Goal: Task Accomplishment & Management: Use online tool/utility

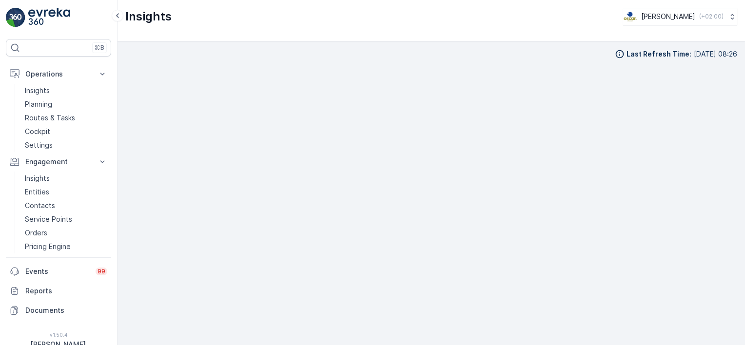
scroll to position [10, 0]
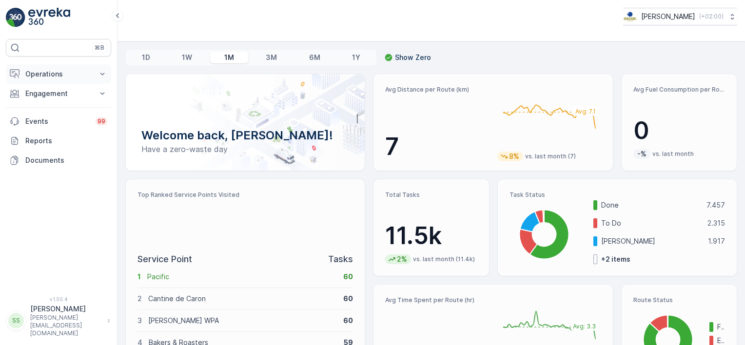
click at [39, 76] on p "Operations" at bounding box center [58, 74] width 66 height 10
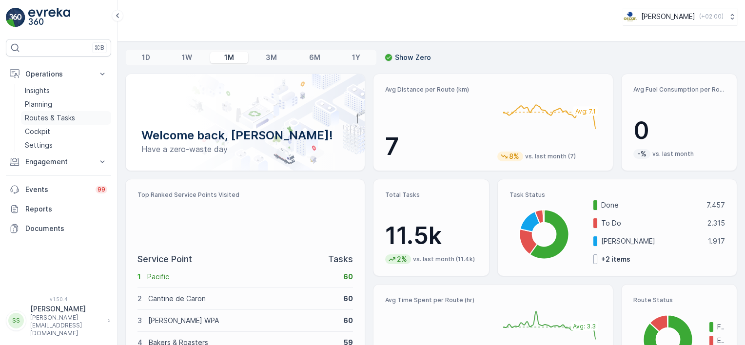
click at [44, 115] on p "Routes & Tasks" at bounding box center [50, 118] width 50 height 10
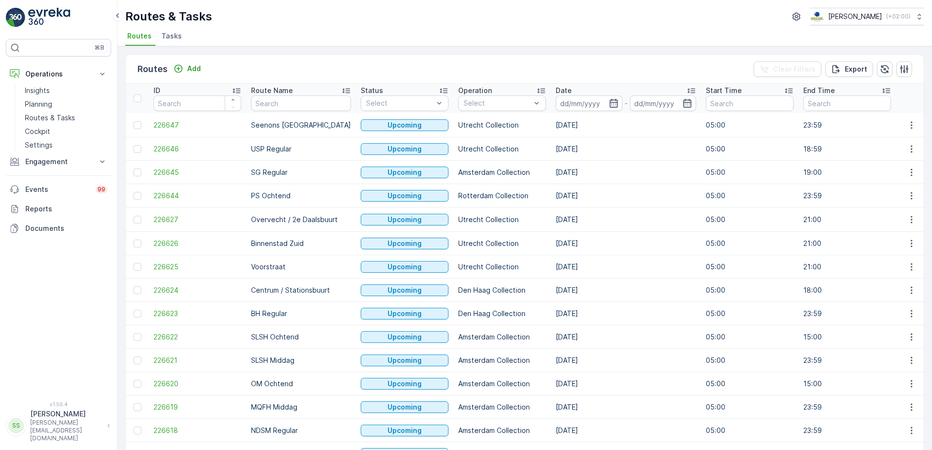
click at [363, 41] on ul "Routes Tasks" at bounding box center [520, 37] width 791 height 17
drag, startPoint x: 290, startPoint y: 36, endPoint x: 288, endPoint y: 46, distance: 10.4
click at [290, 36] on ul "Routes Tasks" at bounding box center [520, 37] width 791 height 17
click at [233, 33] on ul "Routes Tasks" at bounding box center [520, 37] width 791 height 17
click at [285, 59] on div "Routes Add Clear Filters Export" at bounding box center [525, 69] width 798 height 29
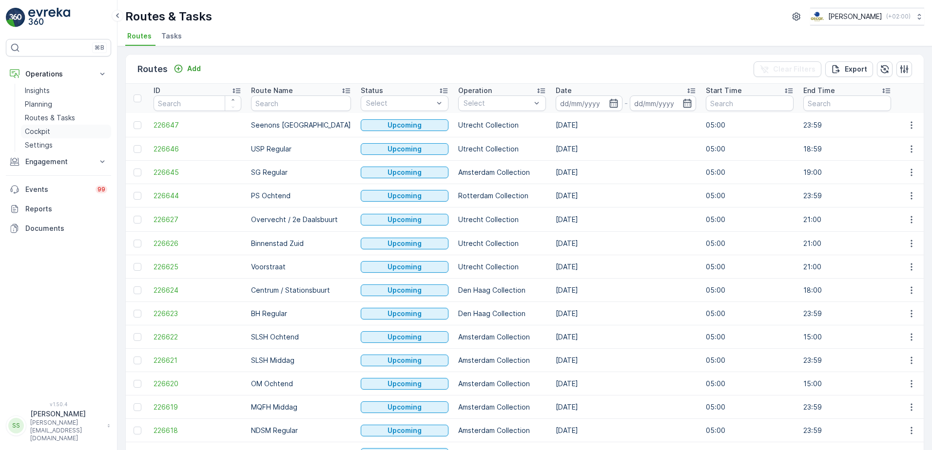
click at [43, 132] on p "Cockpit" at bounding box center [37, 132] width 25 height 10
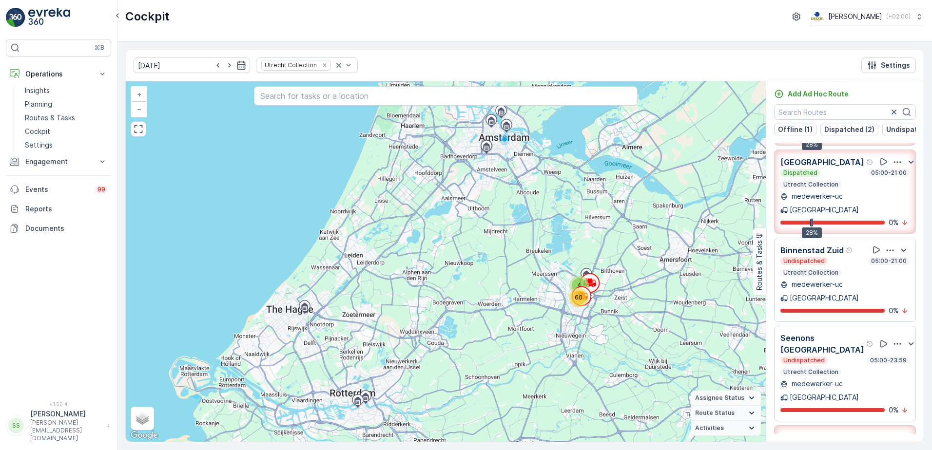
scroll to position [94, 0]
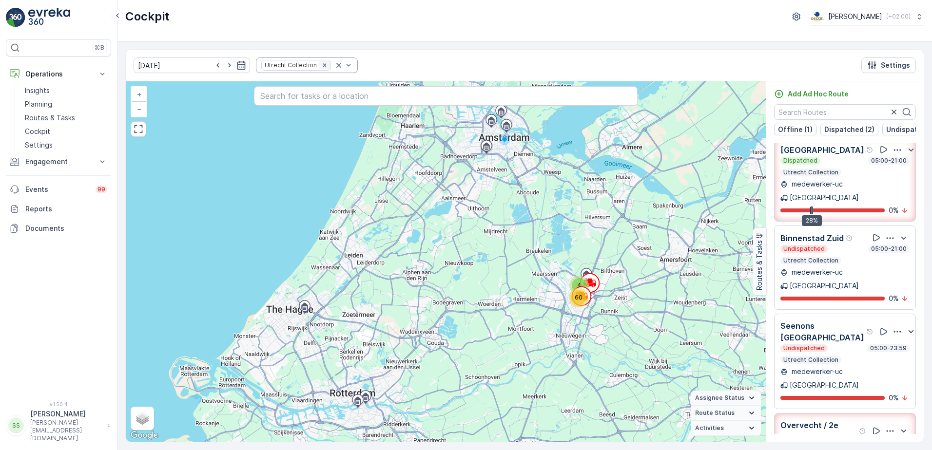
click at [321, 63] on icon "Remove Utrecht Collection" at bounding box center [324, 65] width 7 height 7
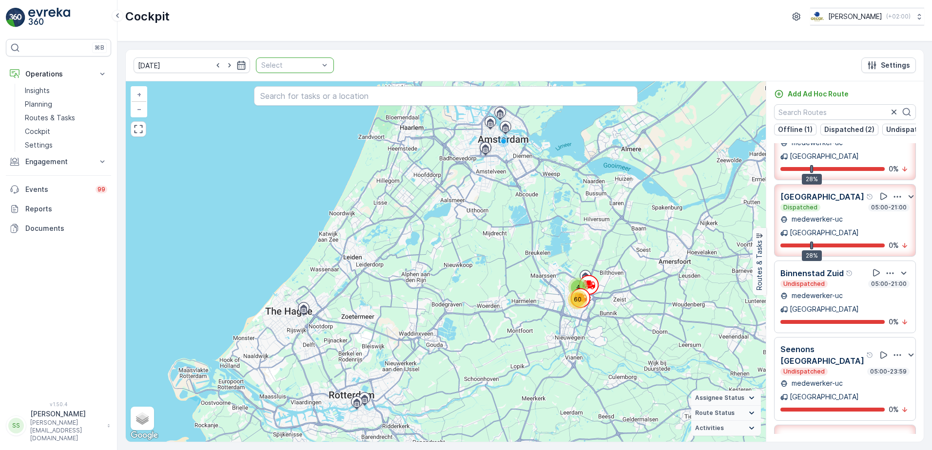
drag, startPoint x: 384, startPoint y: 29, endPoint x: 287, endPoint y: 80, distance: 109.7
click at [383, 30] on div "Cockpit Oscar Circulair ( +02:00 )" at bounding box center [524, 20] width 814 height 41
click at [292, 62] on div at bounding box center [289, 65] width 59 height 8
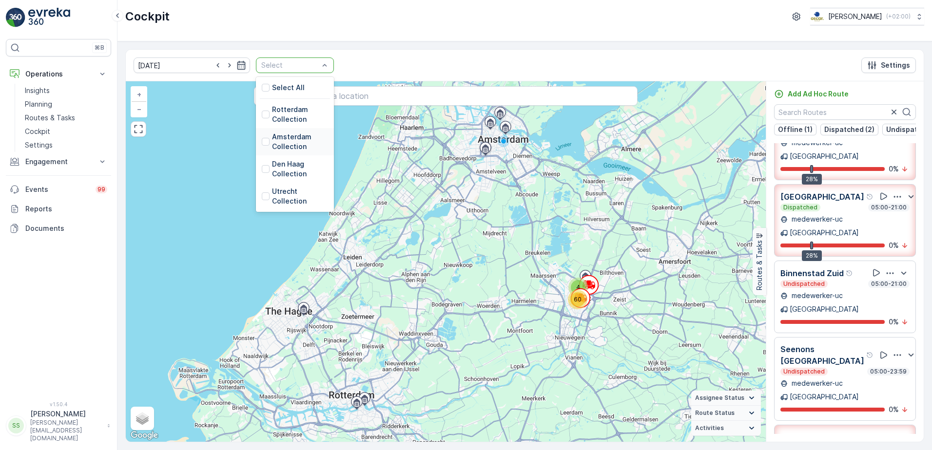
click at [262, 143] on div at bounding box center [266, 142] width 8 height 8
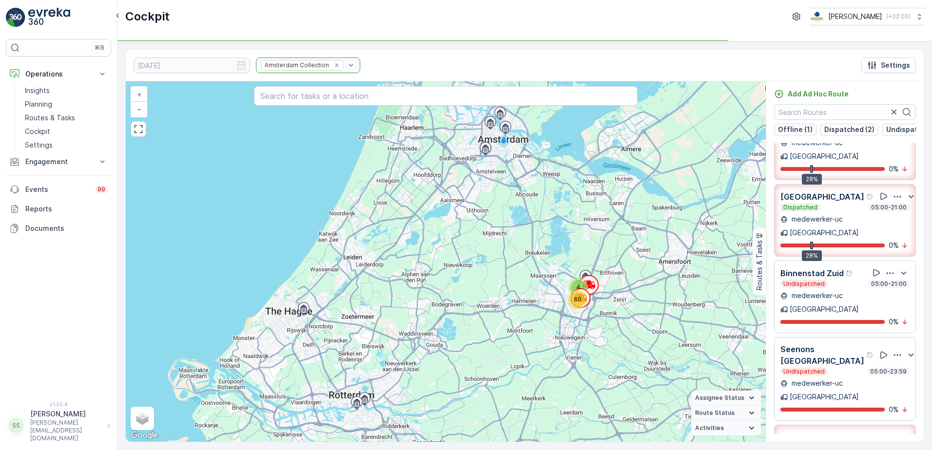
click at [376, 40] on div "Cockpit Oscar Circulair ( +02:00 )" at bounding box center [524, 20] width 814 height 41
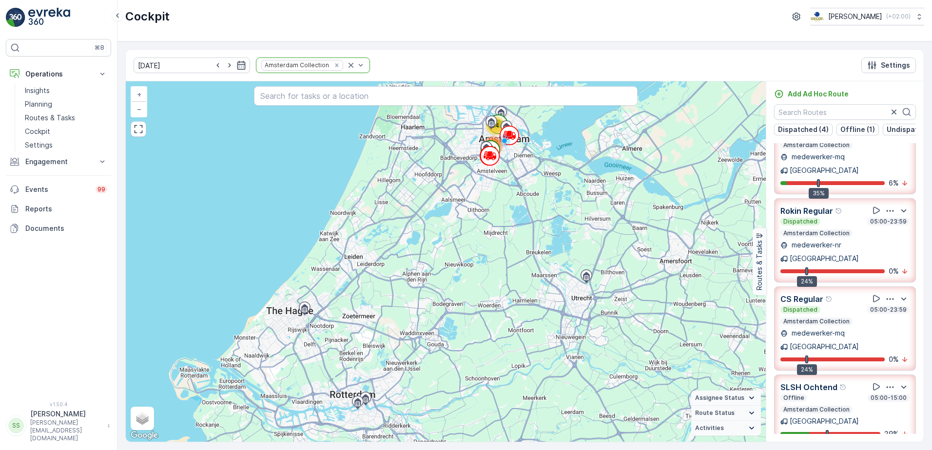
scroll to position [115, 0]
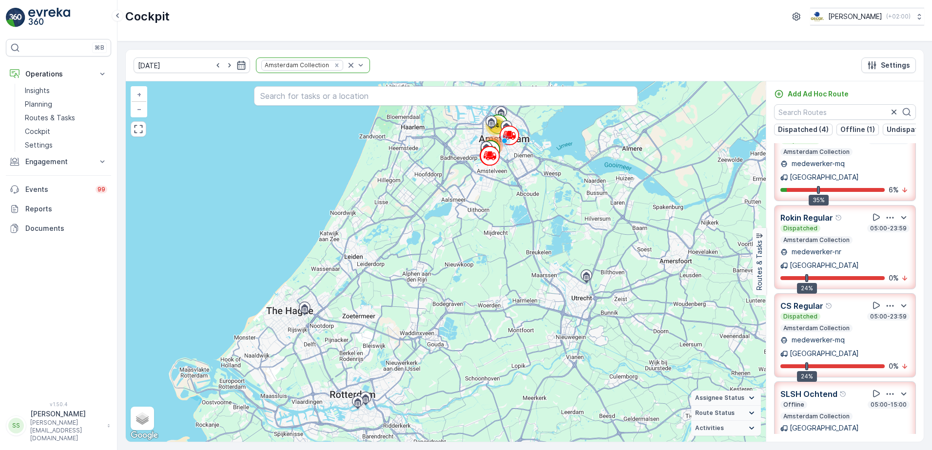
click at [744, 345] on div "OS ochtend Dispatched 05:00-16:00 Amsterdam Collection medewerker-os Amsterdam …" at bounding box center [844, 288] width 157 height 291
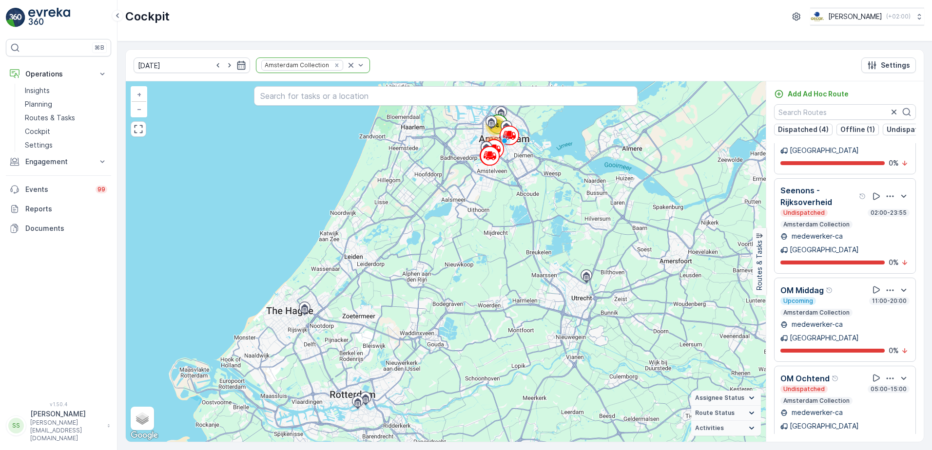
scroll to position [846, 0]
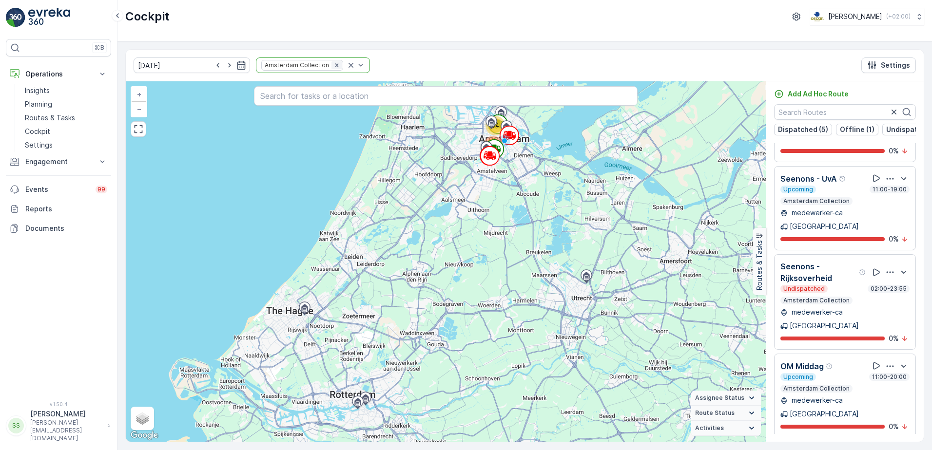
click at [333, 66] on icon "Remove Amsterdam Collection" at bounding box center [336, 65] width 7 height 7
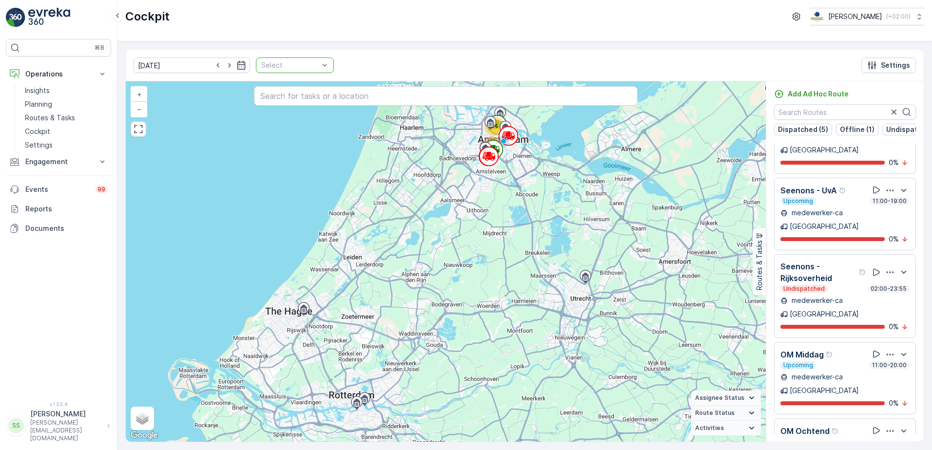
click at [309, 68] on div at bounding box center [289, 65] width 59 height 8
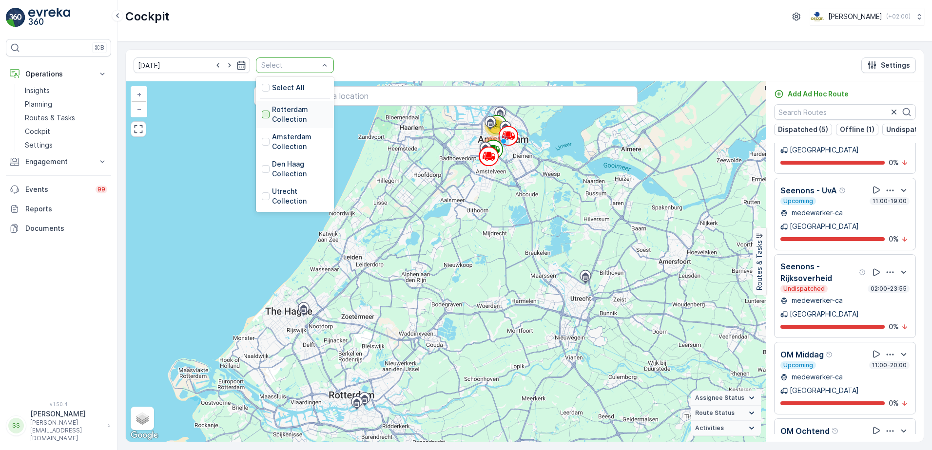
click at [262, 116] on div at bounding box center [266, 115] width 8 height 8
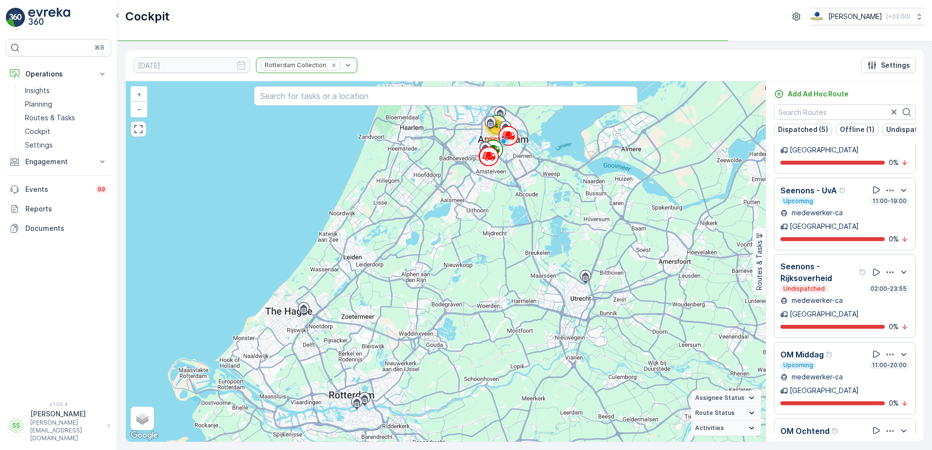
click at [370, 61] on div "22.09.2025 Rotterdam Collection Settings" at bounding box center [525, 66] width 798 height 32
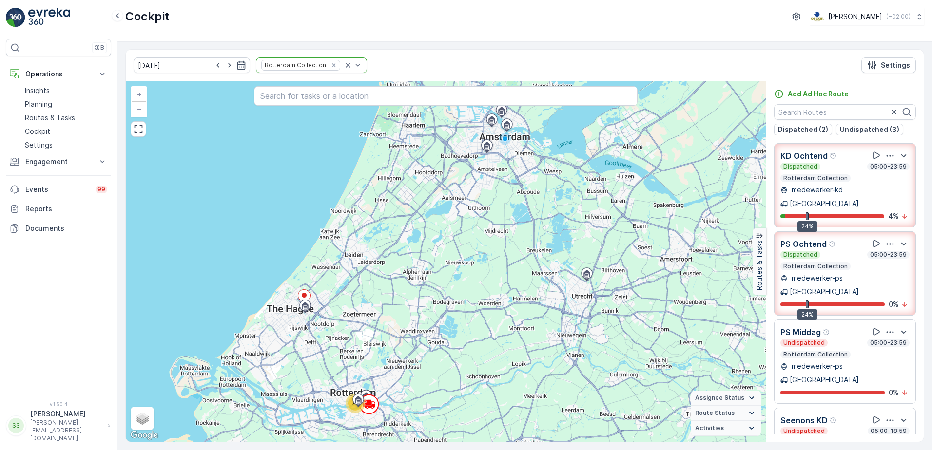
scroll to position [78, 0]
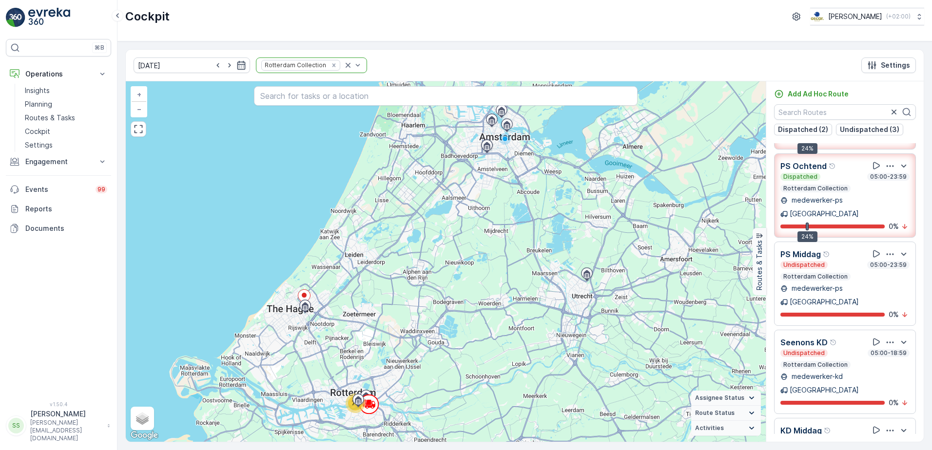
click at [330, 67] on icon "Remove Rotterdam Collection" at bounding box center [333, 65] width 7 height 7
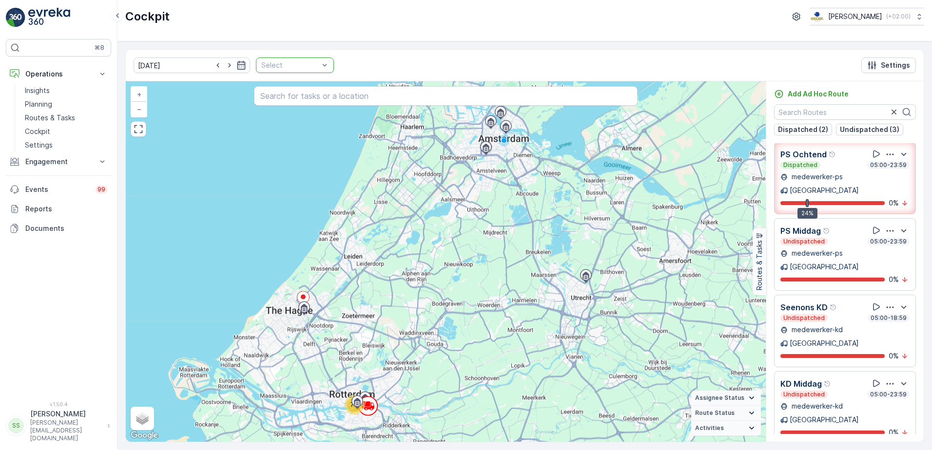
scroll to position [19, 0]
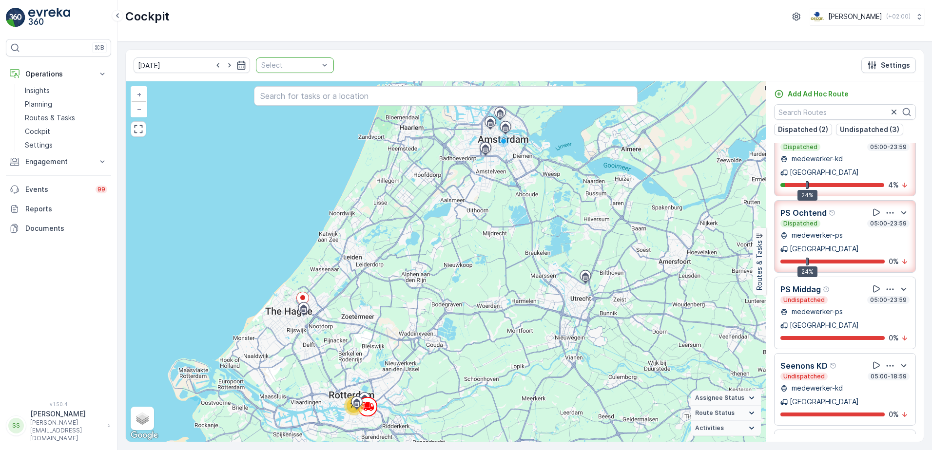
click at [335, 32] on div "Cockpit Oscar Circulair ( +02:00 )" at bounding box center [524, 20] width 814 height 41
click at [304, 68] on div at bounding box center [289, 65] width 59 height 8
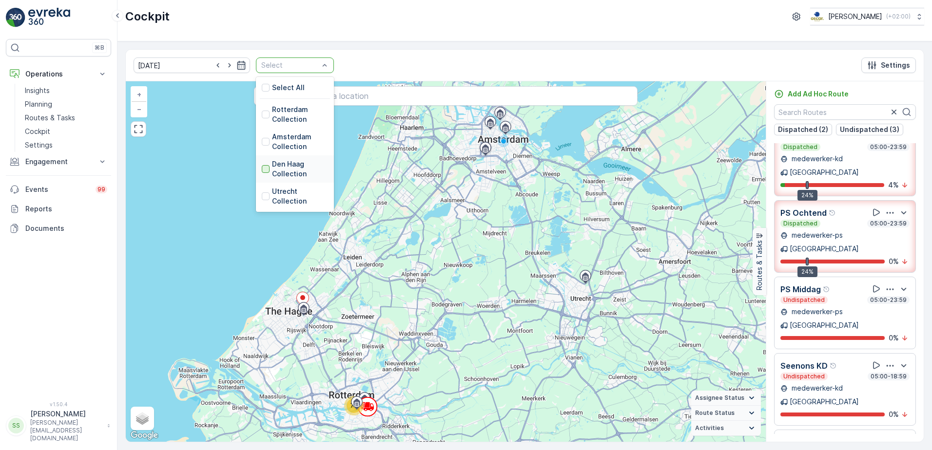
click at [262, 169] on div at bounding box center [266, 169] width 8 height 8
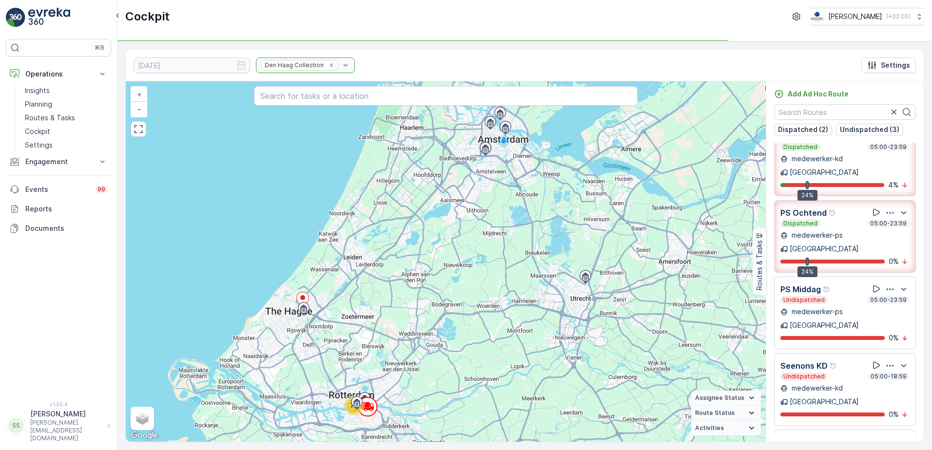
click at [457, 19] on div "Cockpit Oscar Circulair ( +02:00 )" at bounding box center [524, 17] width 799 height 18
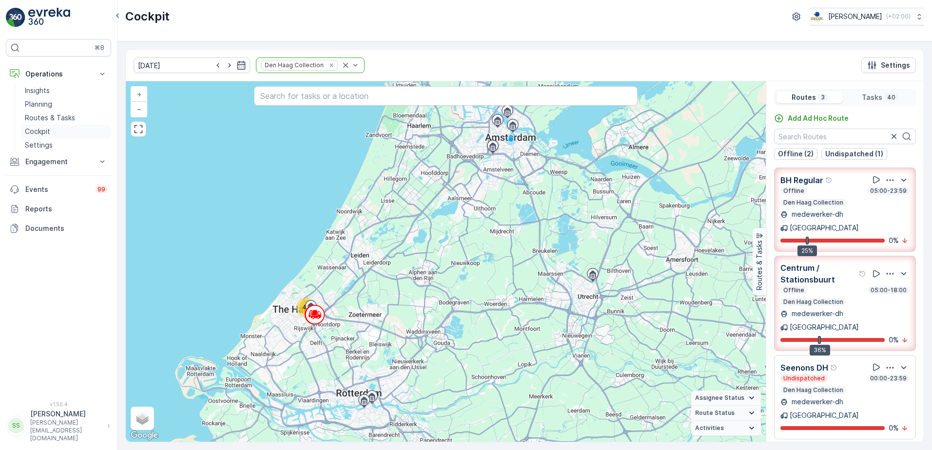
drag, startPoint x: 39, startPoint y: 116, endPoint x: 110, endPoint y: 137, distance: 74.8
click at [39, 116] on p "Routes & Tasks" at bounding box center [50, 118] width 50 height 10
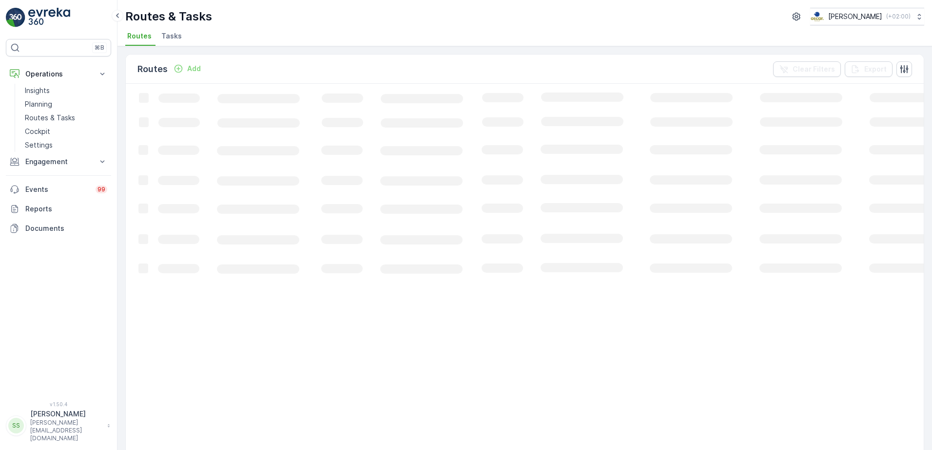
click at [325, 73] on div "Routes Add Clear Filters Export" at bounding box center [525, 69] width 798 height 29
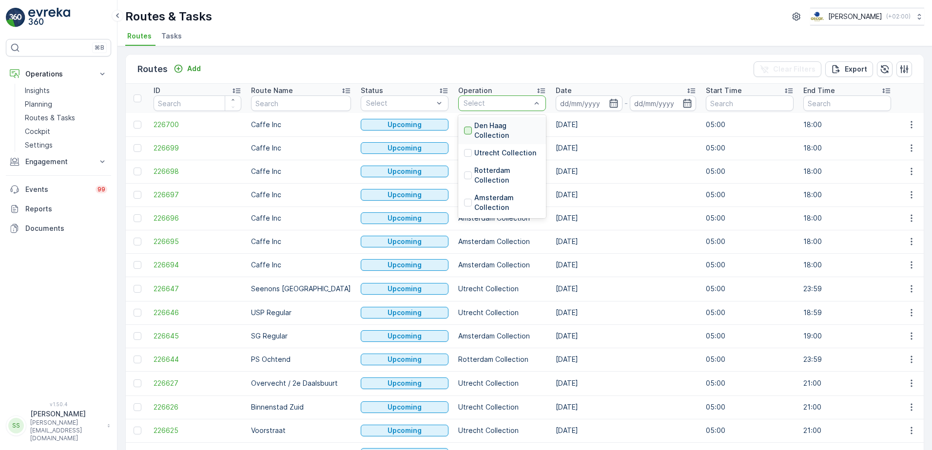
click at [464, 129] on div at bounding box center [468, 131] width 8 height 8
click at [501, 69] on div "Routes Add Clear Filters Export" at bounding box center [525, 69] width 798 height 29
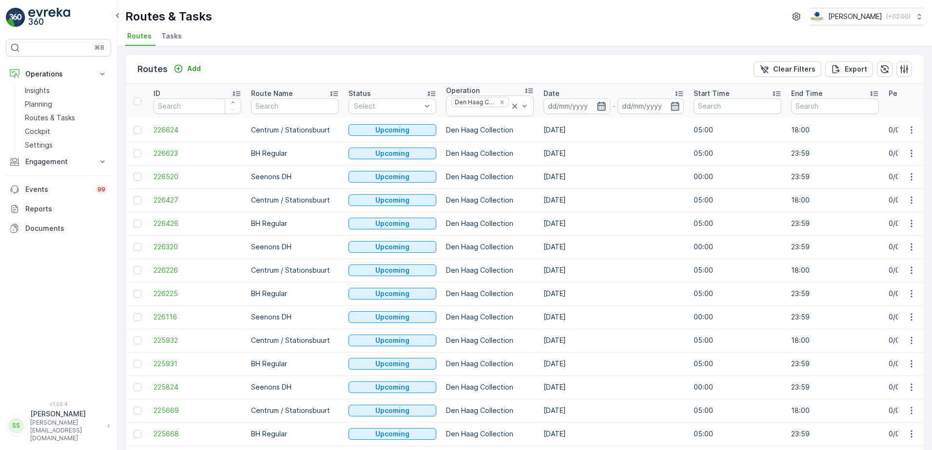
click at [601, 108] on icon "button" at bounding box center [602, 106] width 10 height 10
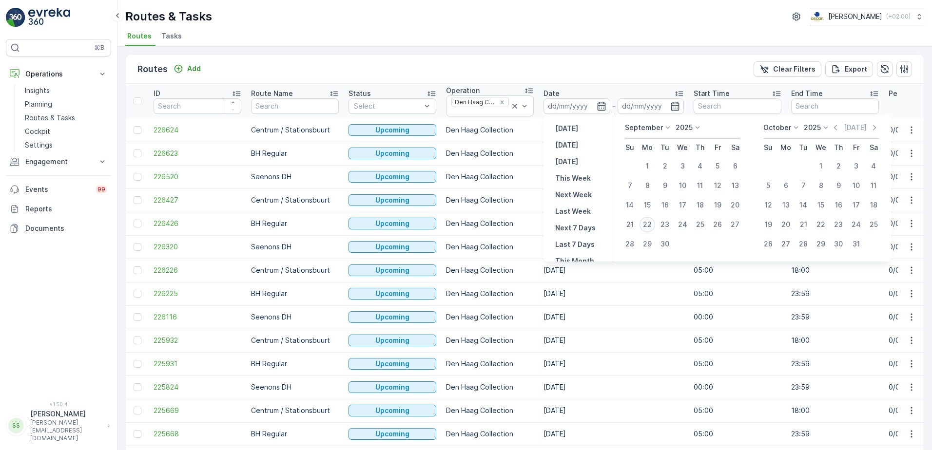
click at [651, 226] on div "22" at bounding box center [647, 225] width 16 height 16
type input "[DATE]"
click at [597, 58] on div "Routes Add Clear Filters Export" at bounding box center [525, 69] width 798 height 29
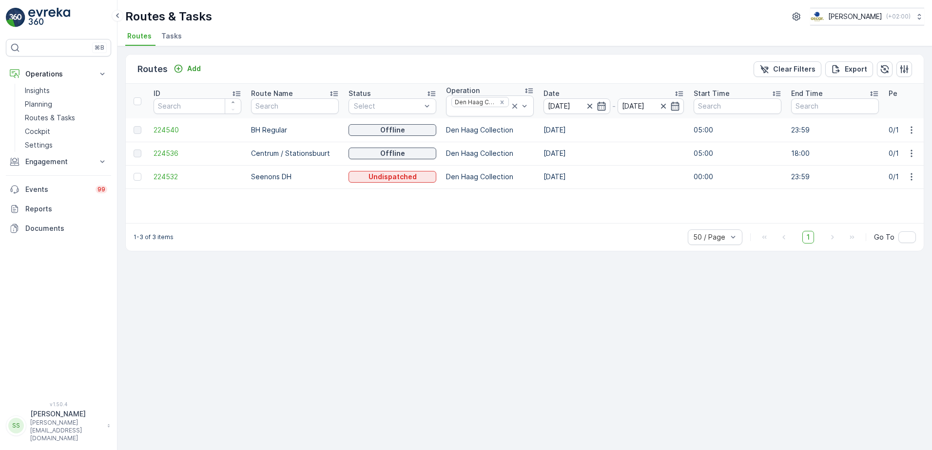
click at [162, 148] on td "224536" at bounding box center [197, 153] width 97 height 23
click at [163, 155] on span "224536" at bounding box center [198, 154] width 88 height 10
click at [501, 100] on icon "Remove Den Haag Collection" at bounding box center [502, 102] width 7 height 7
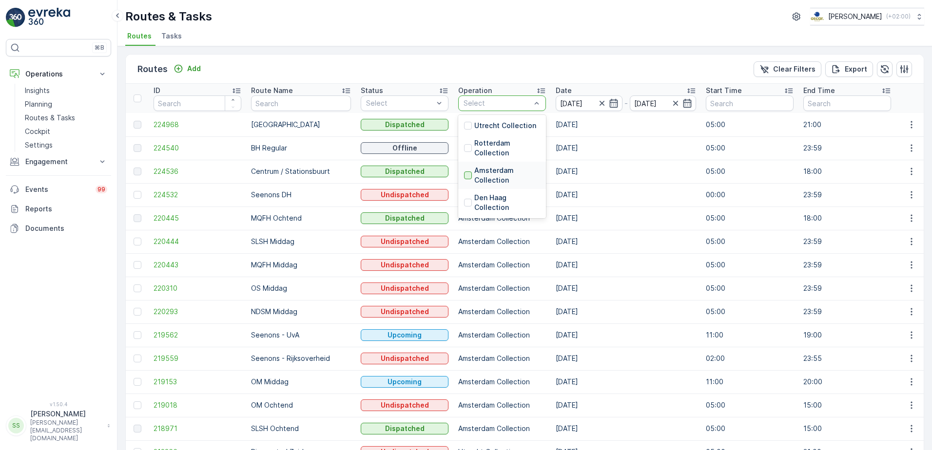
click at [464, 177] on div at bounding box center [468, 176] width 8 height 8
click at [397, 73] on div "Routes Add Clear Filters Export" at bounding box center [525, 69] width 798 height 29
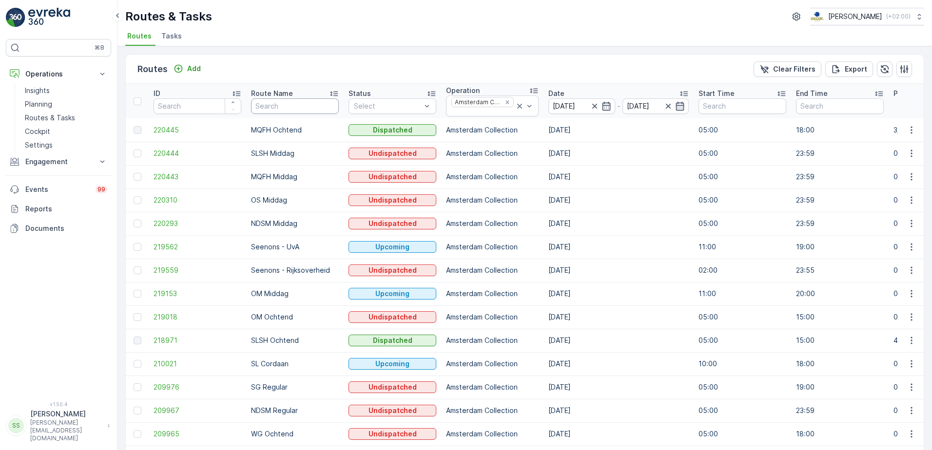
click at [267, 102] on input "text" at bounding box center [295, 106] width 88 height 16
type input "os"
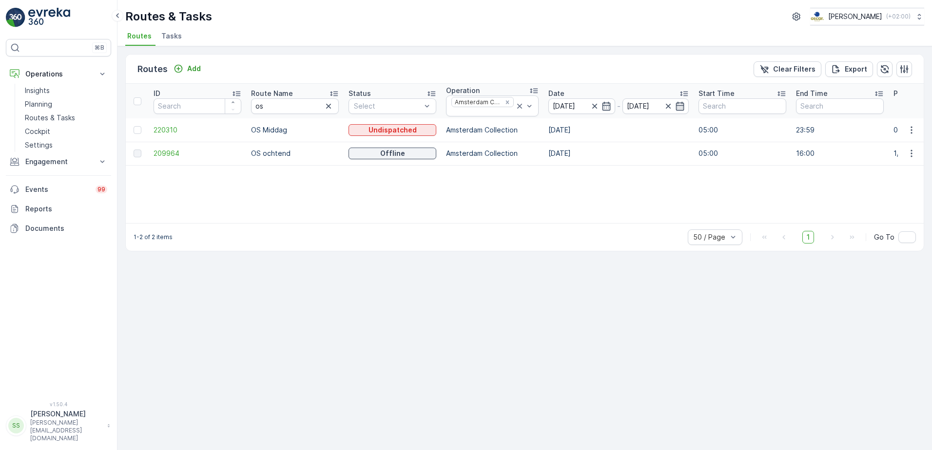
click at [143, 149] on td at bounding box center [137, 153] width 23 height 23
click at [160, 150] on span "209964" at bounding box center [198, 154] width 88 height 10
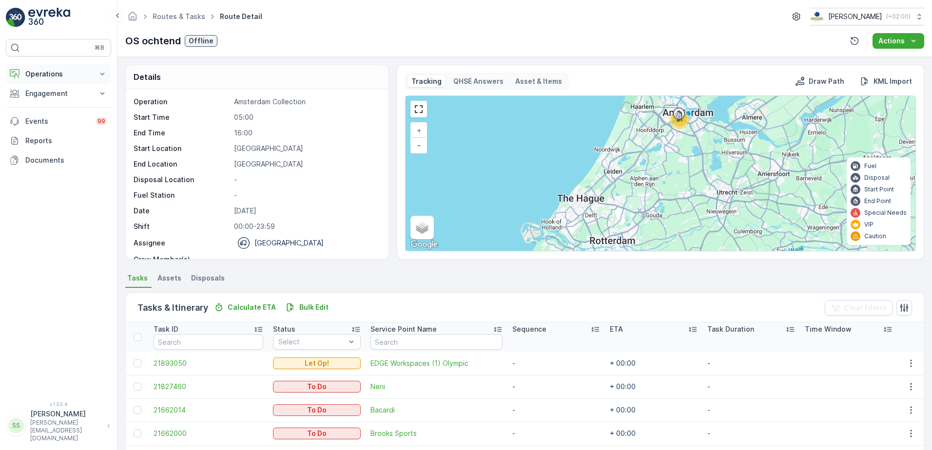
click at [38, 73] on p "Operations" at bounding box center [58, 74] width 66 height 10
click at [35, 99] on p "Planning" at bounding box center [38, 104] width 27 height 10
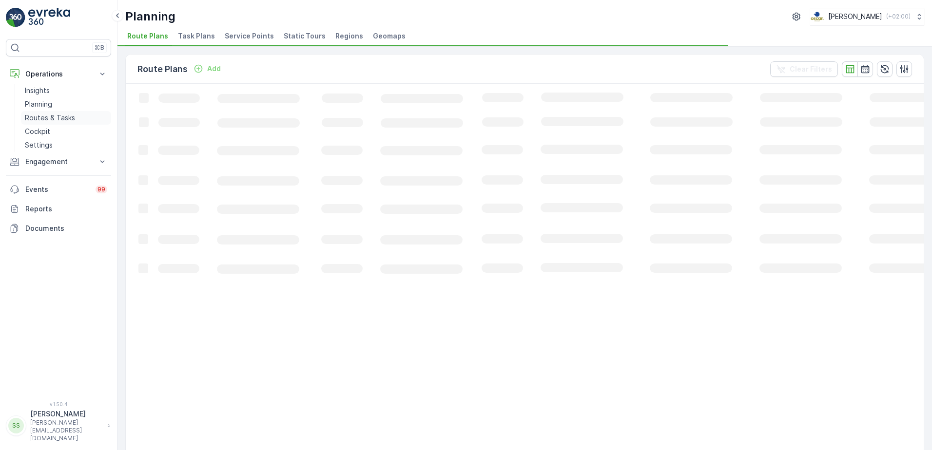
drag, startPoint x: 37, startPoint y: 120, endPoint x: 85, endPoint y: 123, distance: 48.8
click at [36, 120] on p "Routes & Tasks" at bounding box center [50, 118] width 50 height 10
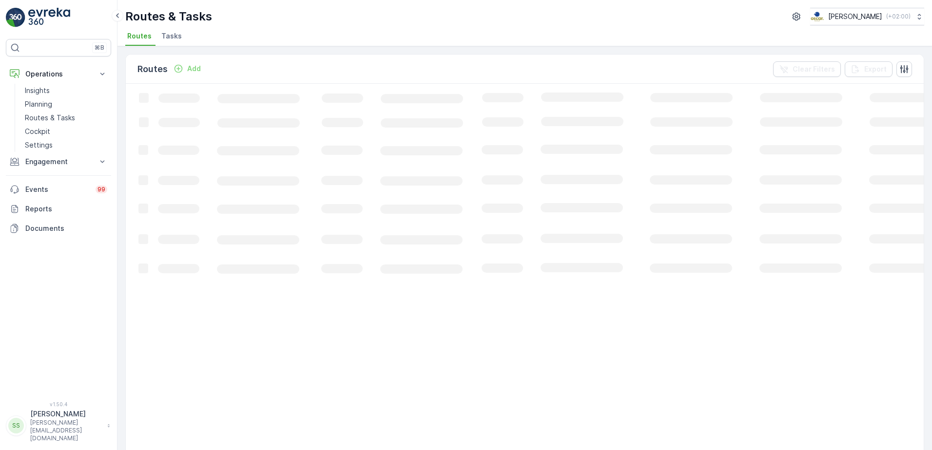
click at [172, 35] on span "Tasks" at bounding box center [171, 36] width 20 height 10
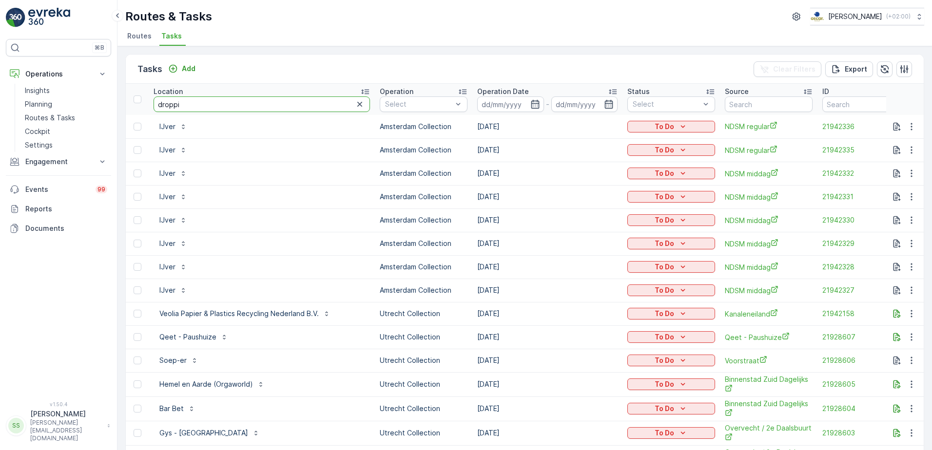
type input "droppie"
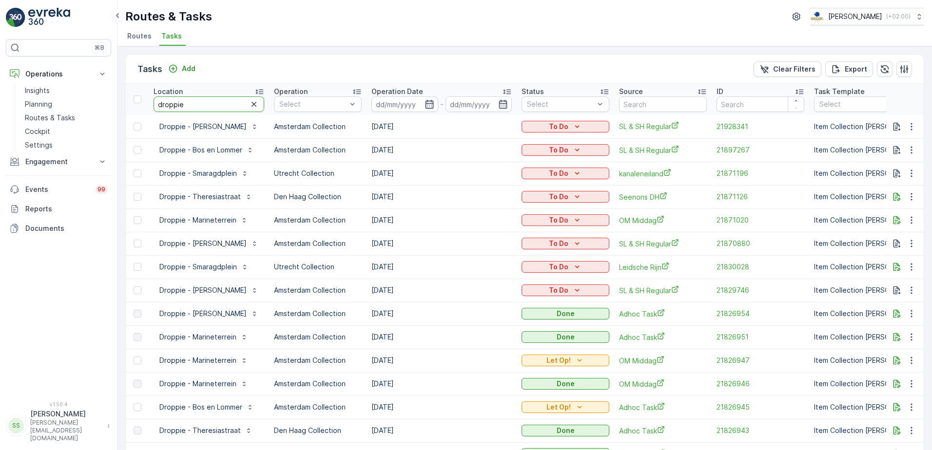
type input "droppie s"
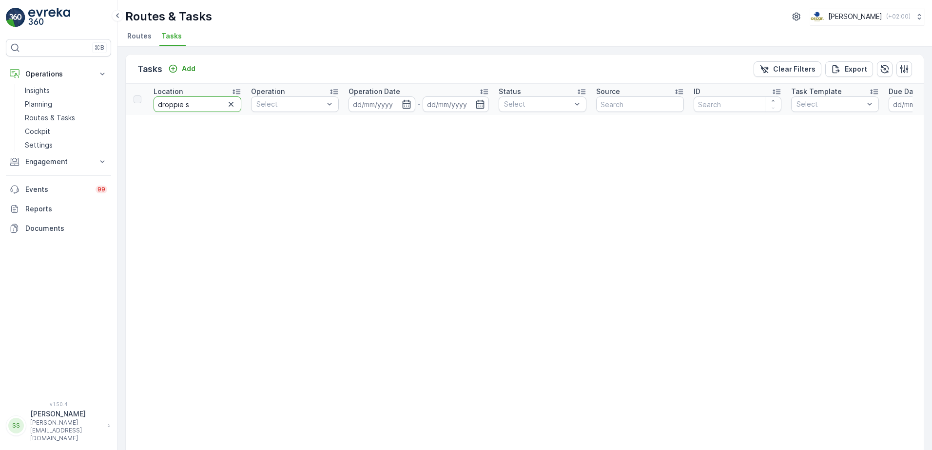
drag, startPoint x: 193, startPoint y: 106, endPoint x: 125, endPoint y: 105, distance: 67.8
type input "smaragd"
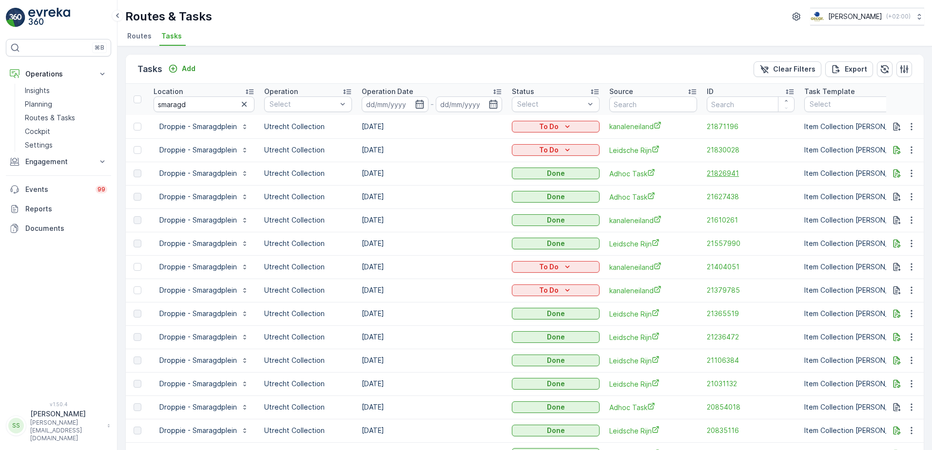
click at [729, 173] on span "21826941" at bounding box center [751, 174] width 88 height 10
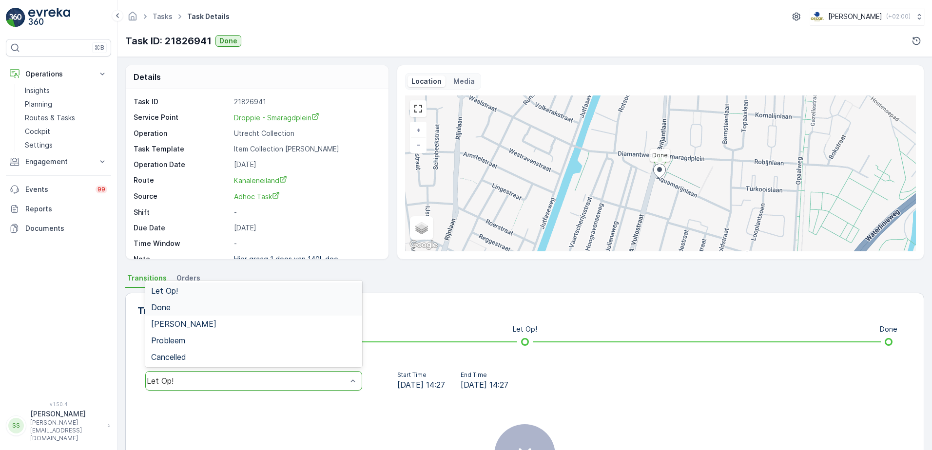
click at [158, 303] on span "Done" at bounding box center [160, 307] width 19 height 9
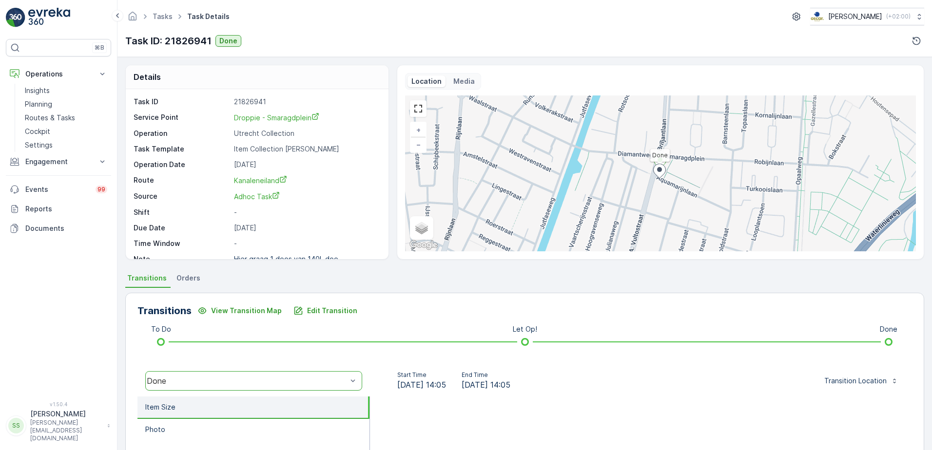
scroll to position [13, 0]
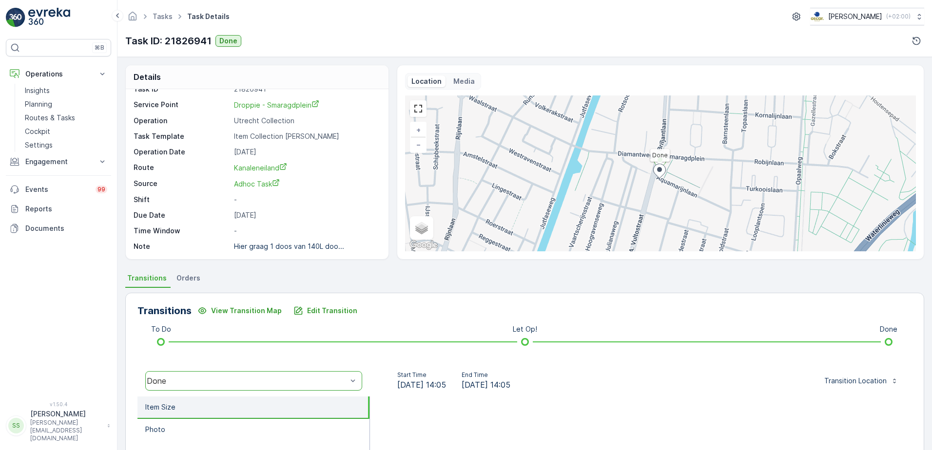
drag, startPoint x: 401, startPoint y: 326, endPoint x: 398, endPoint y: 332, distance: 7.2
click at [400, 326] on div "Transitions View Transition Map Edit Transition To Do Let Op! Done option Done,…" at bounding box center [524, 447] width 799 height 309
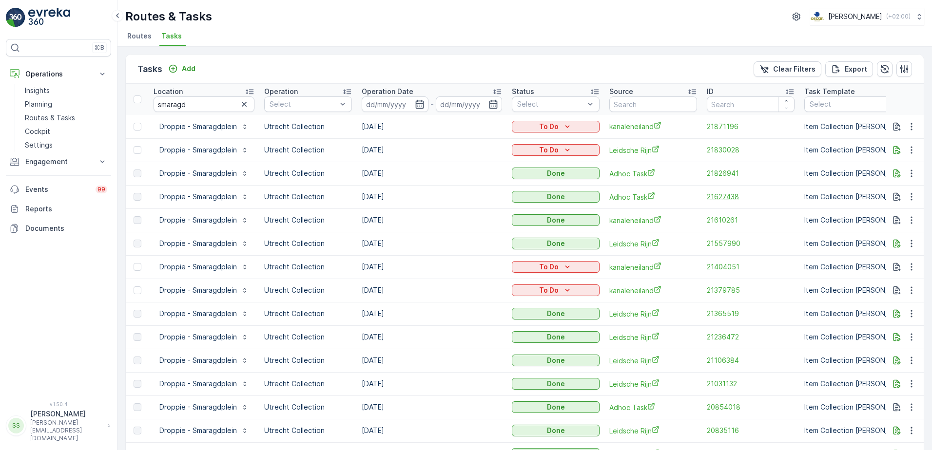
click at [725, 196] on span "21627438" at bounding box center [751, 197] width 88 height 10
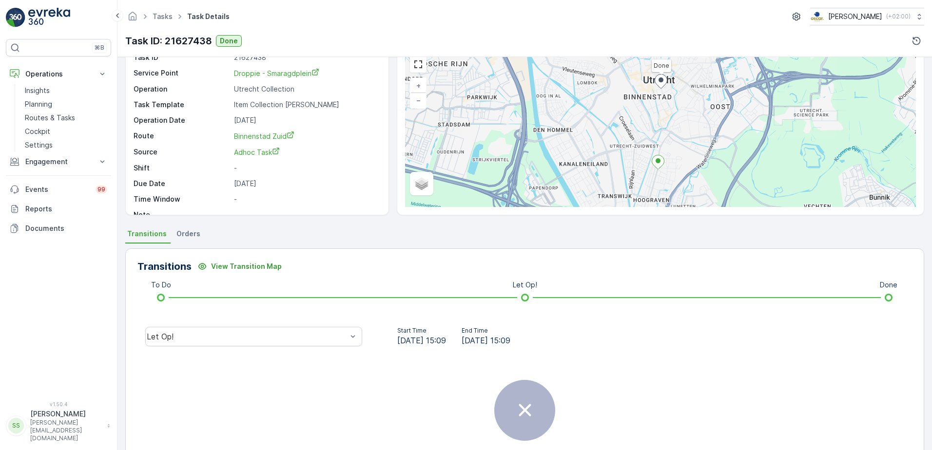
scroll to position [116, 0]
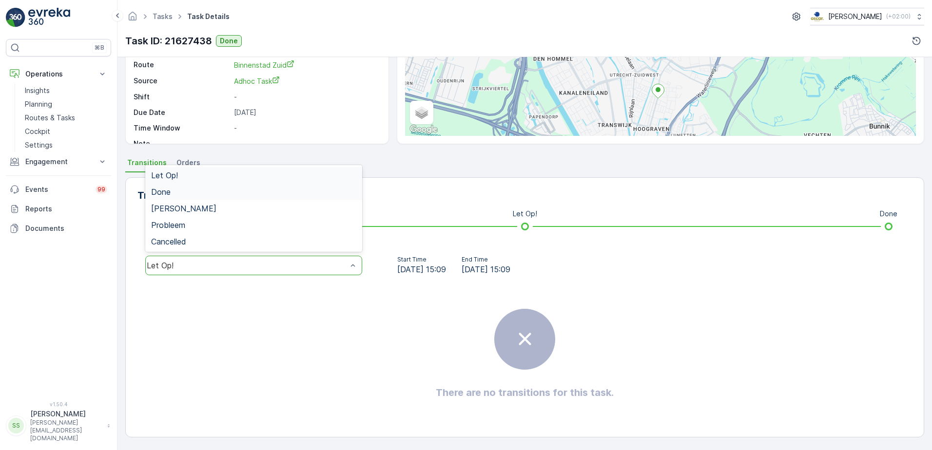
click at [176, 195] on div "Done" at bounding box center [253, 192] width 205 height 9
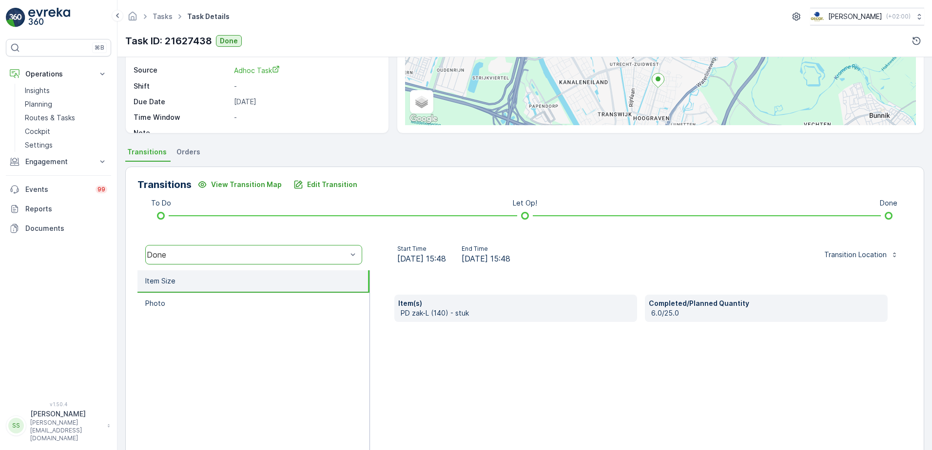
scroll to position [146, 0]
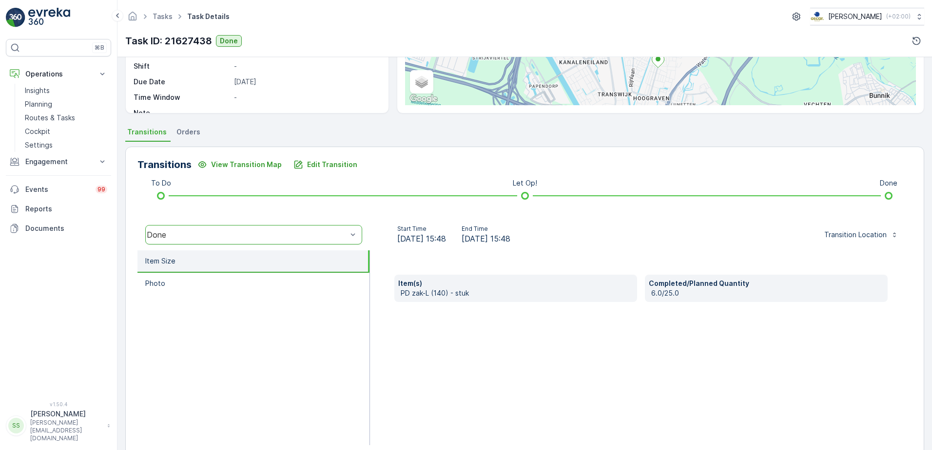
click at [377, 258] on div "Item(s) PD zak-L (140) - stuk Completed/Planned Quantity 6.0/25.0" at bounding box center [641, 348] width 542 height 195
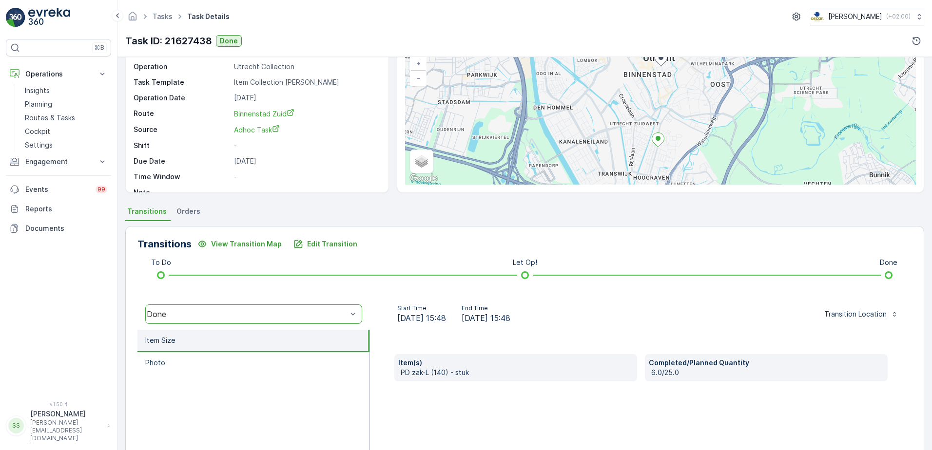
scroll to position [0, 0]
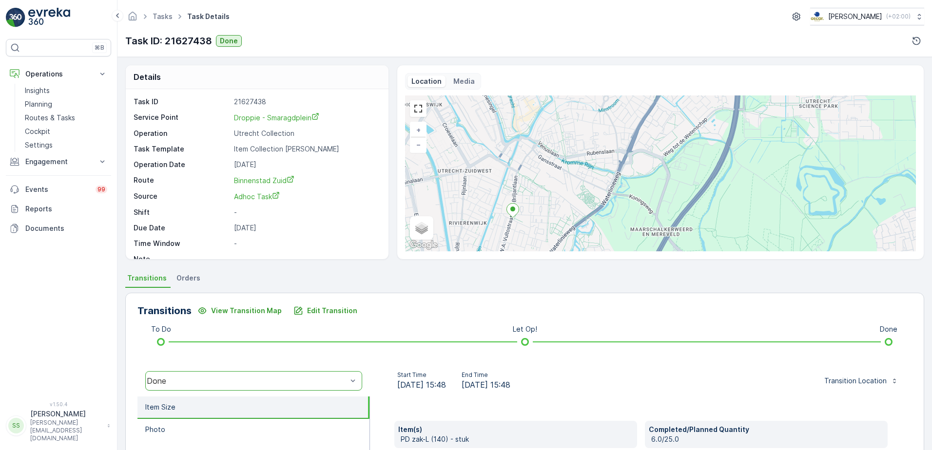
drag, startPoint x: 677, startPoint y: 204, endPoint x: 561, endPoint y: 203, distance: 116.0
click at [561, 203] on div "Done + − Satellite Roadmap Terrain Hybrid Leaflet Keyboard shortcuts Map Data M…" at bounding box center [660, 174] width 511 height 156
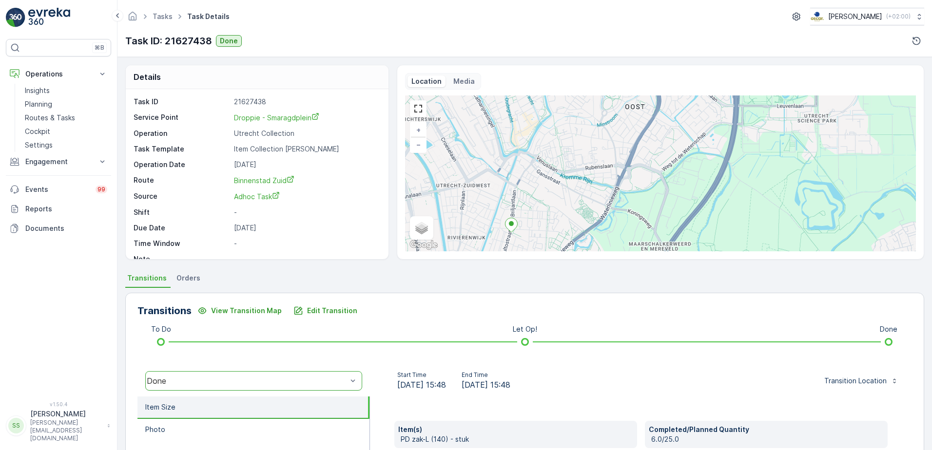
drag, startPoint x: 503, startPoint y: 139, endPoint x: 508, endPoint y: 164, distance: 25.8
click at [501, 150] on div "Done + − Satellite Roadmap Terrain Hybrid Leaflet Keyboard shortcuts Map Data M…" at bounding box center [660, 174] width 511 height 156
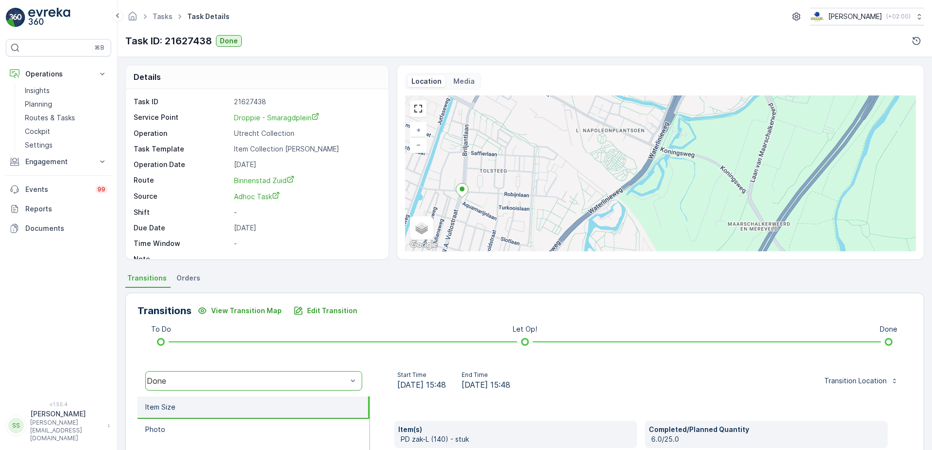
drag, startPoint x: 529, startPoint y: 221, endPoint x: 492, endPoint y: 149, distance: 80.7
click at [492, 149] on div "Done + − Satellite Roadmap Terrain Hybrid Leaflet Keyboard shortcuts Map Data M…" at bounding box center [660, 174] width 511 height 156
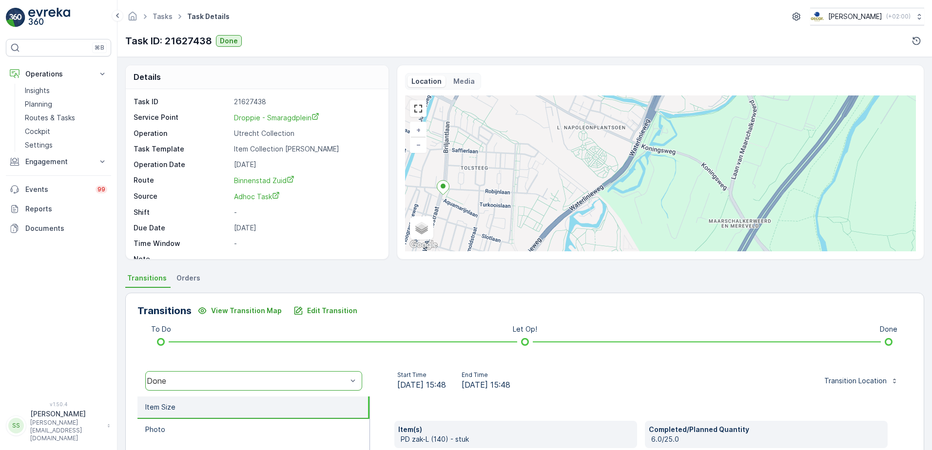
drag, startPoint x: 503, startPoint y: 206, endPoint x: 479, endPoint y: 198, distance: 25.1
click at [478, 200] on div "Done + − Satellite Roadmap Terrain Hybrid Leaflet Keyboard shortcuts Map Data M…" at bounding box center [660, 174] width 511 height 156
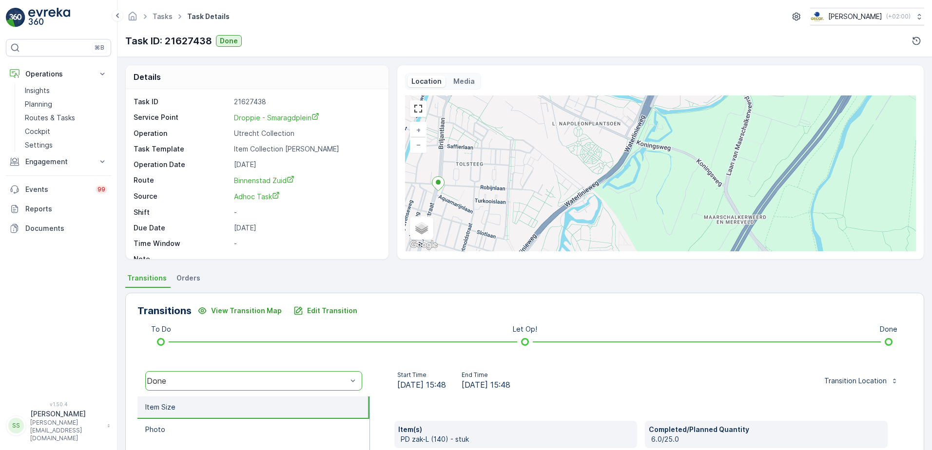
click at [390, 243] on div "Details Task ID 21627438 Service Point Droppie - Smaragdplein Operation Utrecht…" at bounding box center [524, 162] width 799 height 195
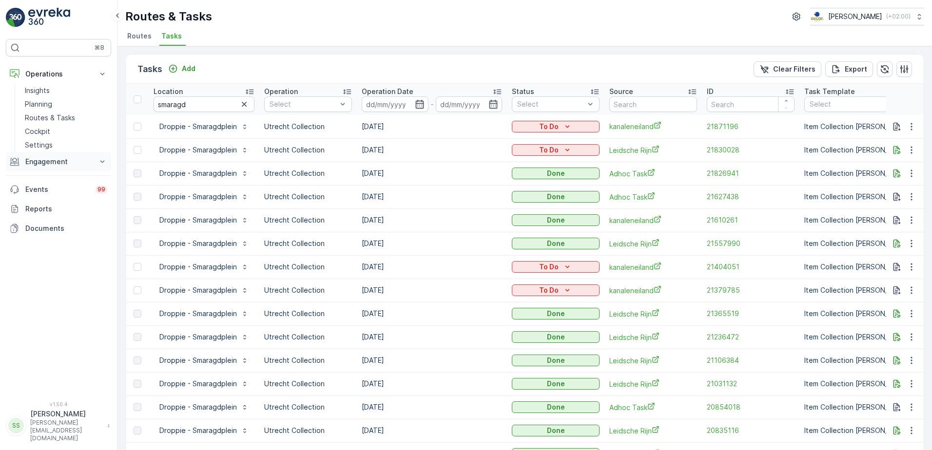
drag, startPoint x: 39, startPoint y: 127, endPoint x: 60, endPoint y: 152, distance: 32.9
click at [39, 127] on p "Cockpit" at bounding box center [37, 132] width 25 height 10
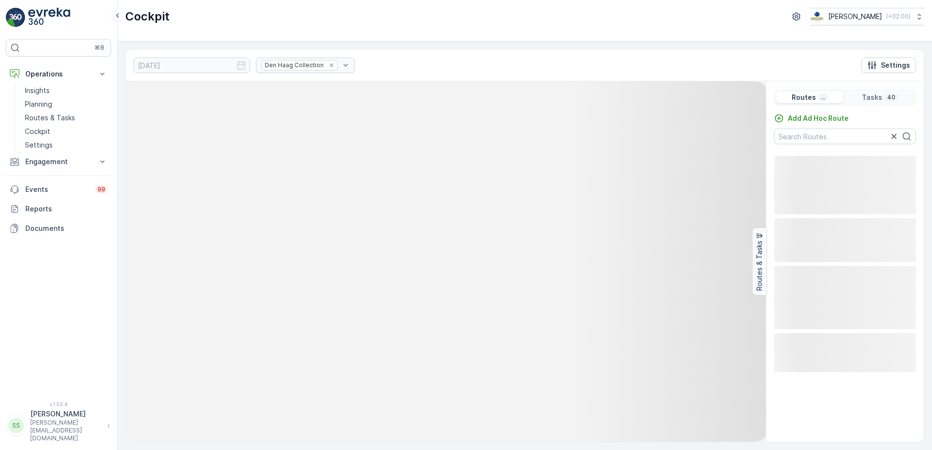
click at [428, 62] on div "22.09.2025 Den Haag Collection Settings" at bounding box center [525, 66] width 798 height 32
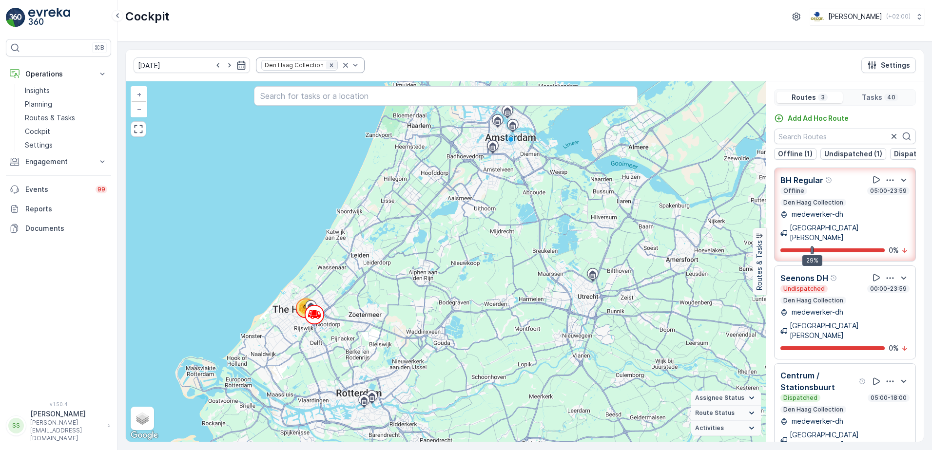
click at [329, 65] on icon "Remove Den Haag Collection" at bounding box center [330, 64] width 3 height 3
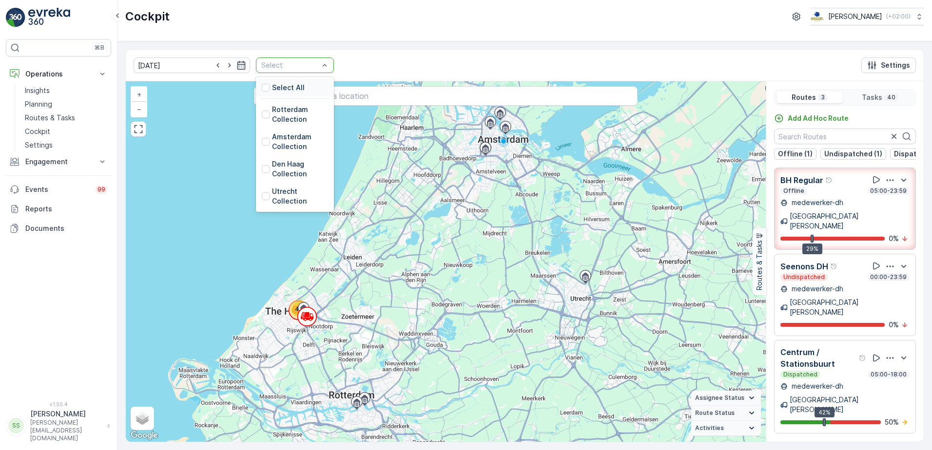
click at [303, 65] on div at bounding box center [289, 65] width 59 height 8
click at [262, 116] on div at bounding box center [266, 115] width 8 height 8
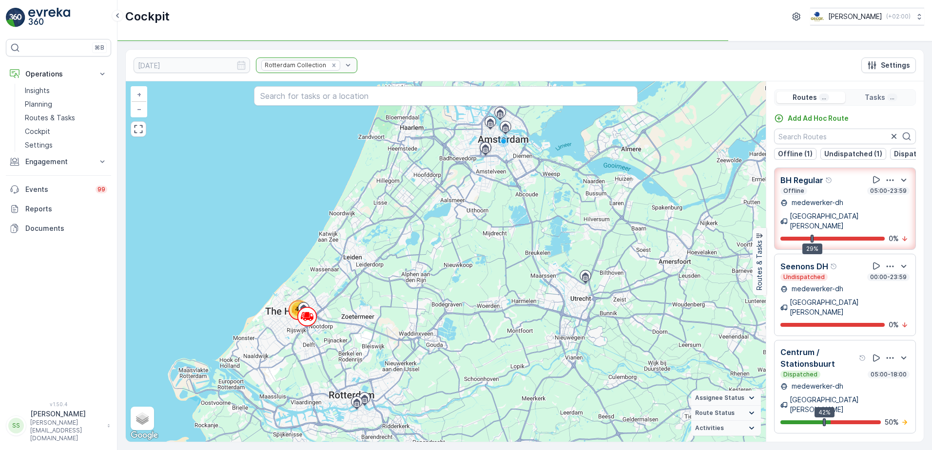
click at [410, 68] on div "22.09.2025 Rotterdam Collection Settings" at bounding box center [525, 66] width 798 height 32
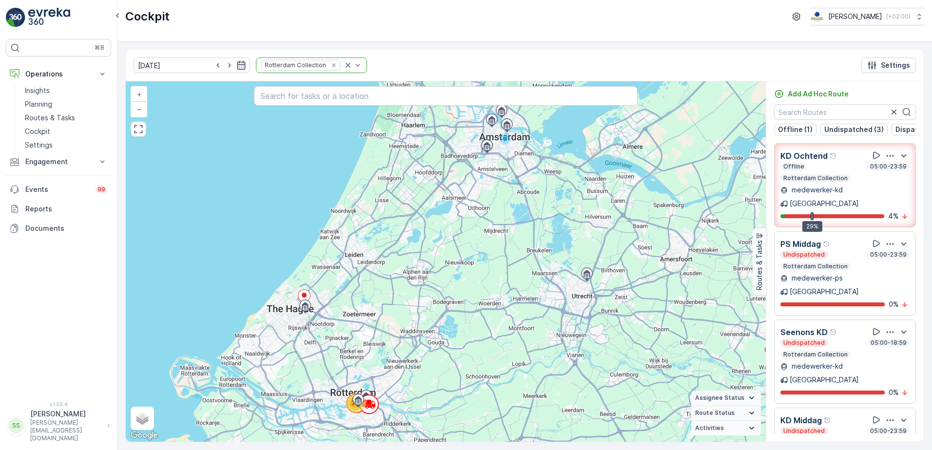
drag, startPoint x: 375, startPoint y: 19, endPoint x: 388, endPoint y: 47, distance: 31.6
click at [375, 19] on div "Cockpit Oscar Circulair ( +02:00 )" at bounding box center [524, 17] width 799 height 18
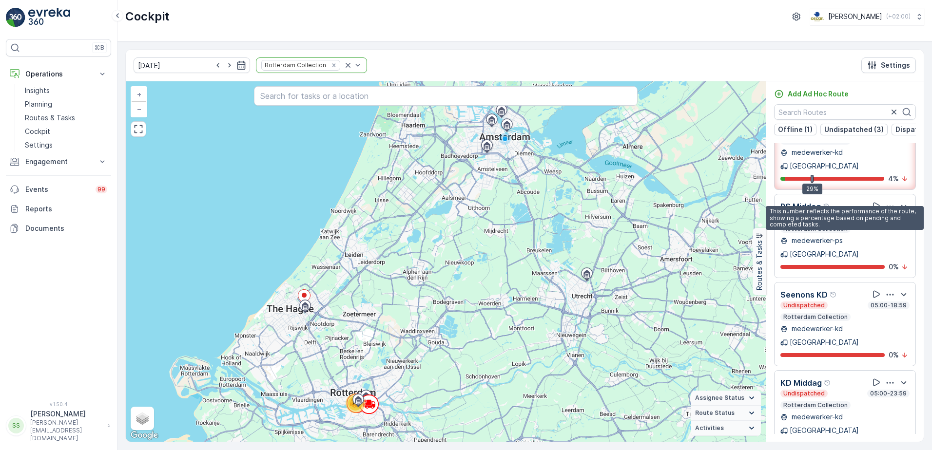
scroll to position [83, 0]
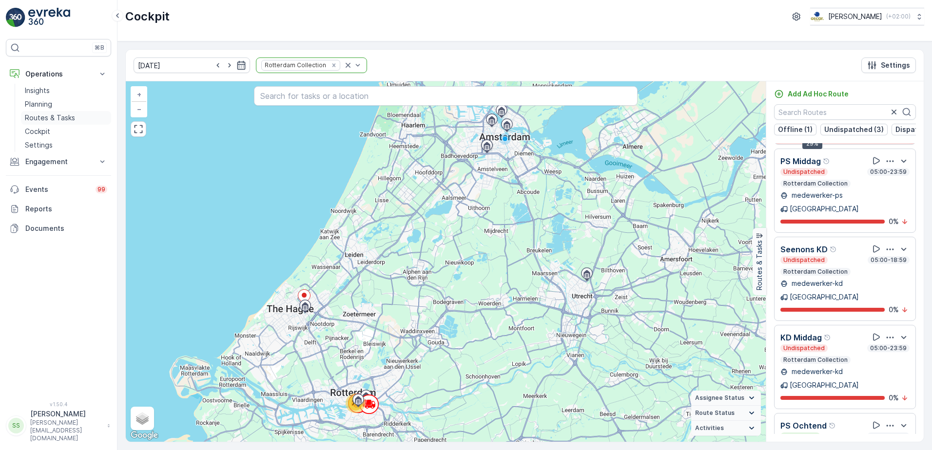
click at [41, 115] on p "Routes & Tasks" at bounding box center [50, 118] width 50 height 10
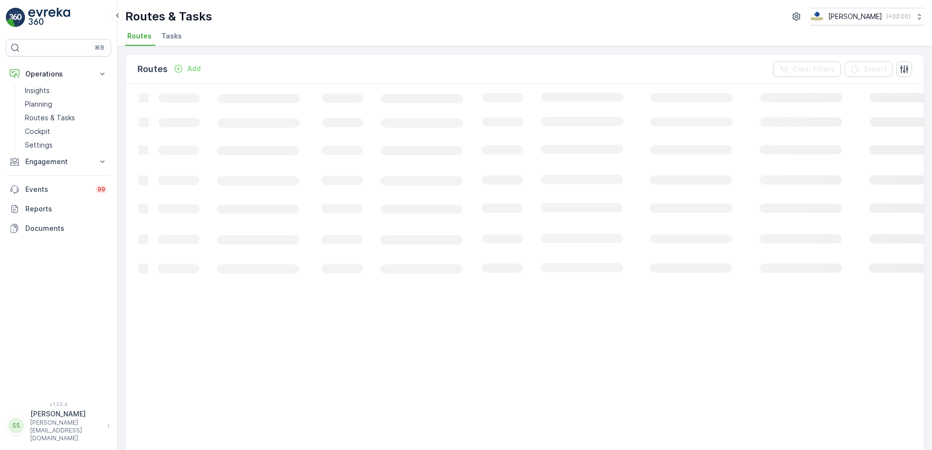
click at [283, 34] on ul "Routes Tasks" at bounding box center [520, 37] width 791 height 17
click at [172, 37] on span "Tasks" at bounding box center [171, 36] width 20 height 10
click at [247, 32] on ul "Routes Tasks" at bounding box center [520, 37] width 791 height 17
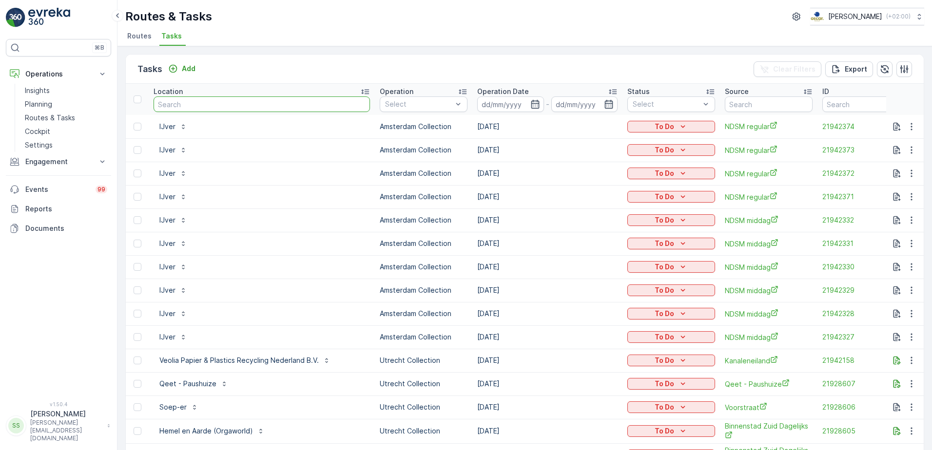
click at [213, 103] on input "text" at bounding box center [262, 105] width 216 height 16
type input "kubb"
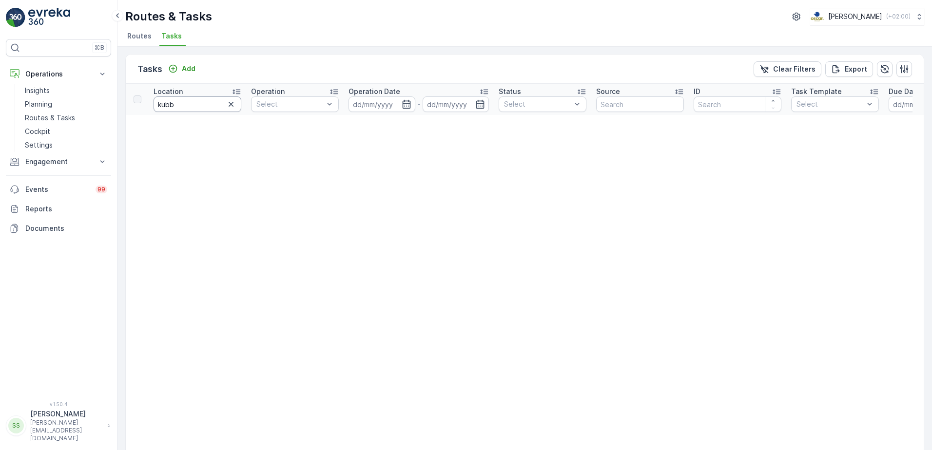
click at [195, 106] on input "kubb" at bounding box center [198, 105] width 88 height 16
type input "k"
type input "cup"
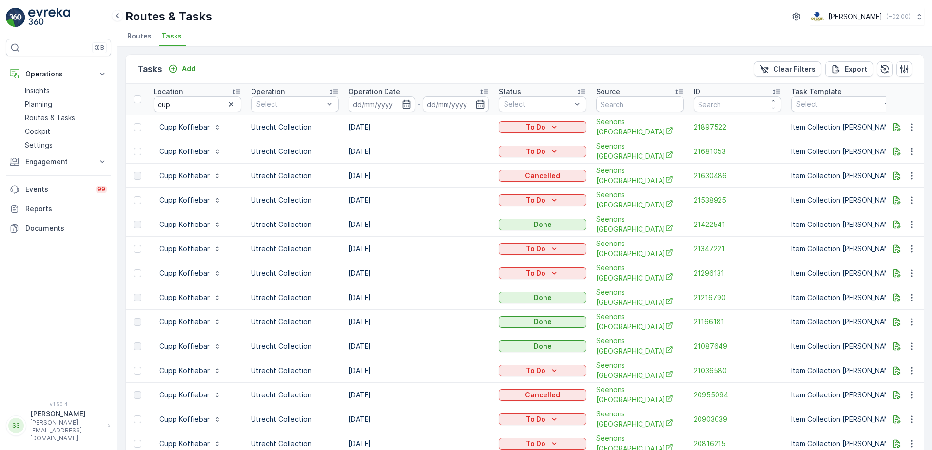
drag, startPoint x: 384, startPoint y: 173, endPoint x: 346, endPoint y: 173, distance: 38.5
click at [346, 173] on td "[DATE]" at bounding box center [419, 176] width 150 height 24
drag, startPoint x: 346, startPoint y: 173, endPoint x: 397, endPoint y: 175, distance: 51.7
click at [404, 179] on td "[DATE]" at bounding box center [419, 176] width 150 height 24
click at [364, 153] on td "[DATE]" at bounding box center [419, 151] width 150 height 24
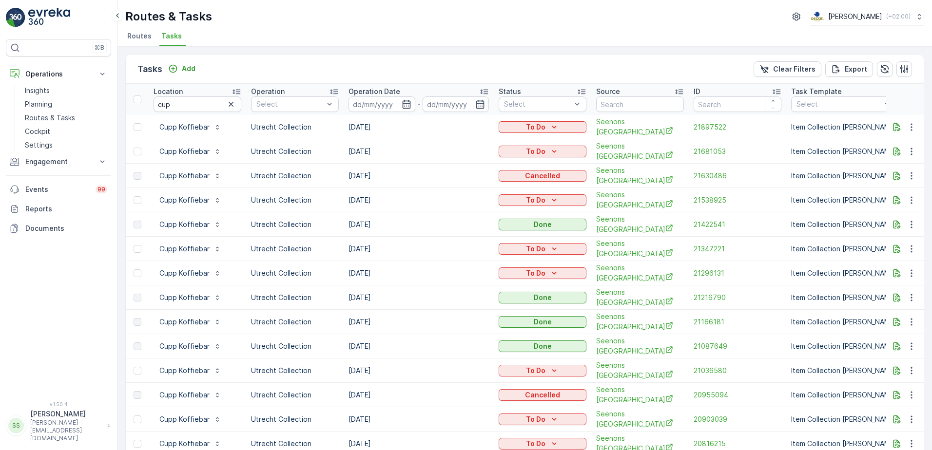
click at [363, 153] on td "[DATE]" at bounding box center [419, 151] width 150 height 24
drag, startPoint x: 363, startPoint y: 153, endPoint x: 414, endPoint y: 166, distance: 53.0
click at [414, 166] on td "[DATE]" at bounding box center [419, 176] width 150 height 24
drag, startPoint x: 344, startPoint y: 173, endPoint x: 422, endPoint y: 172, distance: 77.5
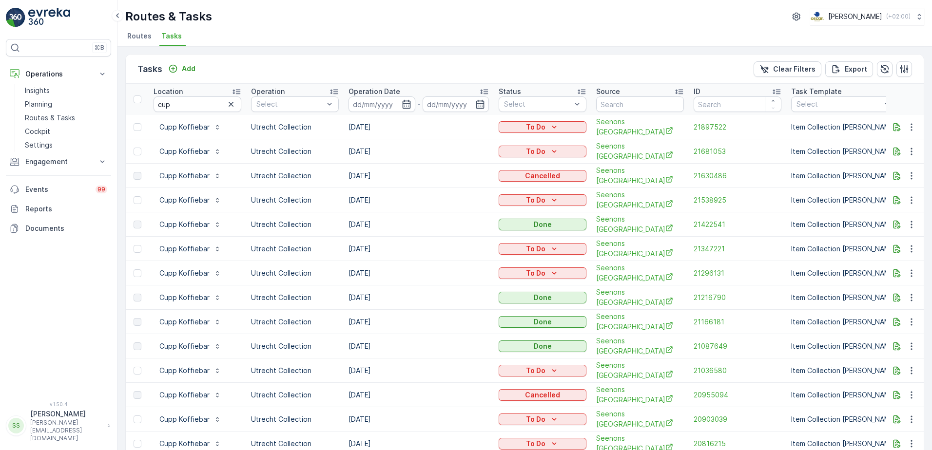
click at [422, 172] on td "[DATE]" at bounding box center [419, 176] width 150 height 24
drag, startPoint x: 269, startPoint y: 72, endPoint x: 262, endPoint y: 73, distance: 6.9
click at [269, 72] on div "Tasks Add Clear Filters Export" at bounding box center [525, 69] width 798 height 29
click at [534, 75] on div "Tasks Add Clear Filters Export" at bounding box center [525, 69] width 798 height 29
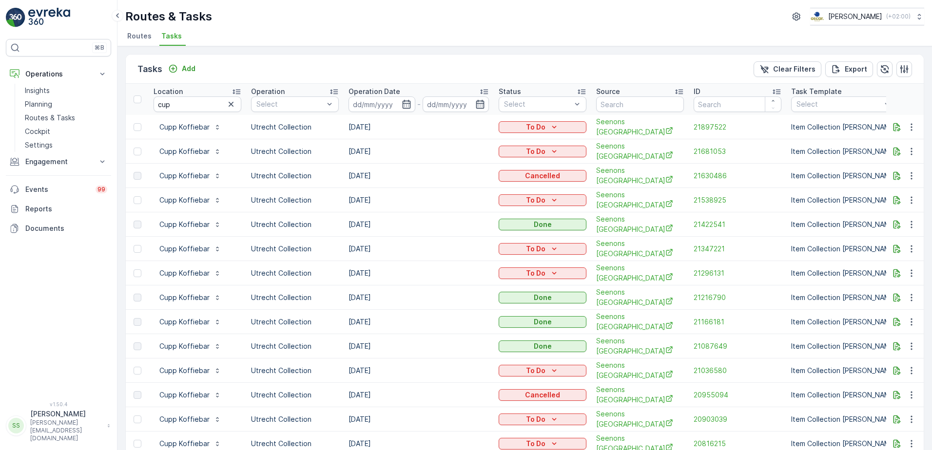
click at [144, 30] on li "Routes" at bounding box center [140, 37] width 30 height 17
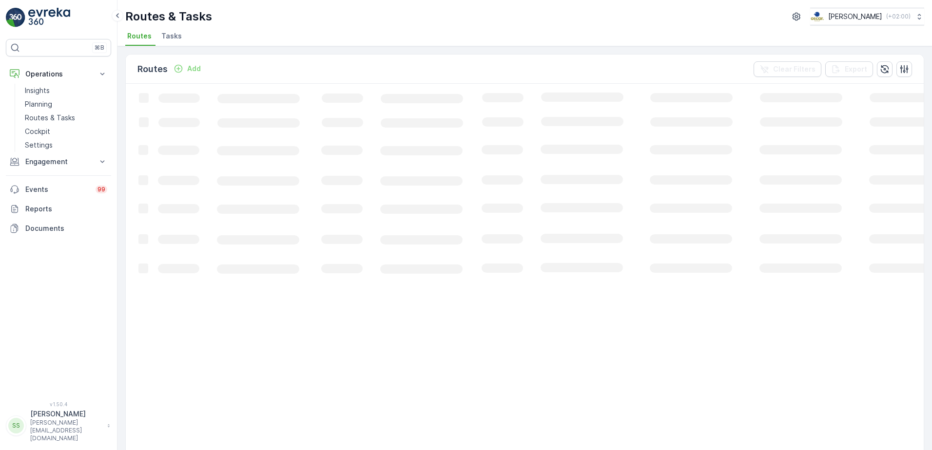
click at [248, 35] on ul "Routes Tasks" at bounding box center [520, 37] width 791 height 17
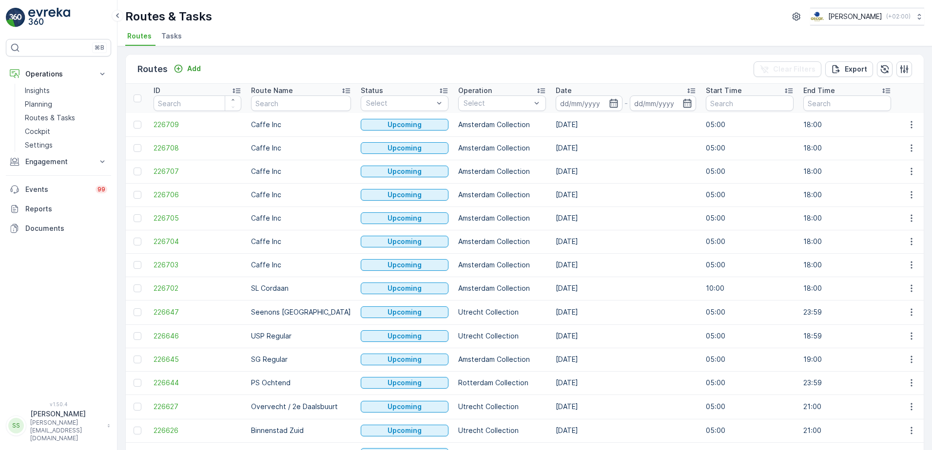
click at [266, 58] on div "Routes Add Clear Filters Export" at bounding box center [525, 69] width 798 height 29
click at [168, 37] on span "Tasks" at bounding box center [171, 36] width 20 height 10
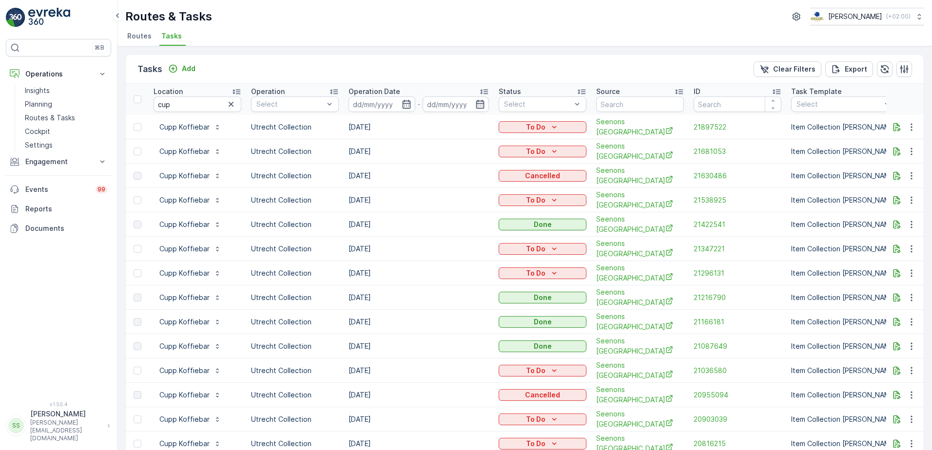
click at [186, 106] on input "cup" at bounding box center [198, 105] width 88 height 16
drag, startPoint x: 178, startPoint y: 87, endPoint x: 154, endPoint y: 106, distance: 30.9
click at [154, 106] on input "cup" at bounding box center [198, 105] width 88 height 16
type input "max"
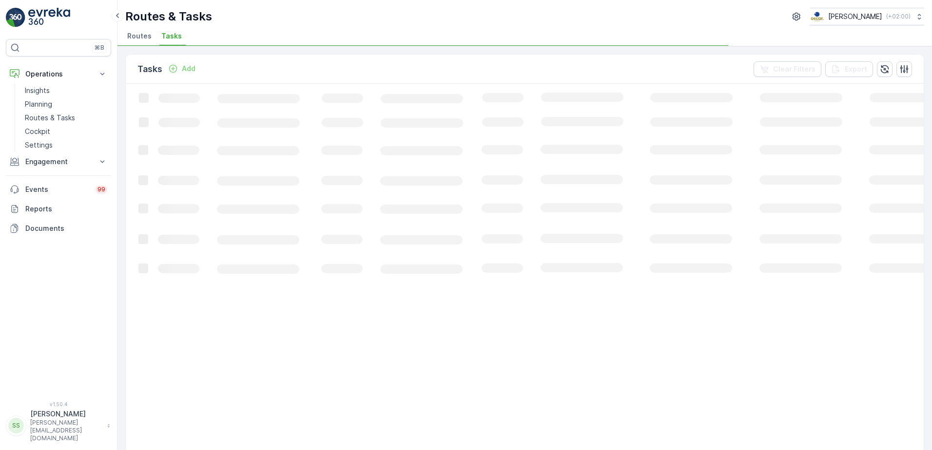
click at [315, 72] on div "Tasks Add Clear Filters Export" at bounding box center [525, 69] width 798 height 29
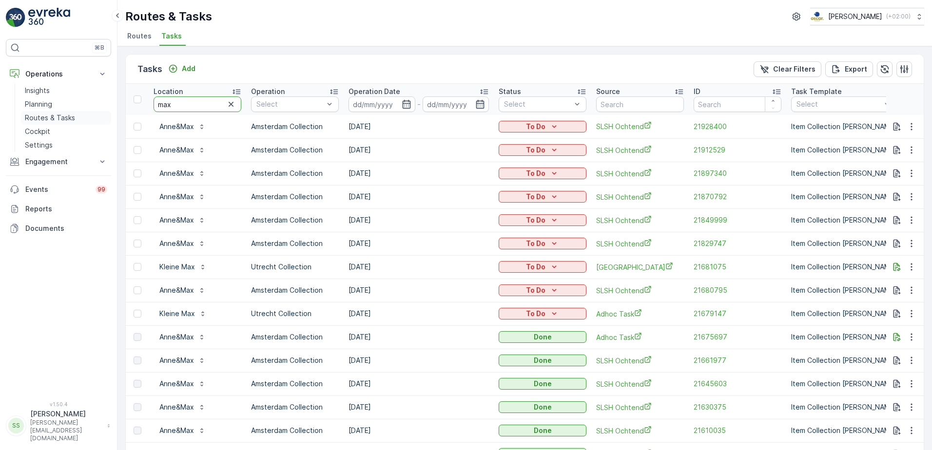
drag, startPoint x: 190, startPoint y: 101, endPoint x: 89, endPoint y: 112, distance: 101.4
click at [91, 112] on div "⌘B Operations Insights Planning Routes & Tasks Cockpit Settings Engagement Insi…" at bounding box center [466, 225] width 932 height 450
type input "jleine"
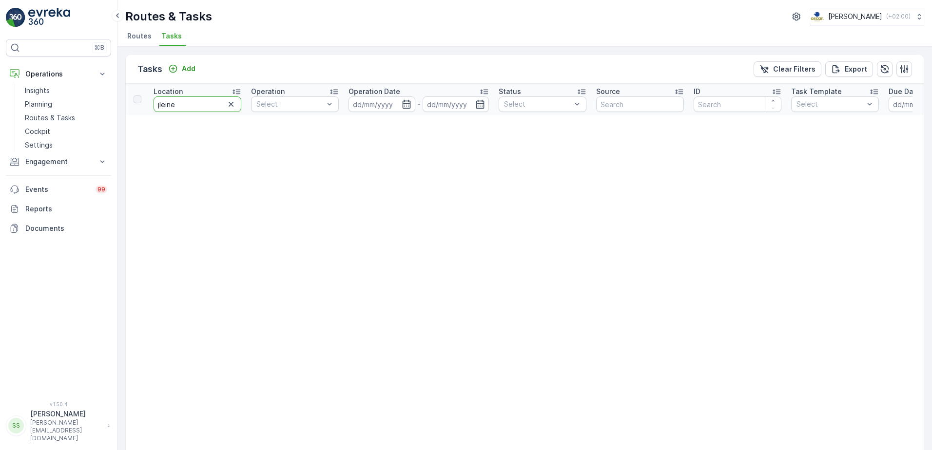
drag, startPoint x: 159, startPoint y: 102, endPoint x: 180, endPoint y: 136, distance: 40.0
click at [159, 103] on input "jleine" at bounding box center [198, 105] width 88 height 16
type input "kleine"
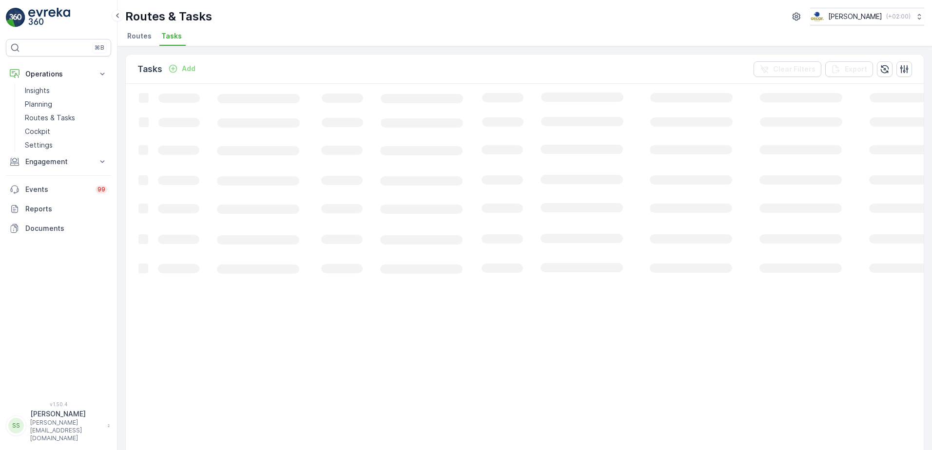
click at [235, 73] on div "Tasks Add Clear Filters Export" at bounding box center [525, 69] width 798 height 29
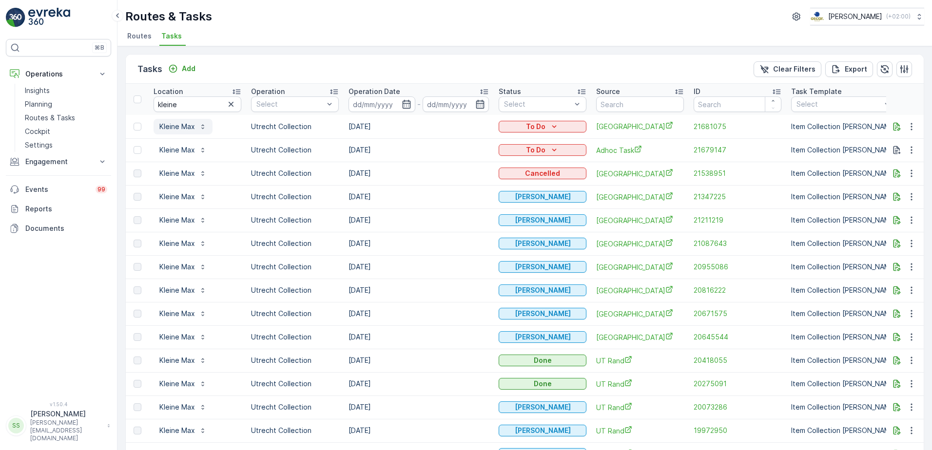
click at [173, 123] on p "Kleine Max" at bounding box center [177, 127] width 36 height 10
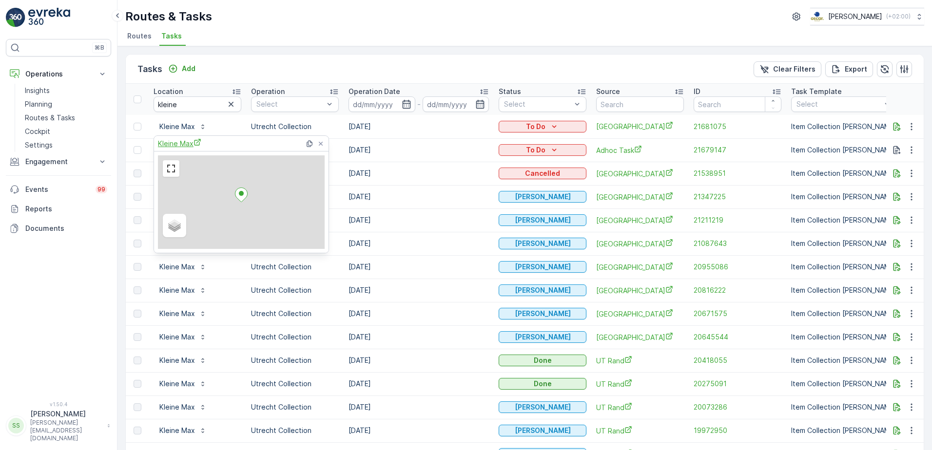
click at [164, 142] on span "Kleine Max" at bounding box center [179, 143] width 43 height 10
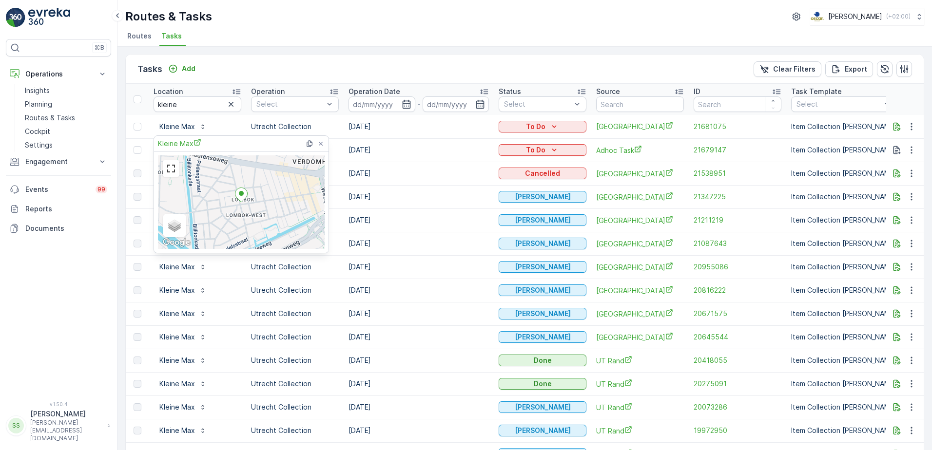
click at [251, 64] on div "Tasks Add Clear Filters Export" at bounding box center [525, 69] width 798 height 29
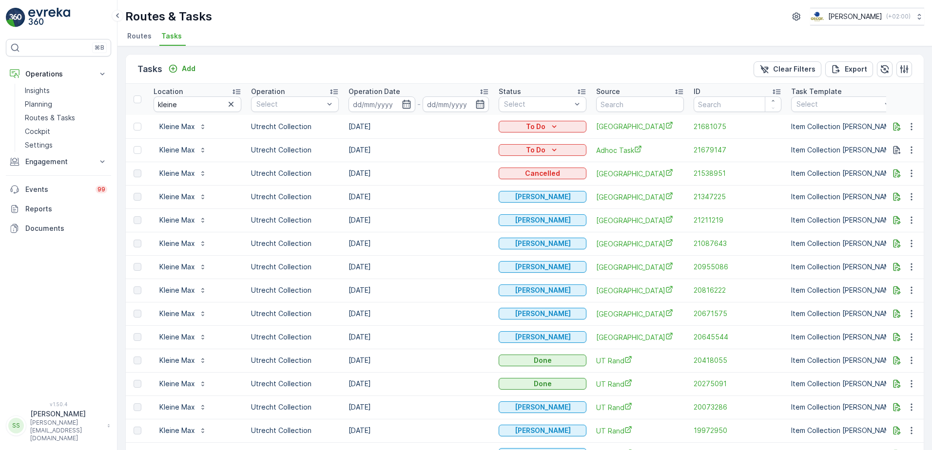
click at [137, 30] on li "Routes" at bounding box center [140, 37] width 30 height 17
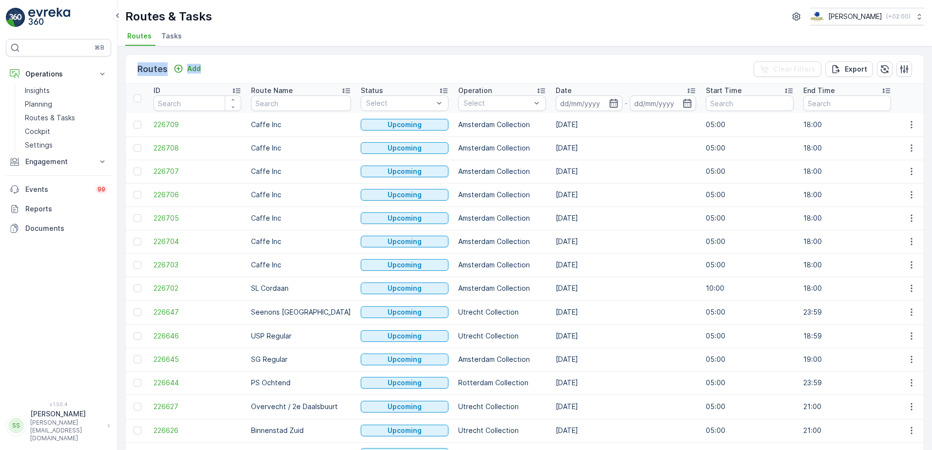
drag, startPoint x: 135, startPoint y: 68, endPoint x: 236, endPoint y: 63, distance: 102.0
click at [236, 63] on div "Routes Add Clear Filters Export" at bounding box center [525, 69] width 798 height 29
drag, startPoint x: 236, startPoint y: 63, endPoint x: 219, endPoint y: 70, distance: 18.2
click at [219, 70] on div "Routes Add Clear Filters Export" at bounding box center [525, 69] width 798 height 29
click at [319, 60] on div "Routes Add Clear Filters Export" at bounding box center [525, 69] width 798 height 29
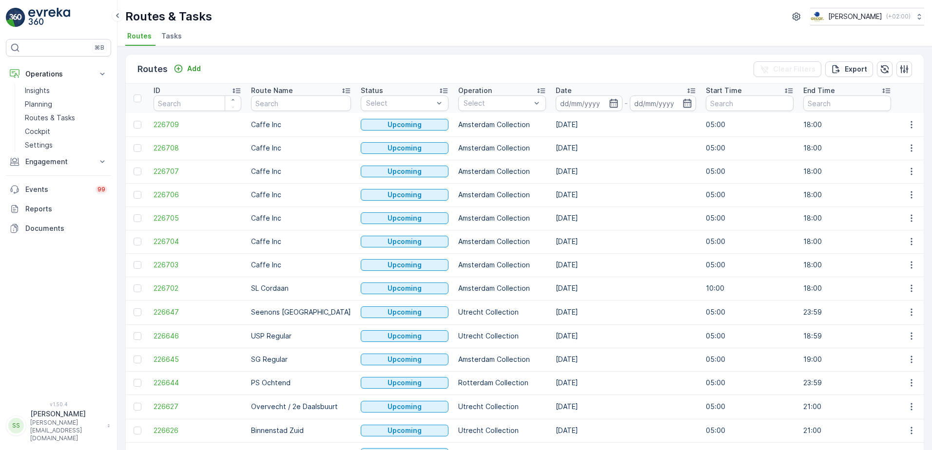
click at [174, 33] on span "Tasks" at bounding box center [171, 36] width 20 height 10
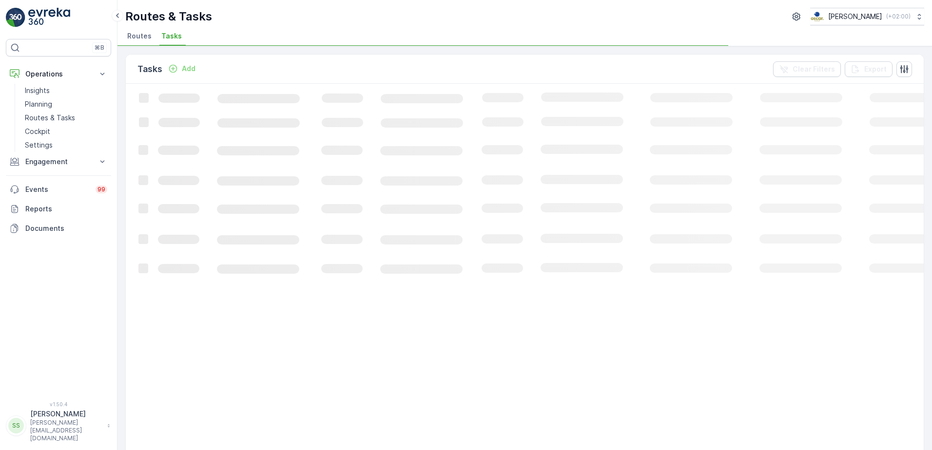
click at [298, 69] on div "Tasks Add Clear Filters Export" at bounding box center [525, 69] width 798 height 29
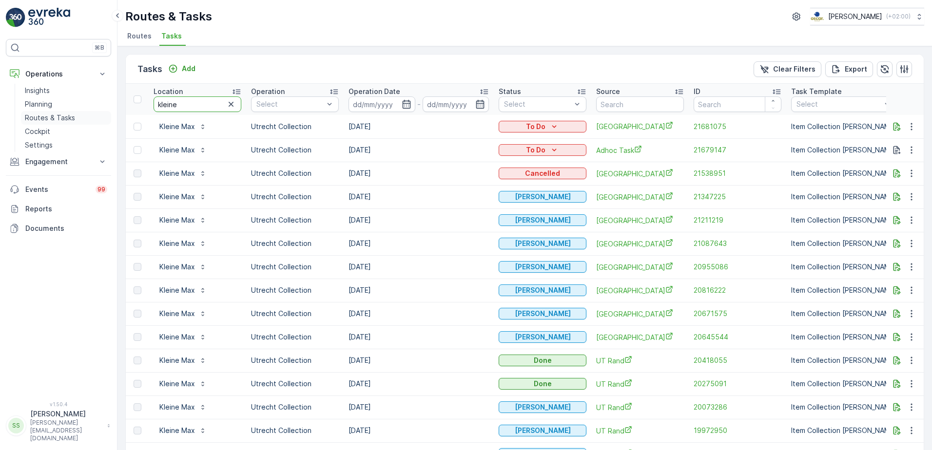
drag, startPoint x: 197, startPoint y: 107, endPoint x: 93, endPoint y: 113, distance: 104.0
click at [93, 113] on div "⌘B Operations Insights Planning Routes & Tasks Cockpit Settings Engagement Insi…" at bounding box center [466, 225] width 932 height 450
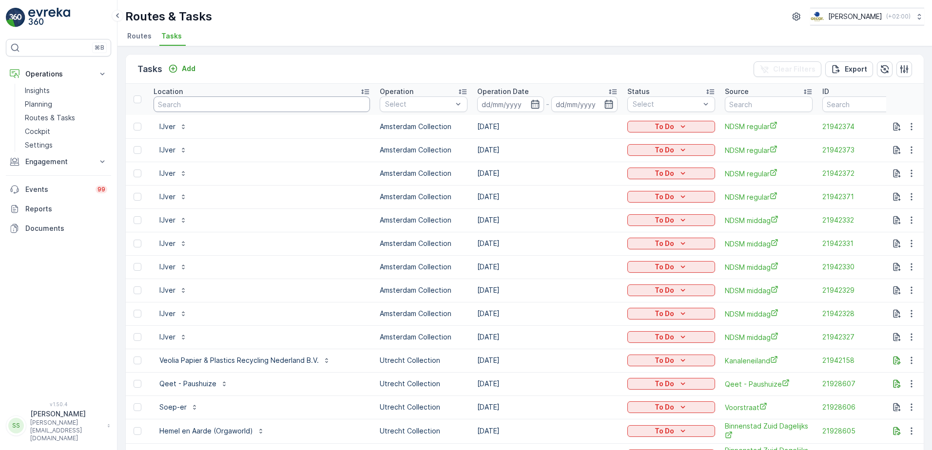
click at [194, 101] on input "text" at bounding box center [262, 105] width 216 height 16
type input "cupop"
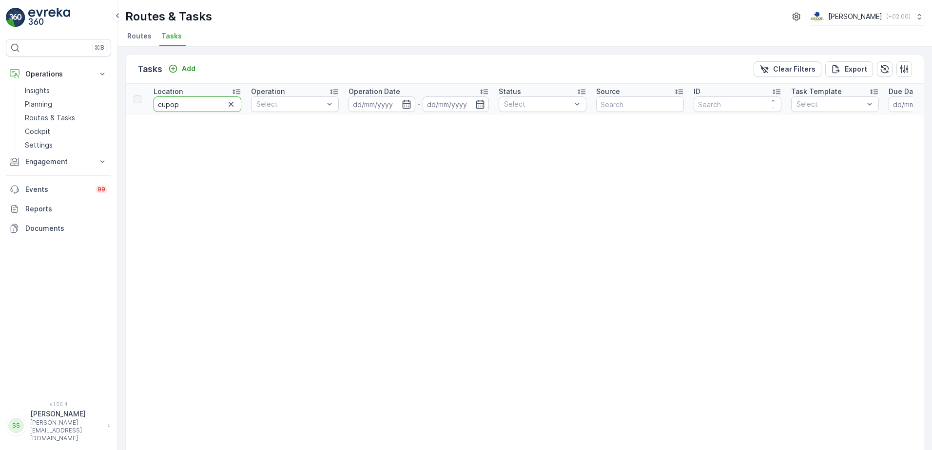
click at [194, 101] on input "cupop" at bounding box center [198, 105] width 88 height 16
type input "cupp"
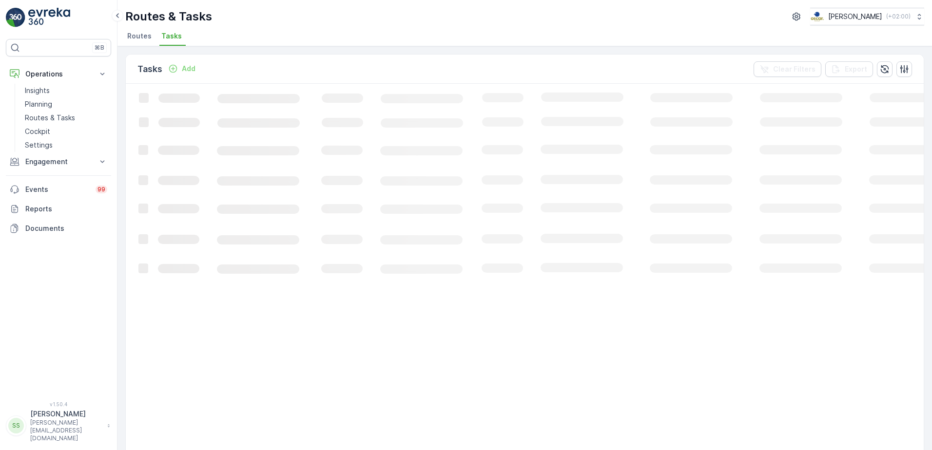
click at [268, 68] on div "Tasks Add Clear Filters Export" at bounding box center [525, 69] width 798 height 29
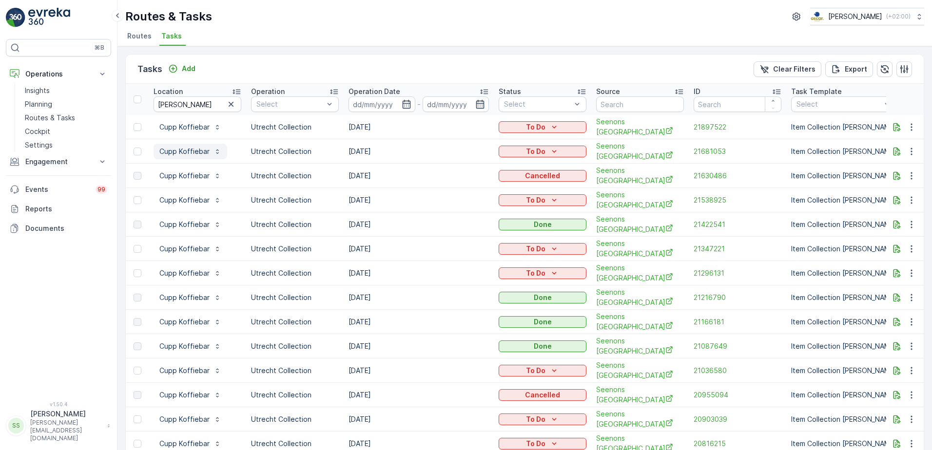
click at [169, 150] on p "Cupp Koffiebar" at bounding box center [184, 152] width 50 height 10
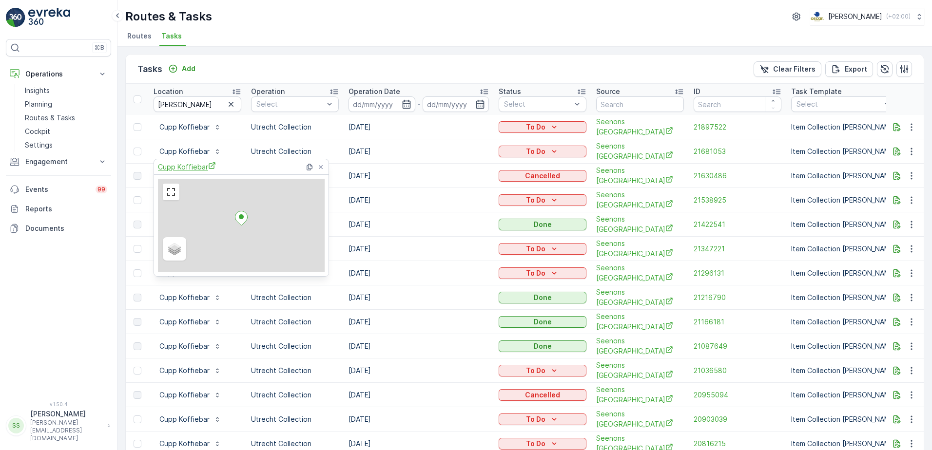
click at [181, 165] on span "Cupp Koffiebar" at bounding box center [187, 167] width 58 height 10
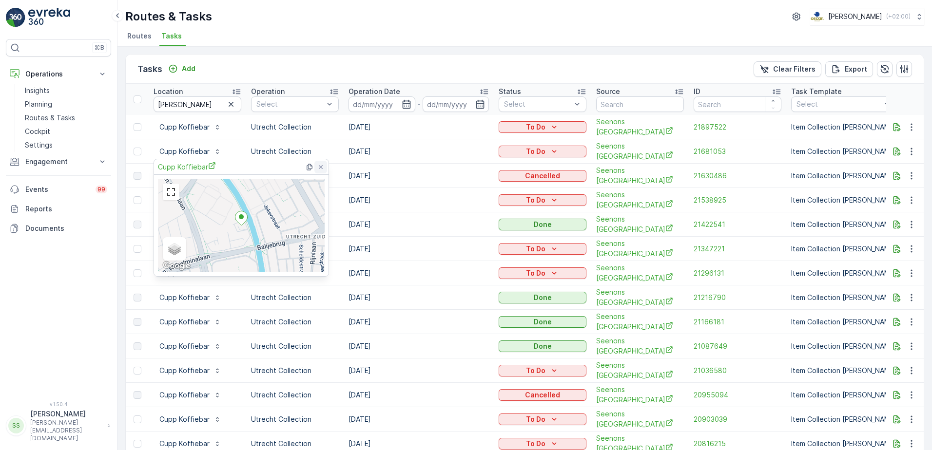
click at [321, 161] on div at bounding box center [320, 167] width 13 height 13
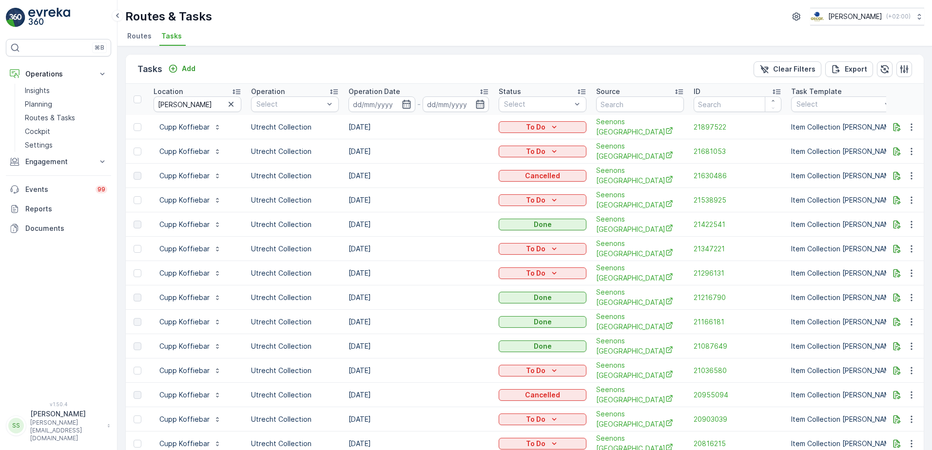
click at [129, 32] on span "Routes" at bounding box center [139, 36] width 24 height 10
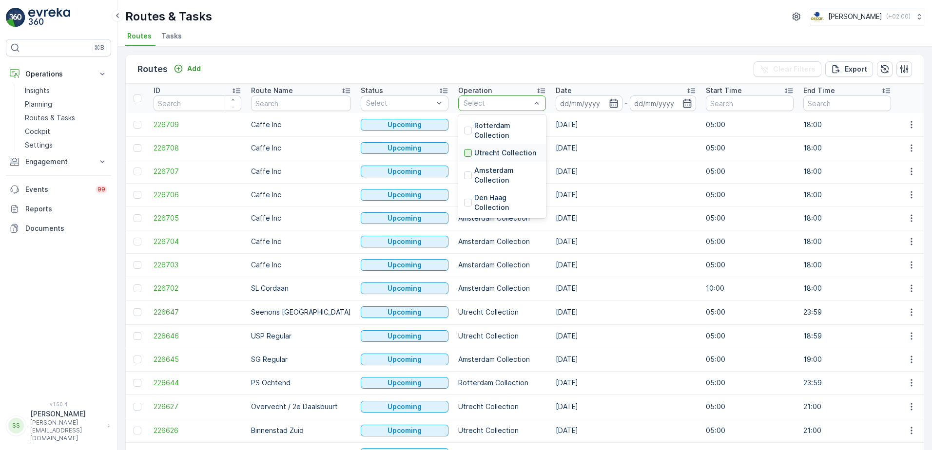
click at [464, 155] on div at bounding box center [468, 153] width 8 height 8
click at [499, 84] on th "Operation option Utrecht Collection, selected. Select" at bounding box center [501, 98] width 97 height 29
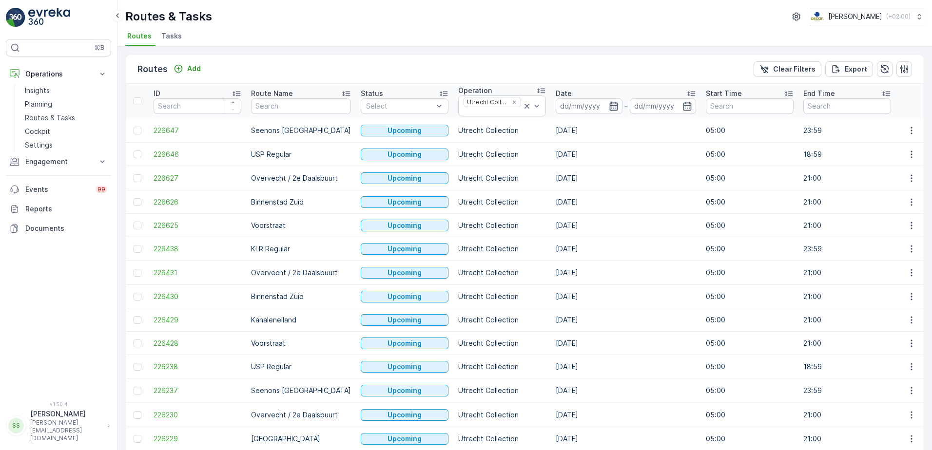
click at [609, 105] on icon "button" at bounding box center [613, 105] width 8 height 9
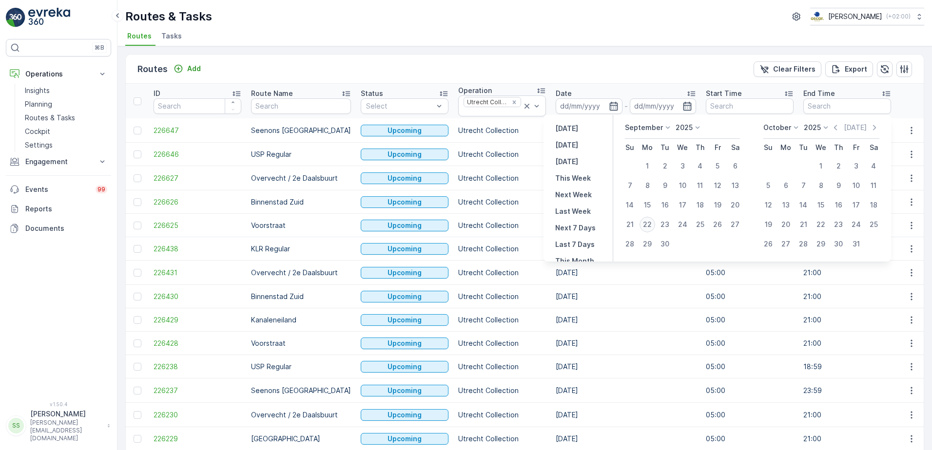
click at [646, 221] on div "22" at bounding box center [647, 225] width 16 height 16
type input "[DATE]"
click at [616, 59] on div "Routes Add Clear Filters Export" at bounding box center [525, 69] width 798 height 29
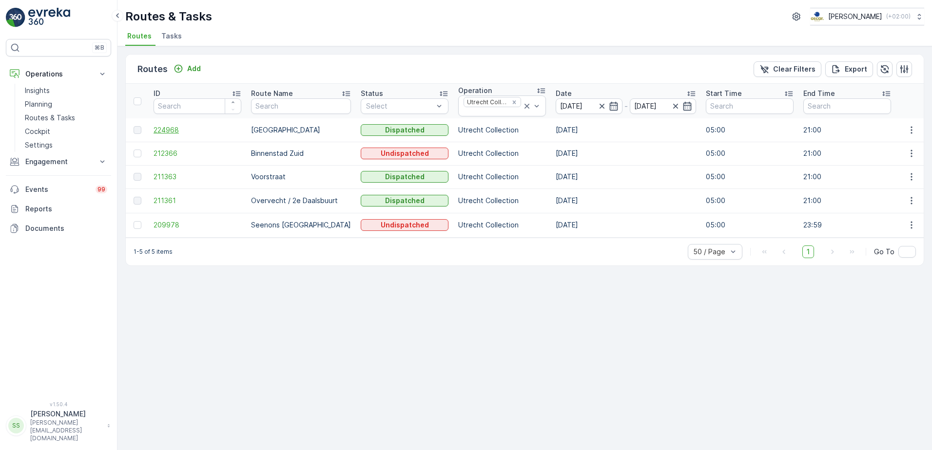
click at [166, 132] on span "224968" at bounding box center [198, 130] width 88 height 10
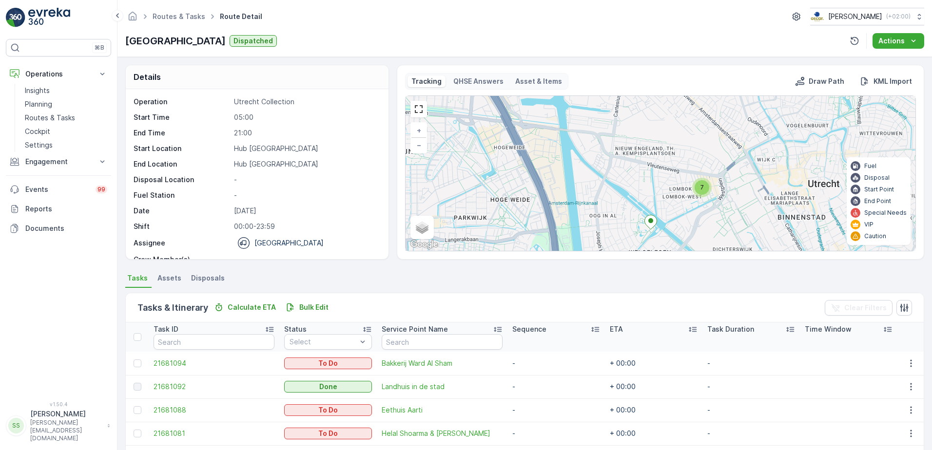
drag, startPoint x: 706, startPoint y: 213, endPoint x: 642, endPoint y: 170, distance: 77.5
click at [651, 167] on div "7 + − Satellite Roadmap Terrain Hybrid Leaflet Keyboard shortcuts Map Data Map …" at bounding box center [661, 173] width 510 height 155
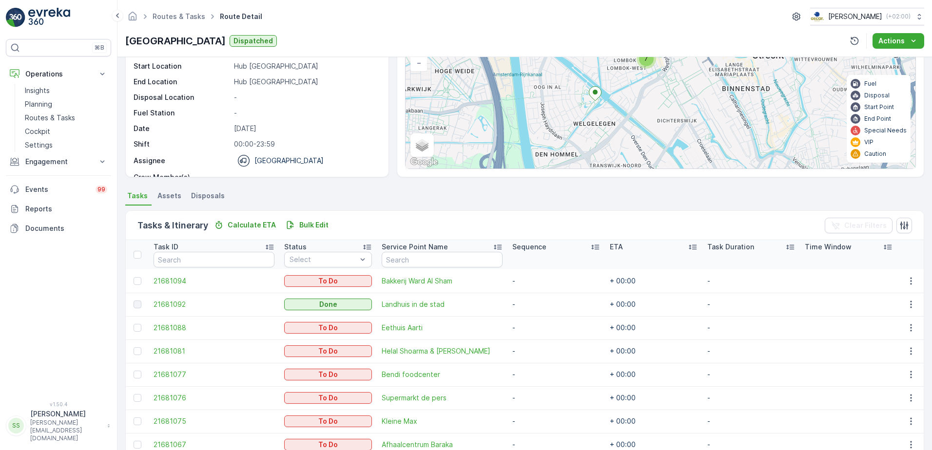
scroll to position [130, 0]
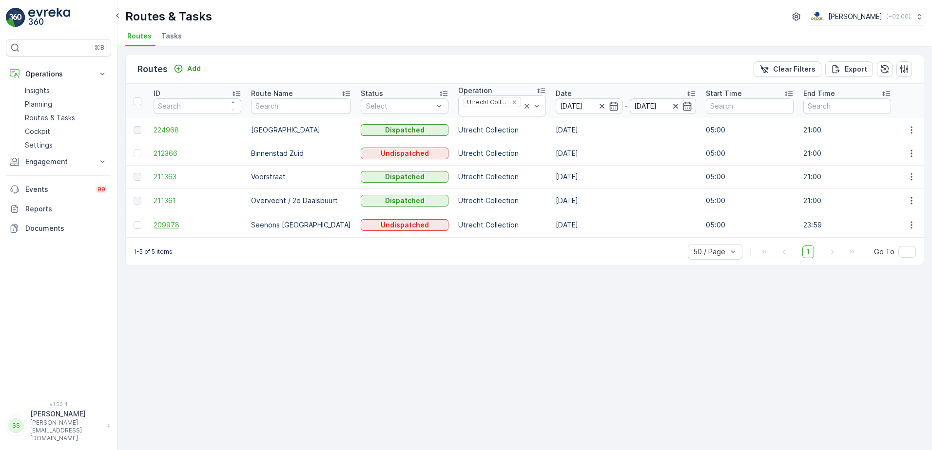
click at [181, 225] on span "209978" at bounding box center [198, 225] width 88 height 10
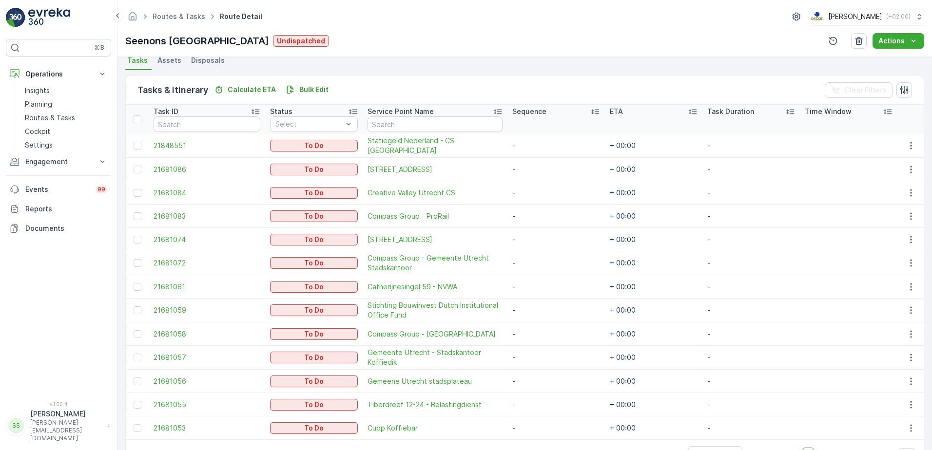
scroll to position [244, 0]
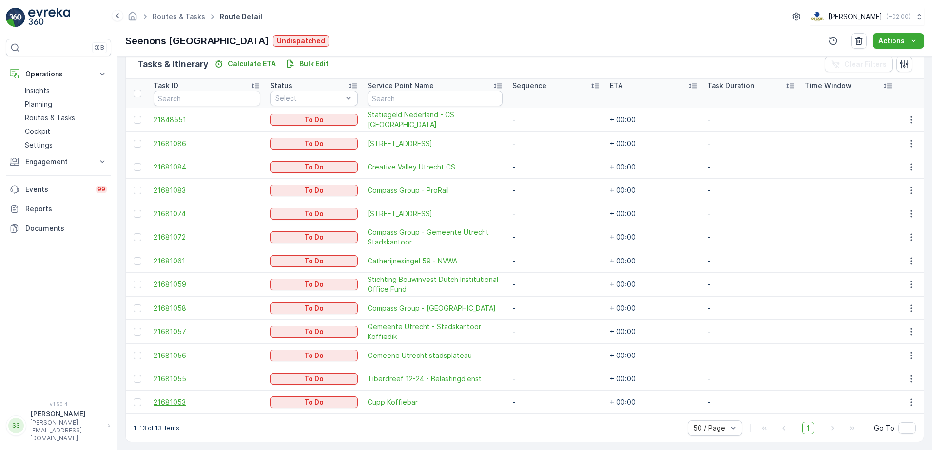
click at [182, 405] on span "21681053" at bounding box center [207, 403] width 107 height 10
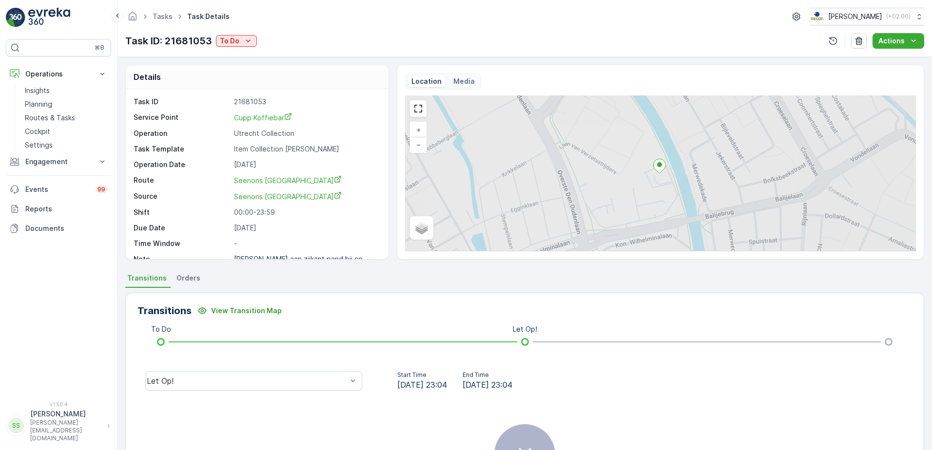
scroll to position [13, 0]
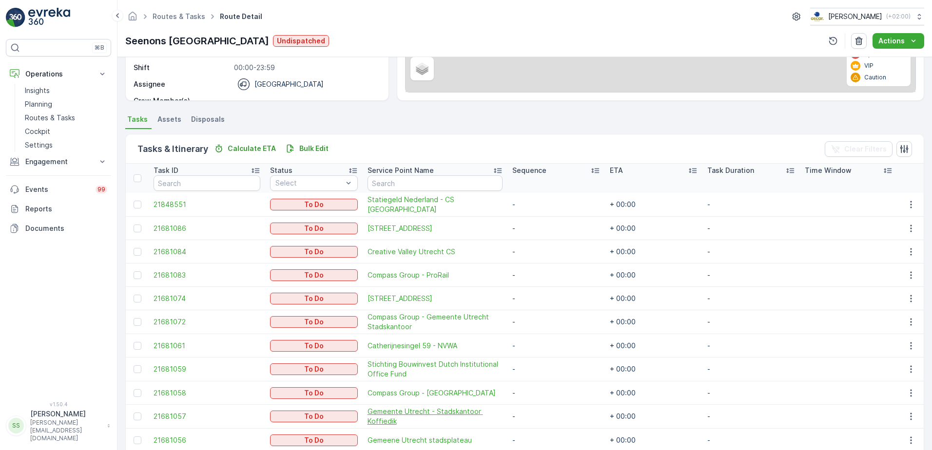
scroll to position [249, 0]
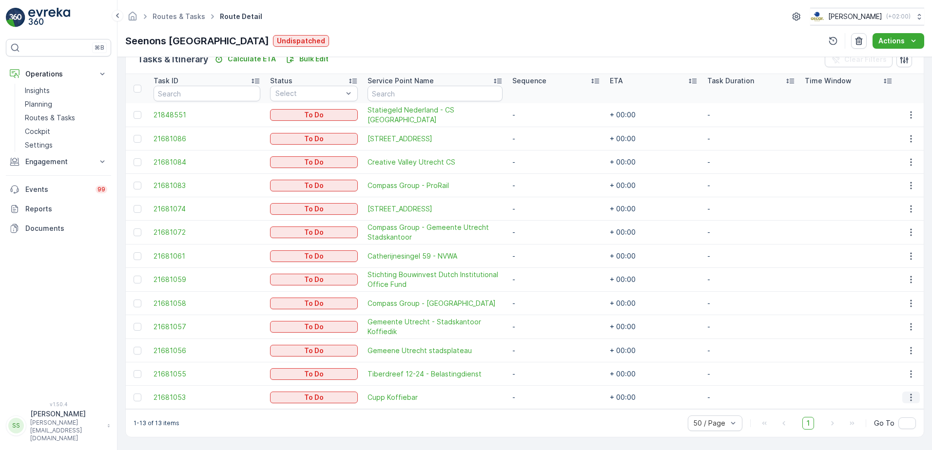
click at [906, 399] on icon "button" at bounding box center [911, 398] width 10 height 10
click at [873, 348] on span "Change Route" at bounding box center [886, 351] width 47 height 10
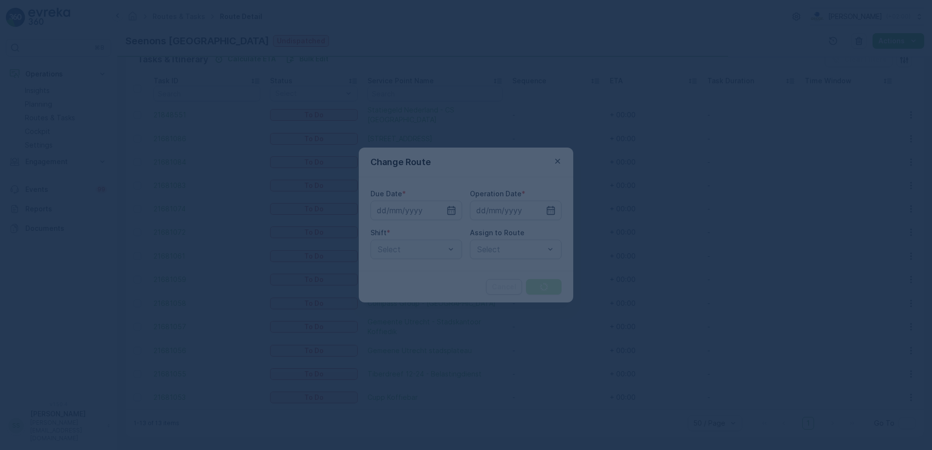
type input "[DATE]"
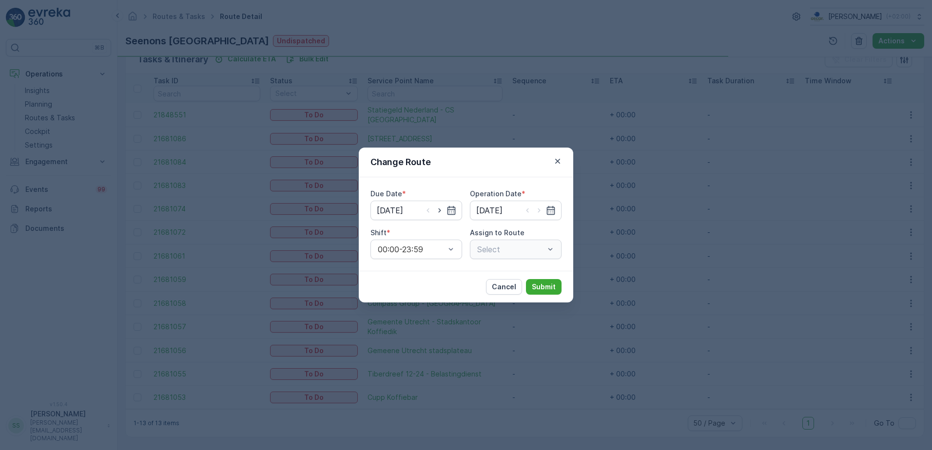
click at [414, 230] on div "Shift *" at bounding box center [416, 233] width 92 height 10
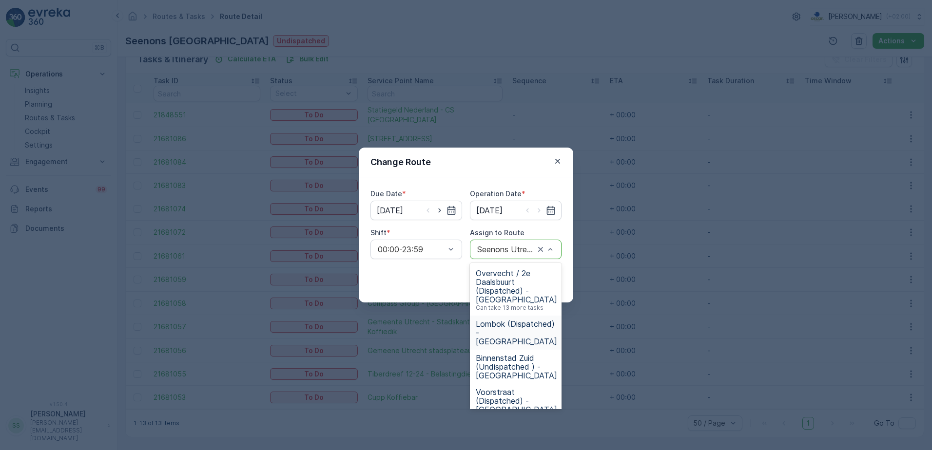
click at [502, 329] on span "Lombok (Dispatched) - Utrecht" at bounding box center [516, 333] width 81 height 26
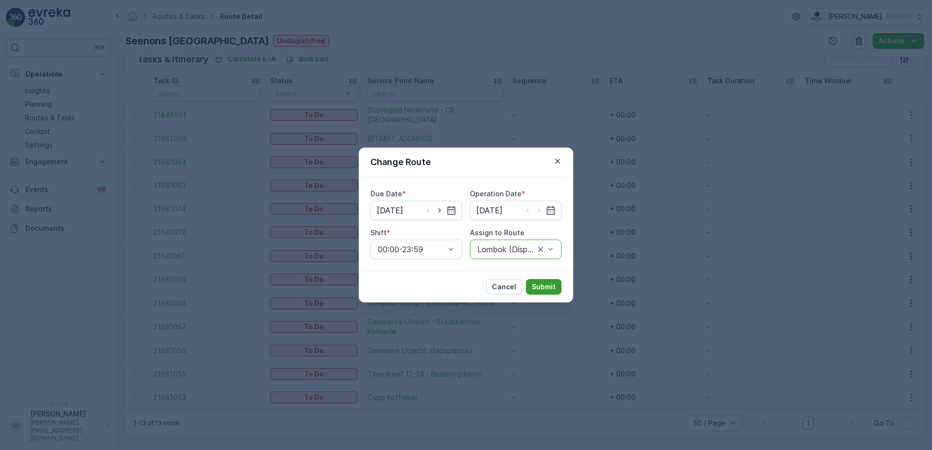
click at [540, 284] on p "Submit" at bounding box center [544, 287] width 24 height 10
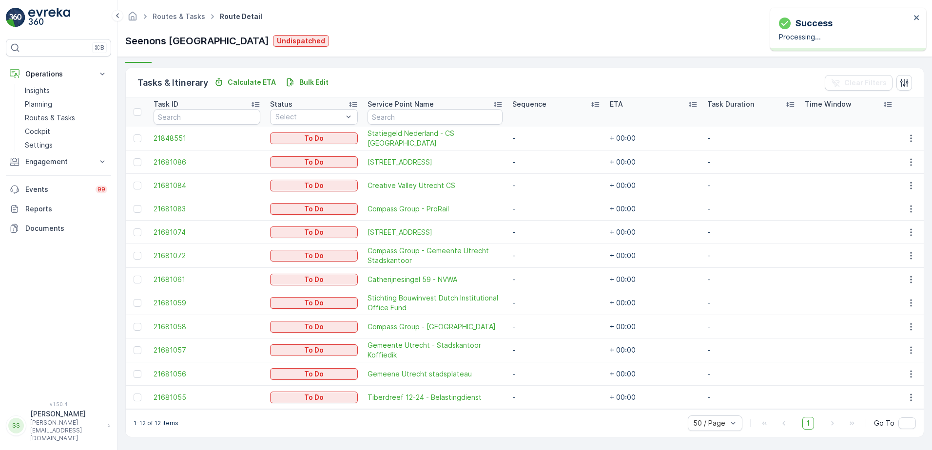
scroll to position [226, 0]
click at [459, 38] on div "Seenons Utrecht Undispatched Actions" at bounding box center [524, 41] width 799 height 16
click at [457, 39] on div "Seenons Utrecht Undispatched Actions" at bounding box center [524, 41] width 799 height 16
click at [313, 26] on div "Routes & Tasks Route Detail Oscar Circulair ( +02:00 ) Seenons Utrecht Undispat…" at bounding box center [524, 28] width 814 height 57
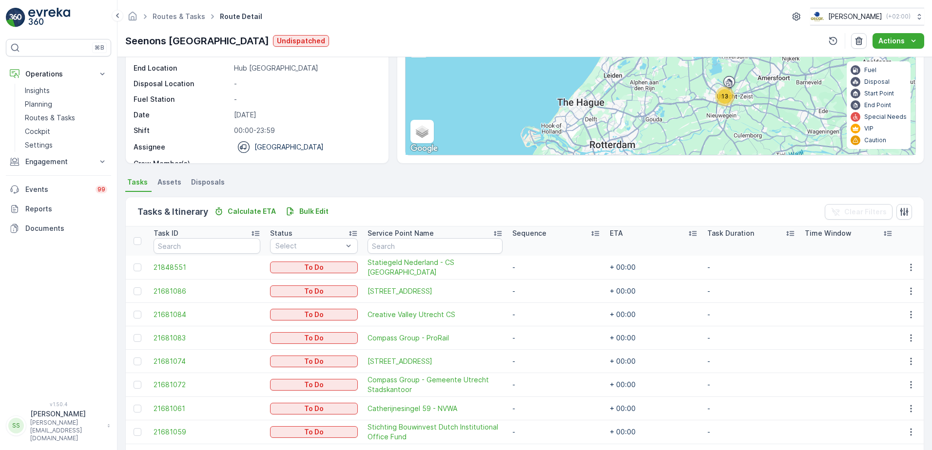
scroll to position [0, 0]
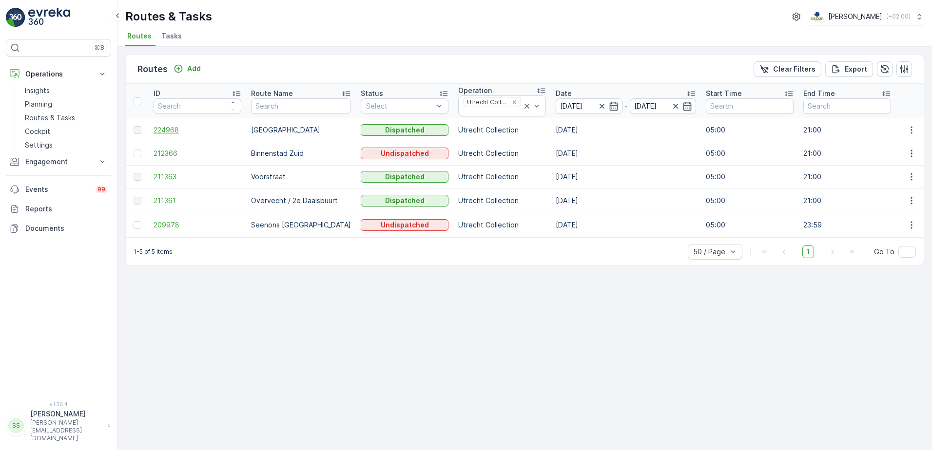
click at [168, 130] on span "224968" at bounding box center [198, 130] width 88 height 10
drag, startPoint x: 172, startPoint y: 219, endPoint x: 247, endPoint y: 265, distance: 88.1
click at [171, 219] on td "209978" at bounding box center [197, 225] width 97 height 24
click at [171, 223] on span "209978" at bounding box center [198, 225] width 88 height 10
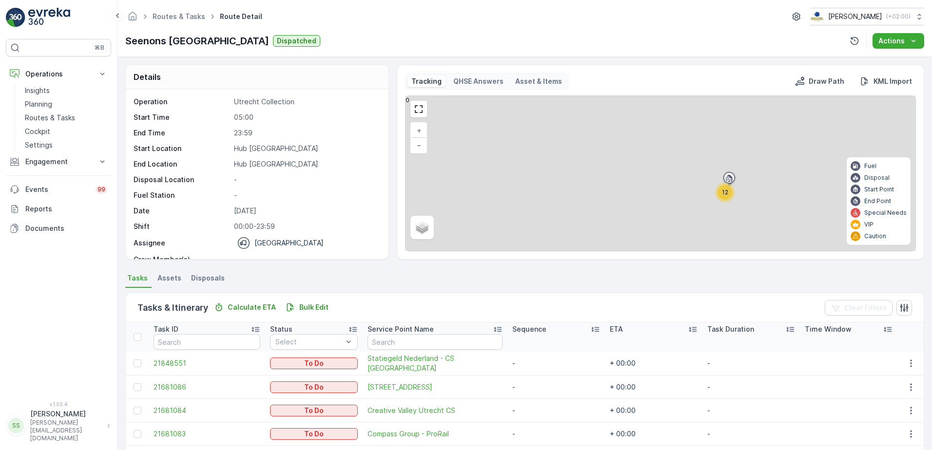
scroll to position [225, 0]
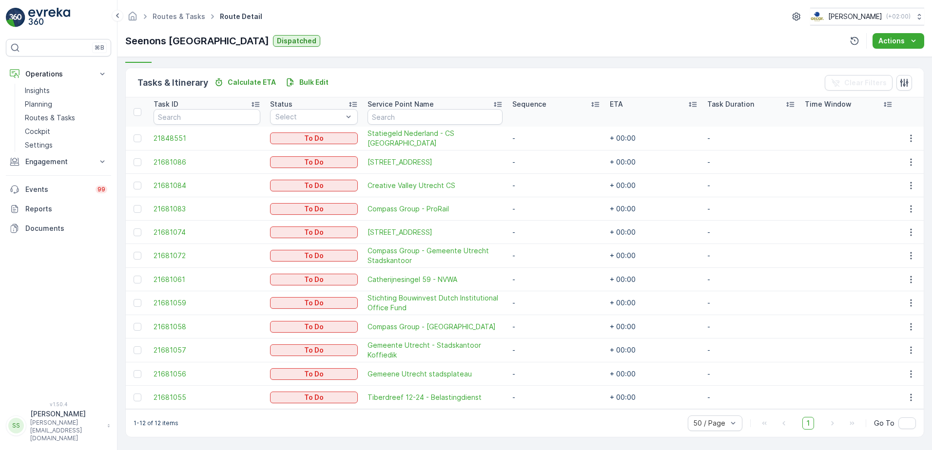
click at [507, 61] on ul "Tasks Assets Disposals" at bounding box center [524, 54] width 799 height 17
drag, startPoint x: 359, startPoint y: 138, endPoint x: 491, endPoint y: 143, distance: 131.7
click at [491, 143] on td "Statiegeld Nederland - CS Utrecht" at bounding box center [435, 139] width 145 height 24
copy span "Statiegeld Nederland - CS Utrecht"
drag, startPoint x: 357, startPoint y: 181, endPoint x: 463, endPoint y: 186, distance: 105.9
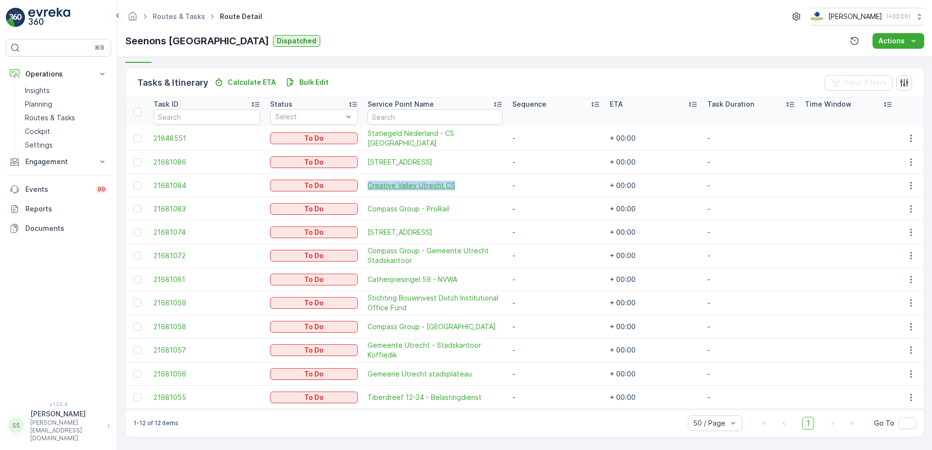
click at [463, 186] on td "Creative Valley Utrecht CS" at bounding box center [435, 185] width 145 height 23
copy span "Creative Valley Utrecht CS"
click at [404, 427] on div "1-12 of 12 items 50 / Page 1 Go To" at bounding box center [525, 423] width 798 height 28
drag, startPoint x: 359, startPoint y: 278, endPoint x: 462, endPoint y: 280, distance: 102.9
click at [462, 280] on td "Catherijnesingel 59 - NVWA" at bounding box center [435, 279] width 145 height 23
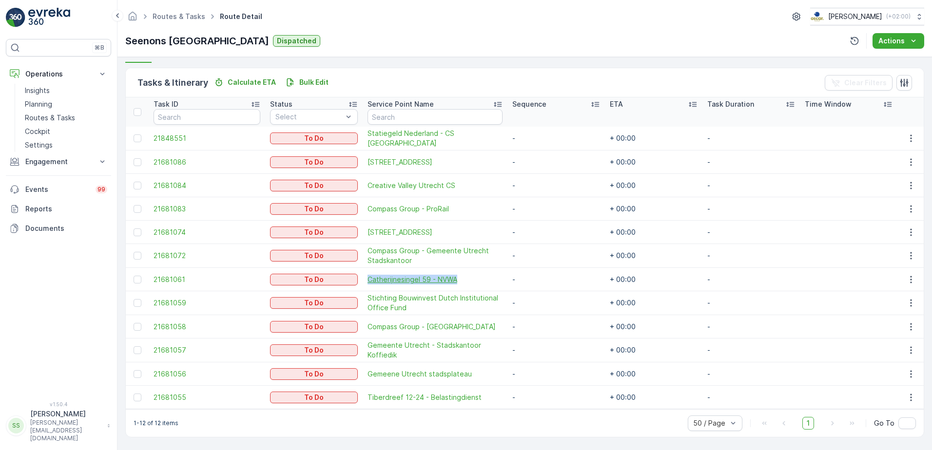
copy span "Catherijnesingel 59 - NVWA"
click at [346, 37] on div "Seenons Utrecht Dispatched Actions" at bounding box center [524, 41] width 799 height 16
click at [421, 39] on div "Seenons Utrecht Dispatched Actions" at bounding box center [524, 41] width 799 height 16
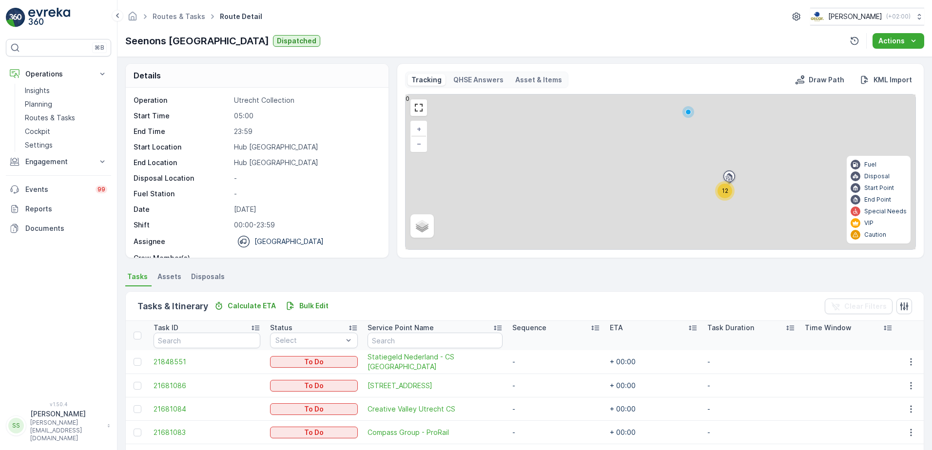
scroll to position [0, 0]
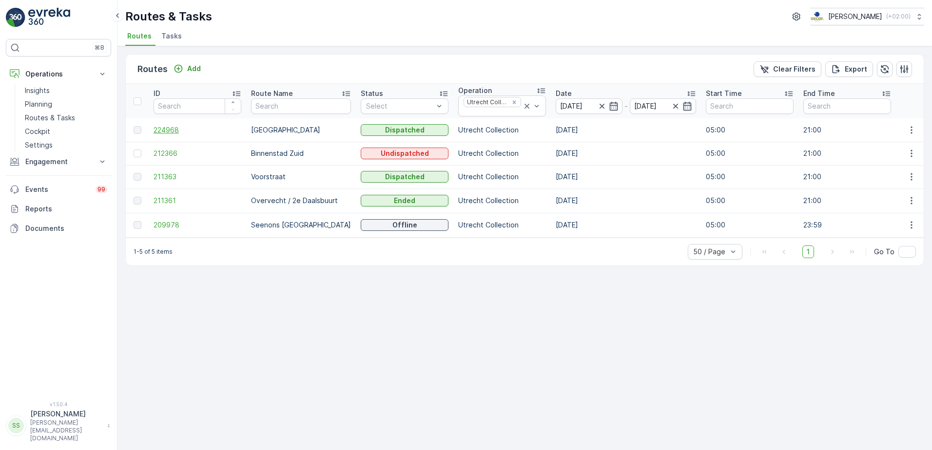
click at [159, 131] on span "224968" at bounding box center [198, 130] width 88 height 10
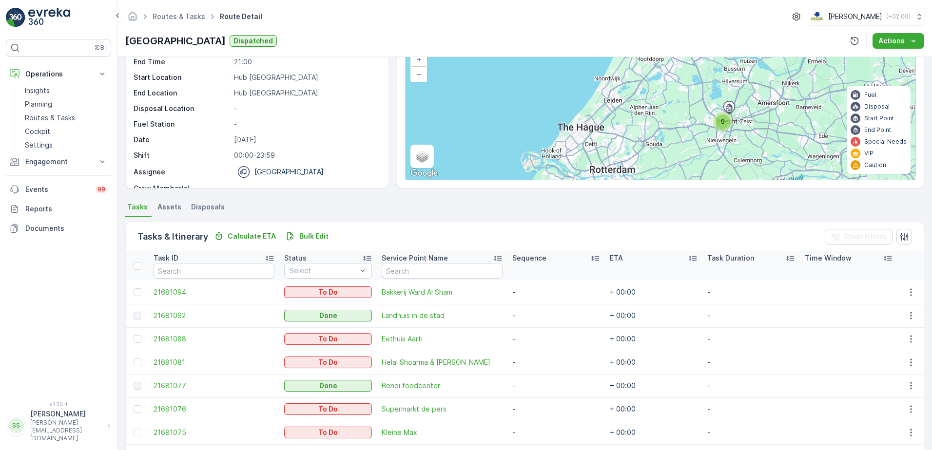
scroll to position [154, 0]
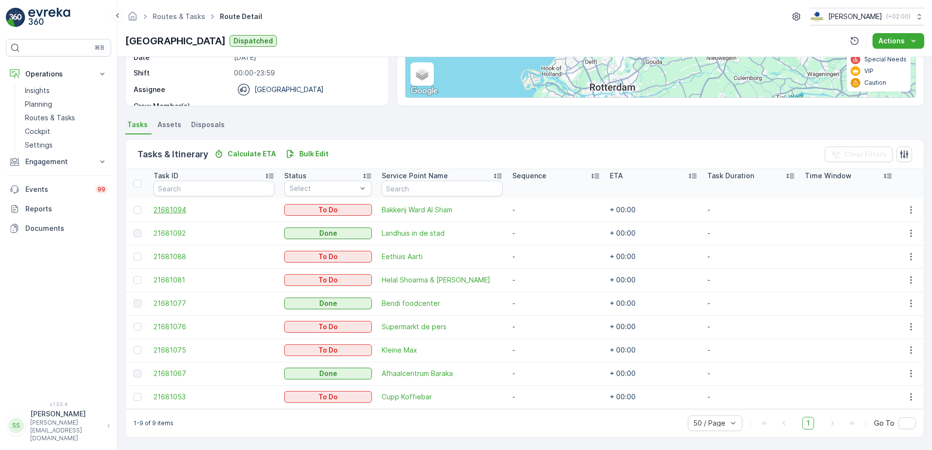
click at [181, 210] on span "21681094" at bounding box center [214, 210] width 121 height 10
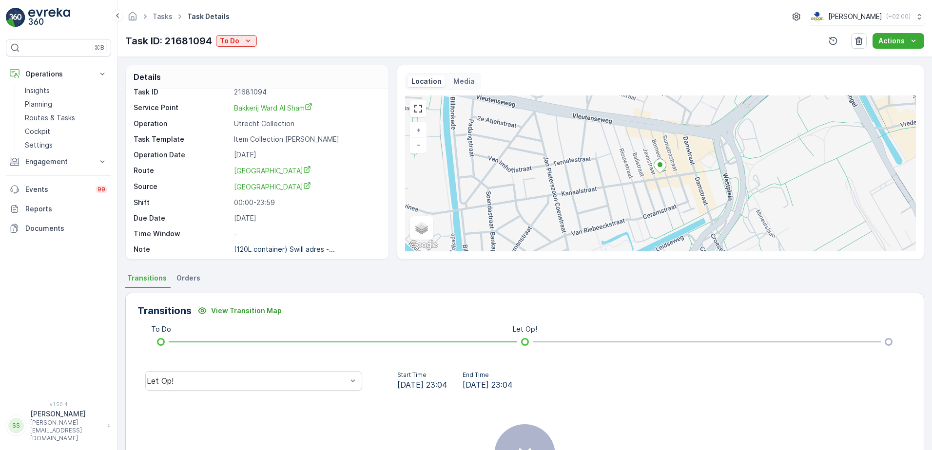
scroll to position [13, 0]
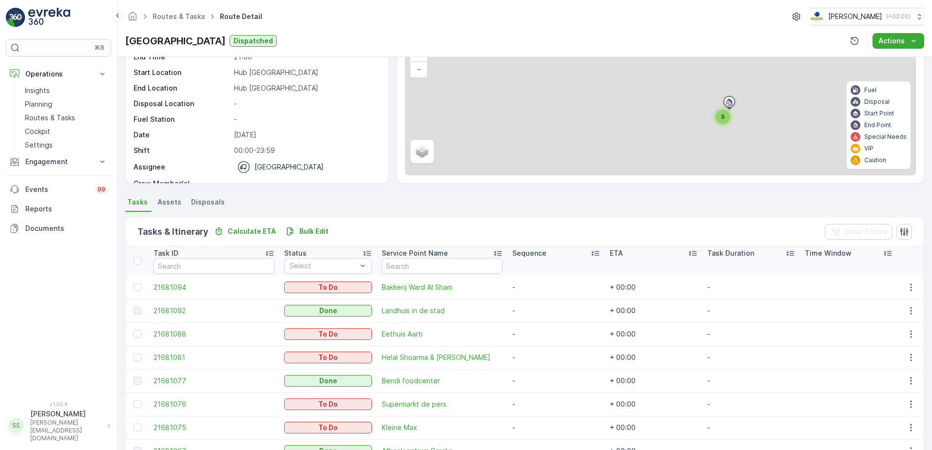
scroll to position [154, 0]
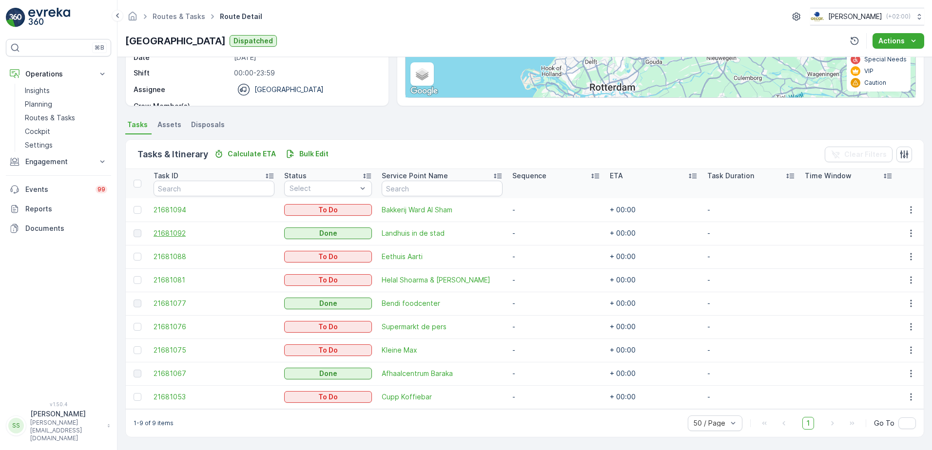
click at [166, 233] on span "21681092" at bounding box center [214, 234] width 121 height 10
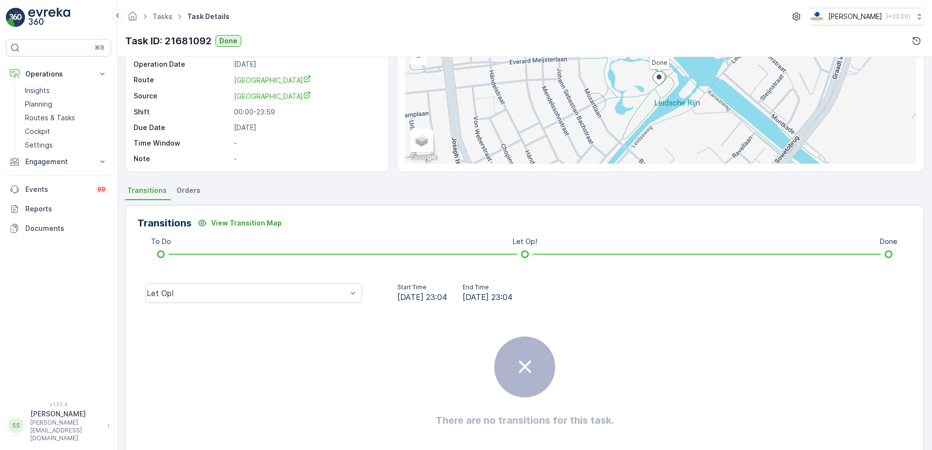
scroll to position [116, 0]
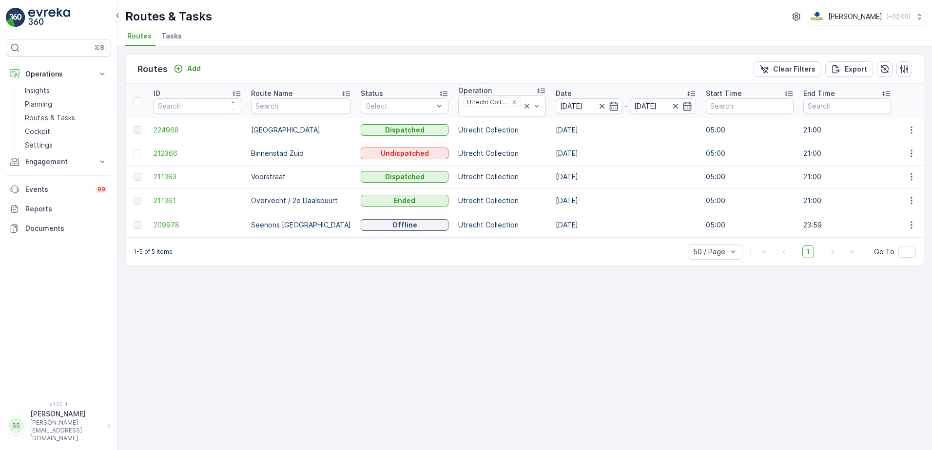
click at [271, 41] on ul "Routes Tasks" at bounding box center [520, 37] width 791 height 17
click at [169, 175] on span "211363" at bounding box center [198, 177] width 88 height 10
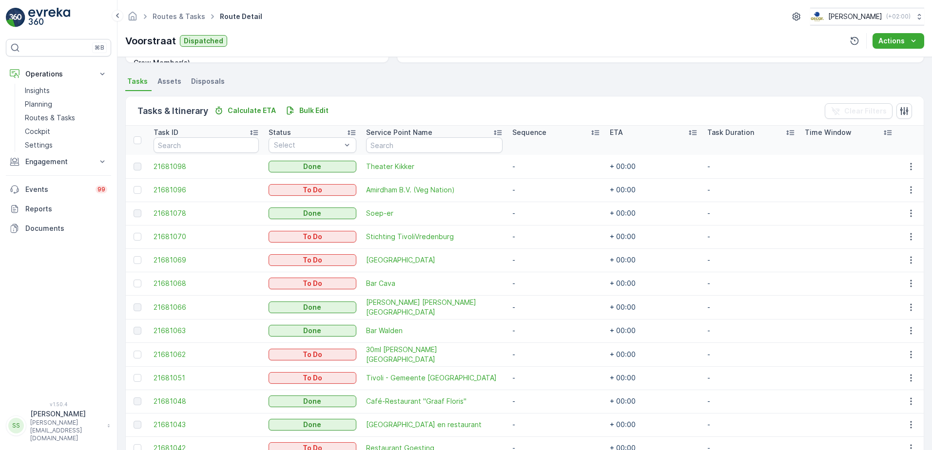
scroll to position [271, 0]
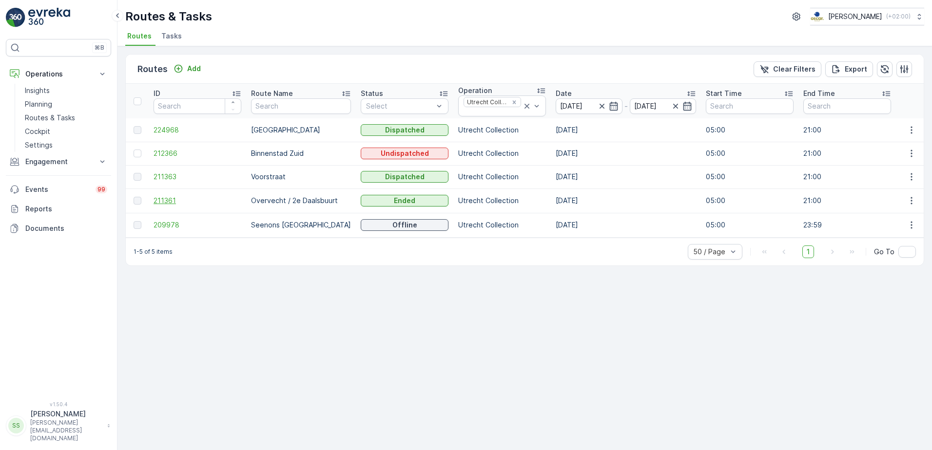
click at [172, 198] on span "211361" at bounding box center [198, 201] width 88 height 10
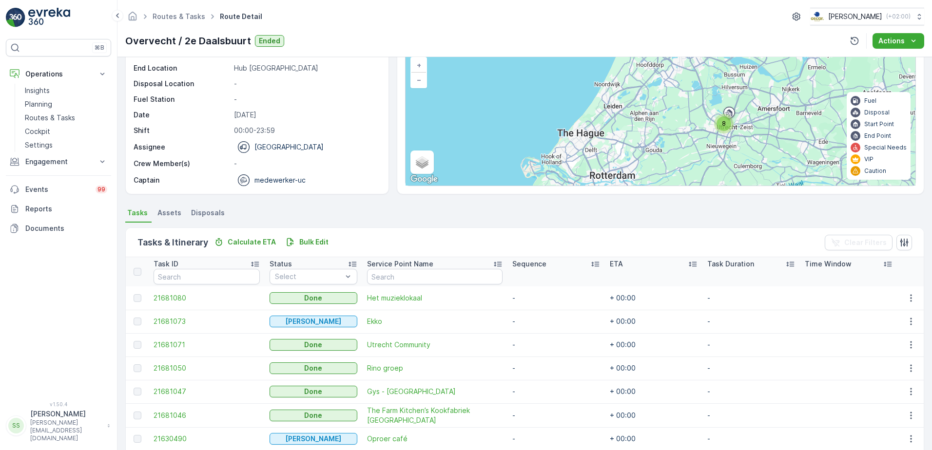
scroll to position [130, 0]
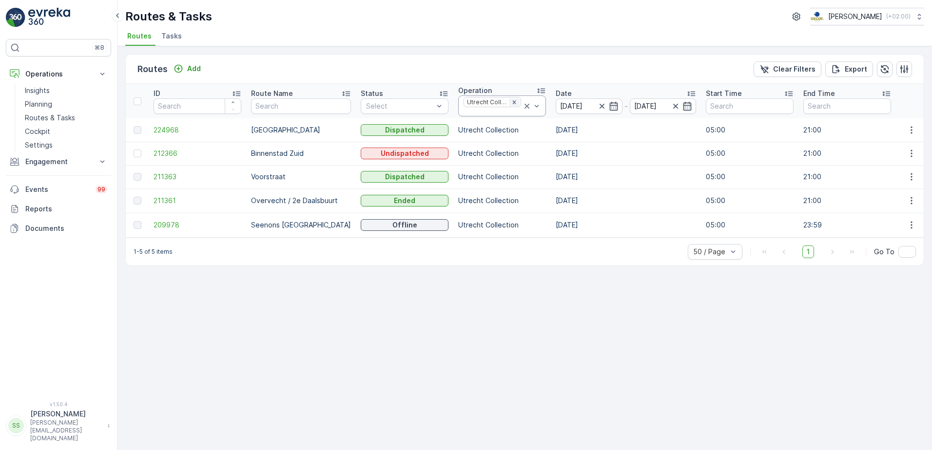
click at [511, 100] on icon "Remove Utrecht Collection" at bounding box center [514, 102] width 7 height 7
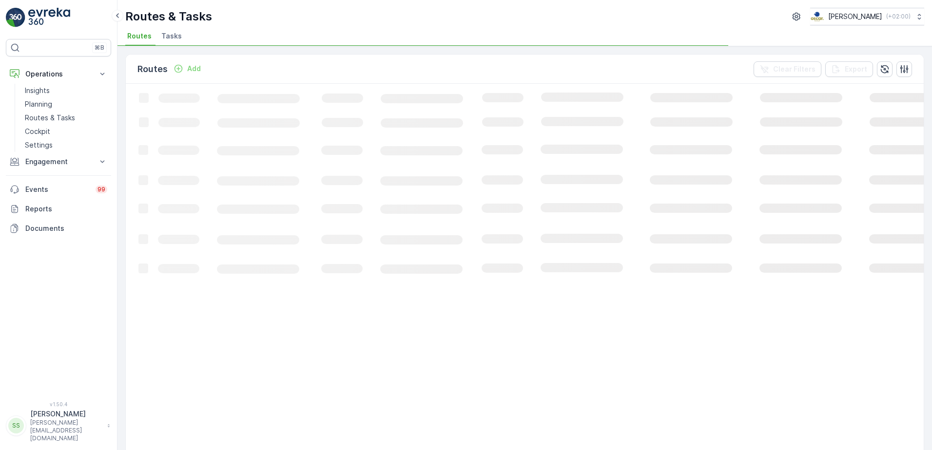
click at [500, 68] on div "Routes Add Clear Filters Export" at bounding box center [525, 69] width 798 height 29
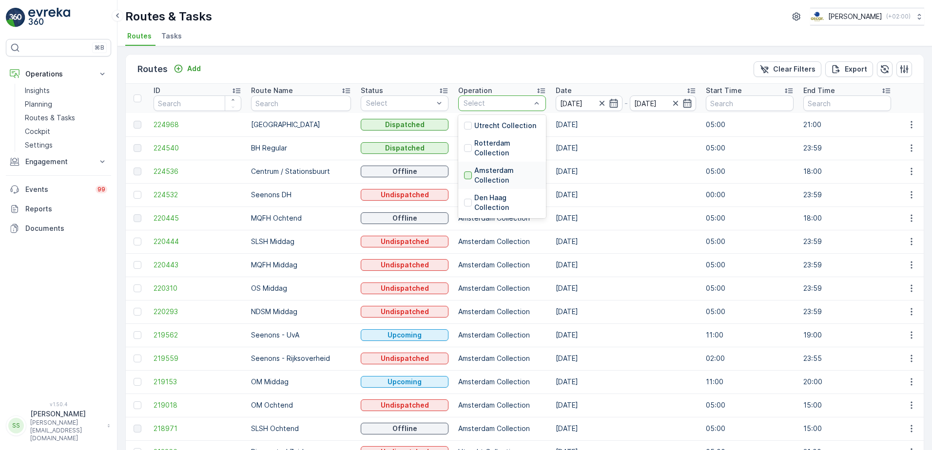
click at [464, 175] on div at bounding box center [468, 176] width 8 height 8
click at [468, 70] on div "Routes Add Clear Filters Export" at bounding box center [525, 69] width 798 height 29
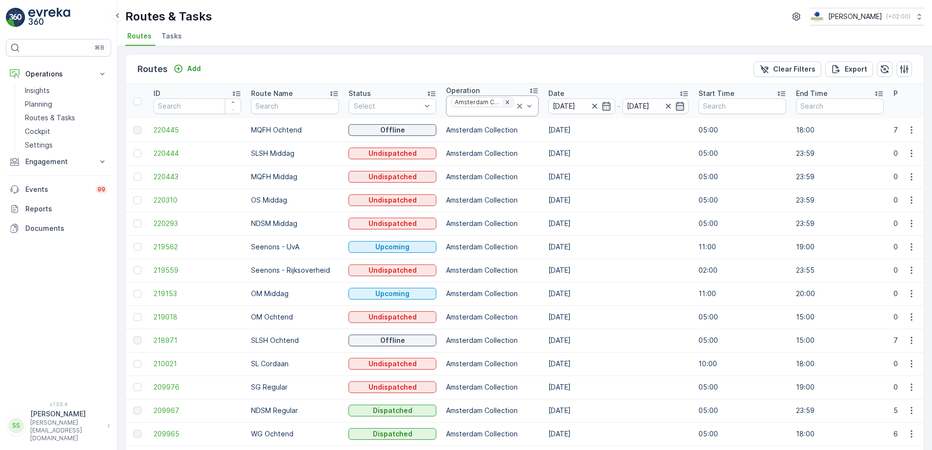
click at [506, 101] on icon "Remove Amsterdam Collection" at bounding box center [507, 102] width 7 height 7
click at [506, 77] on div "Routes Add Clear Filters Export" at bounding box center [525, 69] width 798 height 29
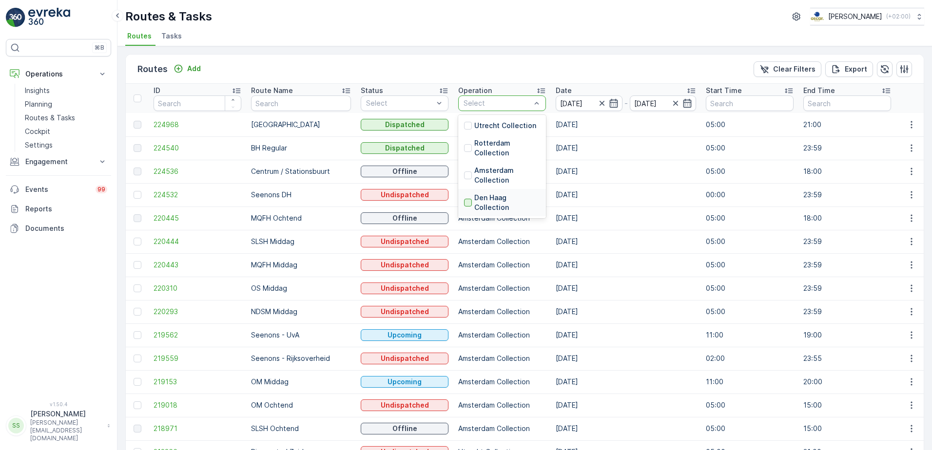
click at [464, 202] on div at bounding box center [468, 203] width 8 height 8
drag, startPoint x: 273, startPoint y: 63, endPoint x: 266, endPoint y: 65, distance: 7.5
click at [272, 63] on div "Routes Add Clear Filters Export" at bounding box center [525, 69] width 798 height 29
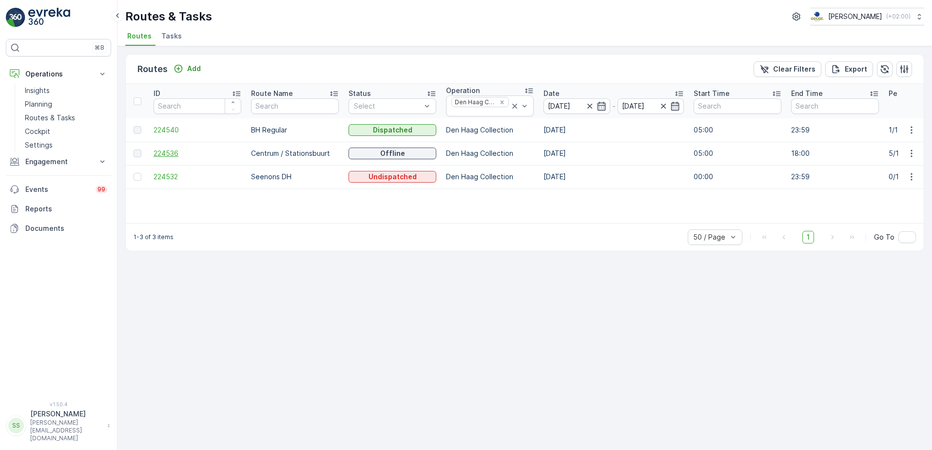
click at [175, 150] on span "224536" at bounding box center [198, 154] width 88 height 10
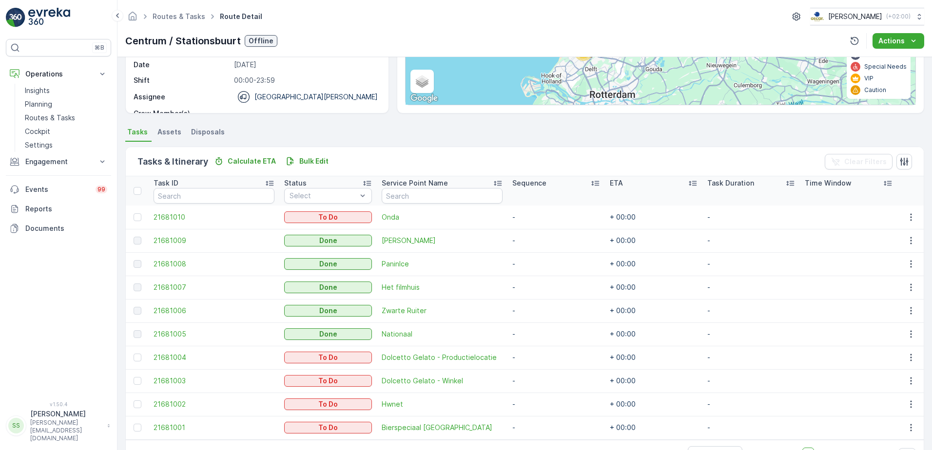
scroll to position [177, 0]
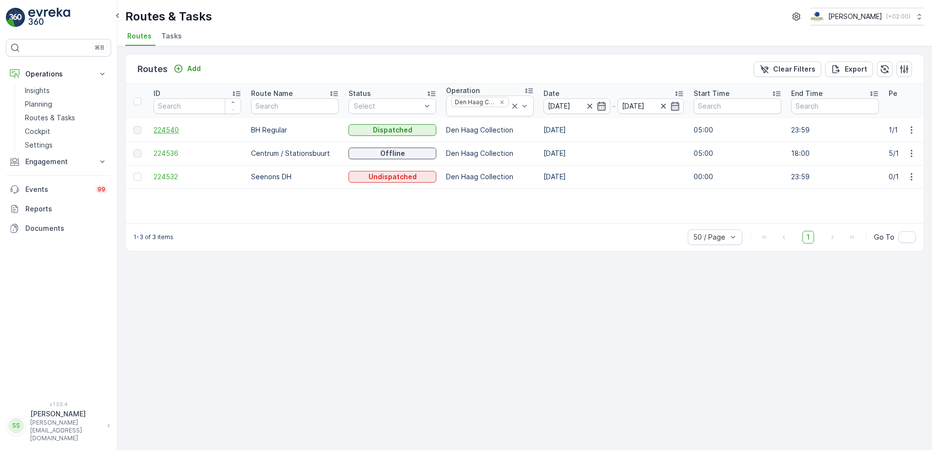
click at [161, 131] on span "224540" at bounding box center [198, 130] width 88 height 10
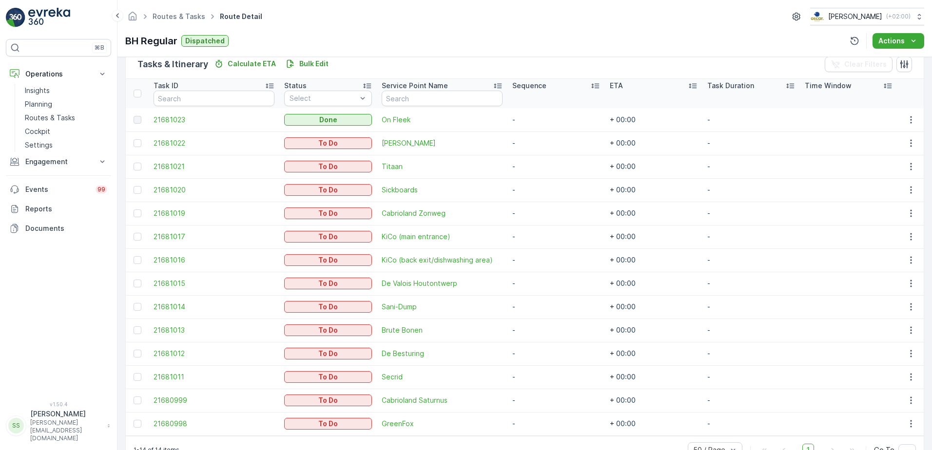
scroll to position [271, 0]
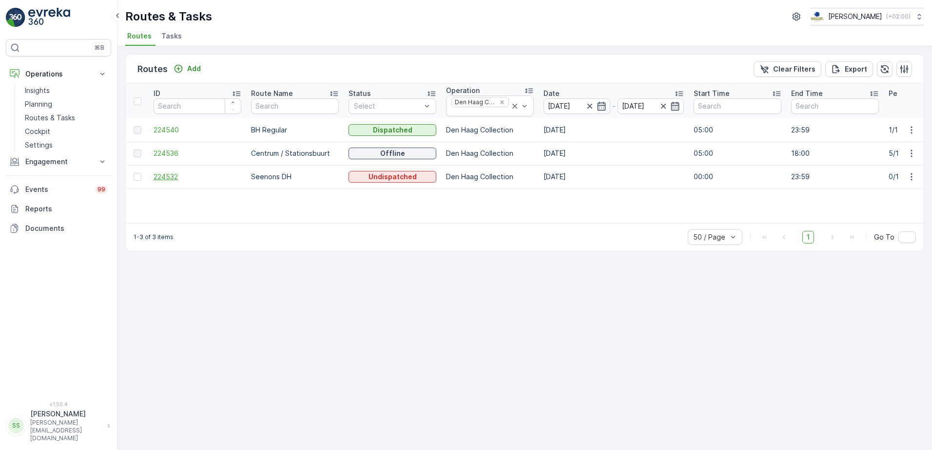
click at [174, 180] on span "224532" at bounding box center [198, 177] width 88 height 10
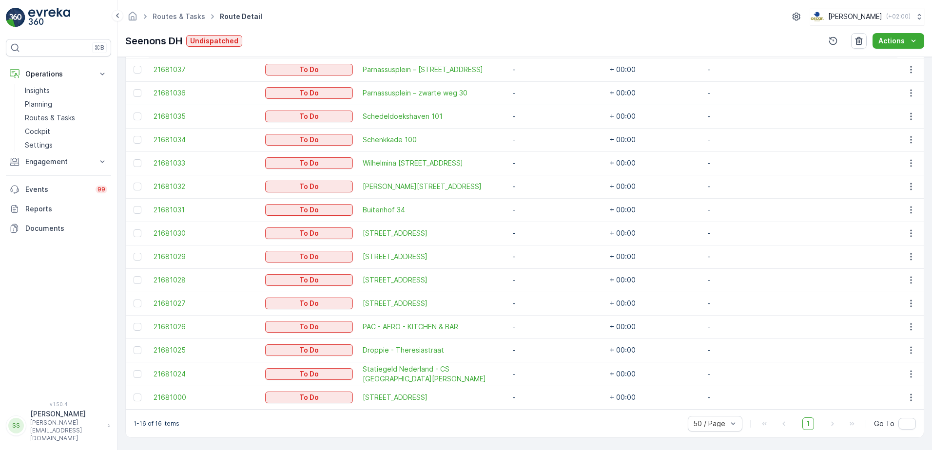
scroll to position [269, 0]
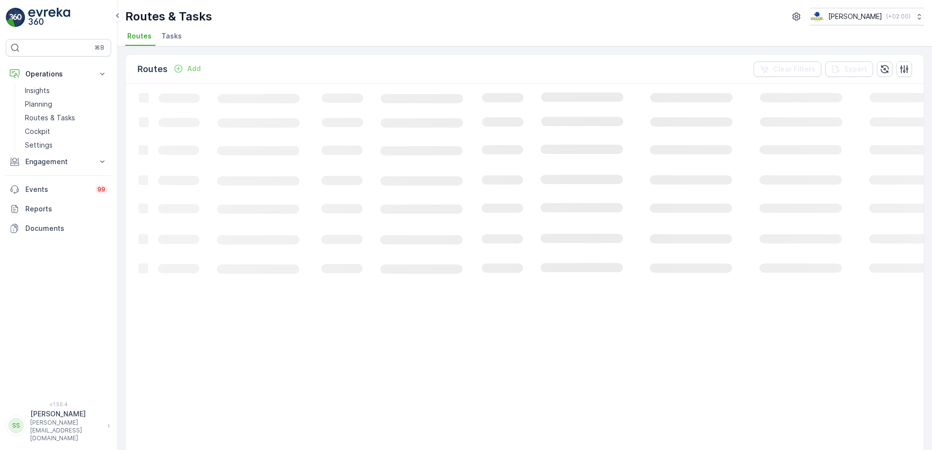
click at [413, 66] on div "Routes Add Clear Filters Export" at bounding box center [525, 69] width 798 height 29
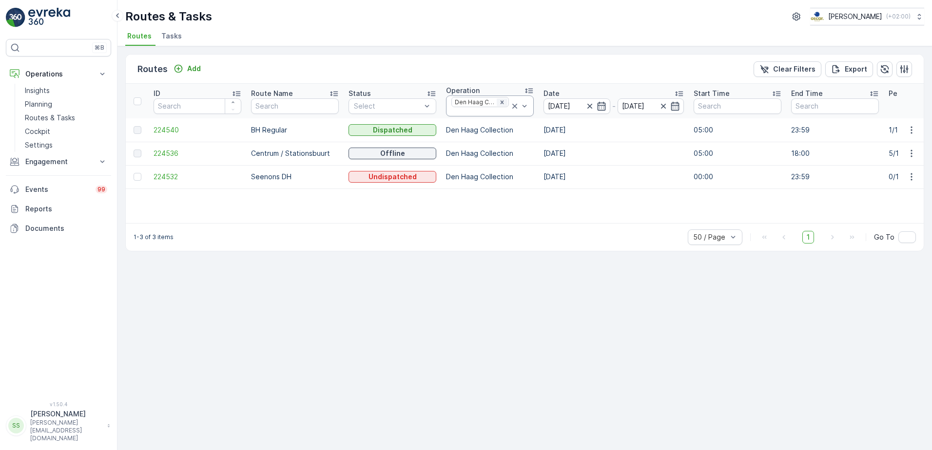
click at [501, 102] on icon "Remove Den Haag Collection" at bounding box center [502, 102] width 7 height 7
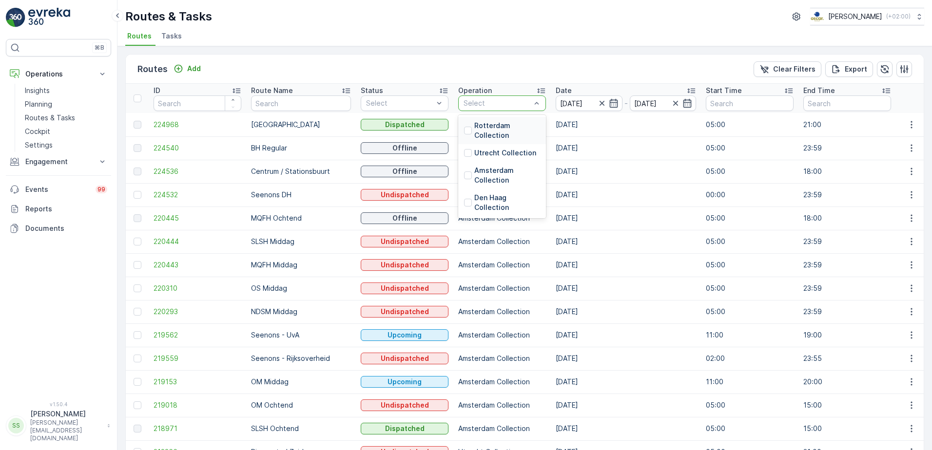
click at [479, 98] on div "Select" at bounding box center [502, 104] width 88 height 16
click at [464, 151] on div at bounding box center [468, 153] width 8 height 8
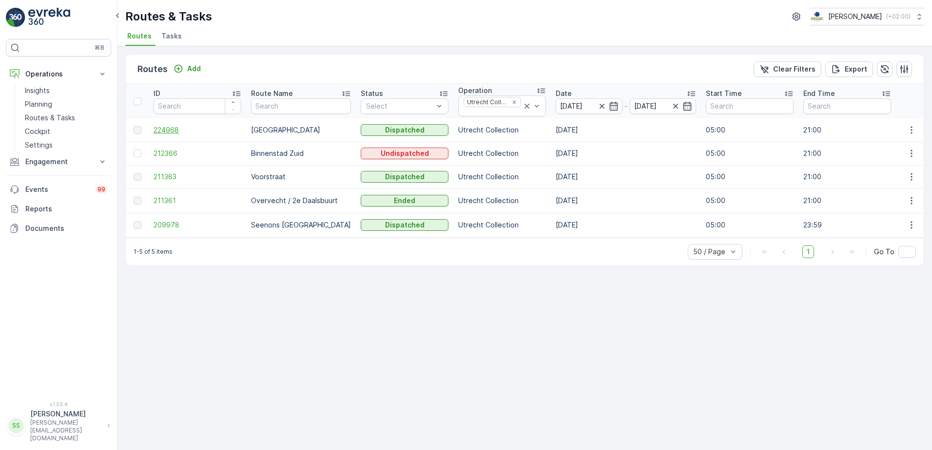
click at [180, 129] on span "224968" at bounding box center [198, 130] width 88 height 10
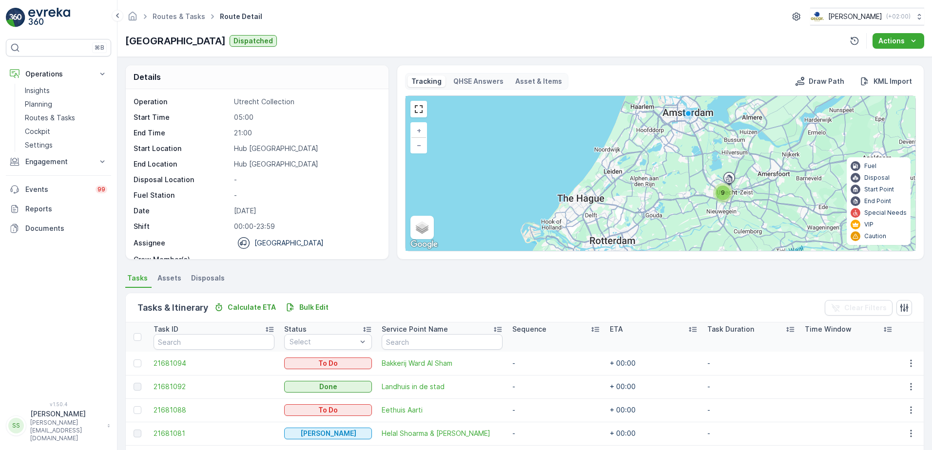
click at [376, 125] on div "Operation Utrecht Collection Start Time 05:00 End Time 21:00 Start Location Hub…" at bounding box center [256, 189] width 245 height 185
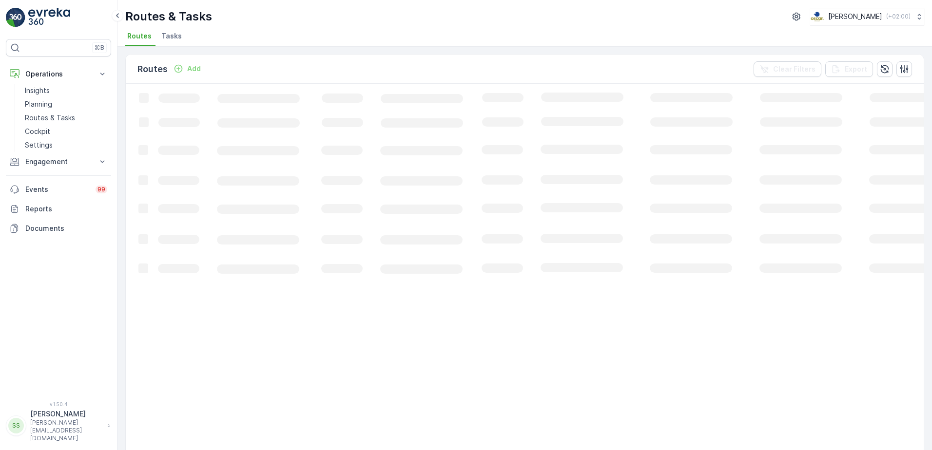
click at [255, 72] on div "Routes Add Clear Filters Export" at bounding box center [525, 69] width 798 height 29
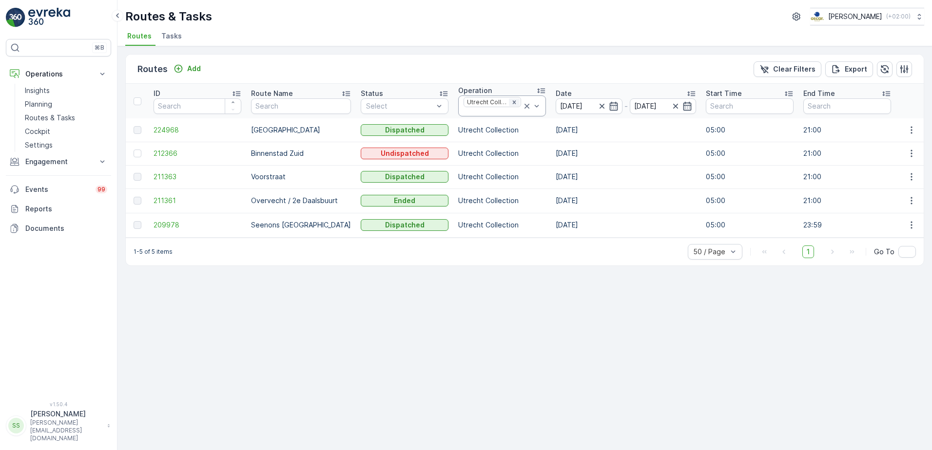
click at [511, 100] on icon "Remove Utrecht Collection" at bounding box center [514, 102] width 7 height 7
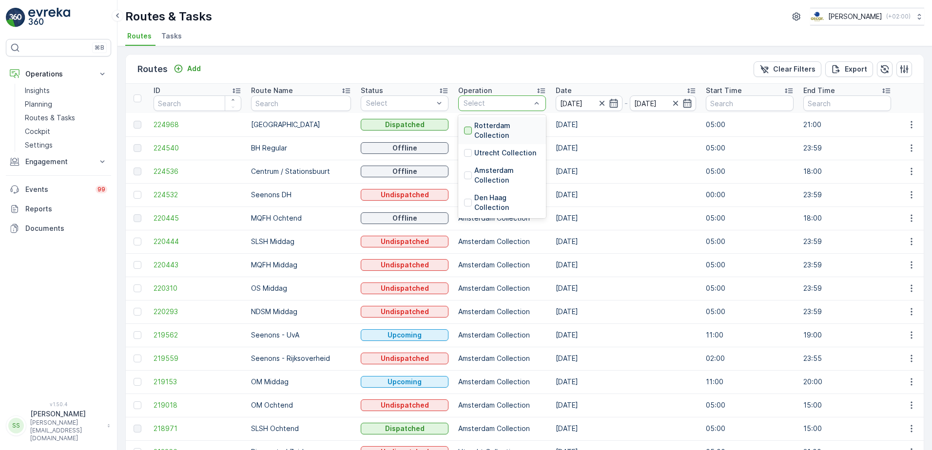
click at [464, 132] on div at bounding box center [468, 131] width 8 height 8
click at [432, 70] on div "Routes Add Clear Filters Export" at bounding box center [525, 69] width 798 height 29
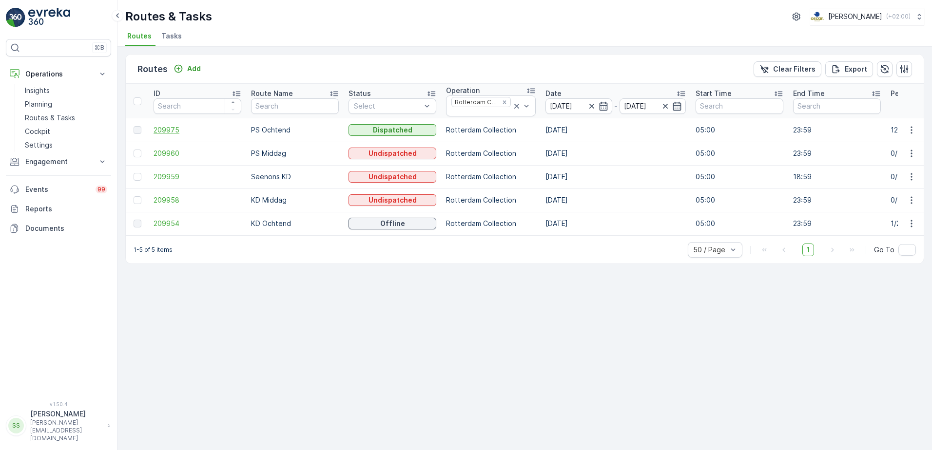
click at [170, 133] on span "209975" at bounding box center [198, 130] width 88 height 10
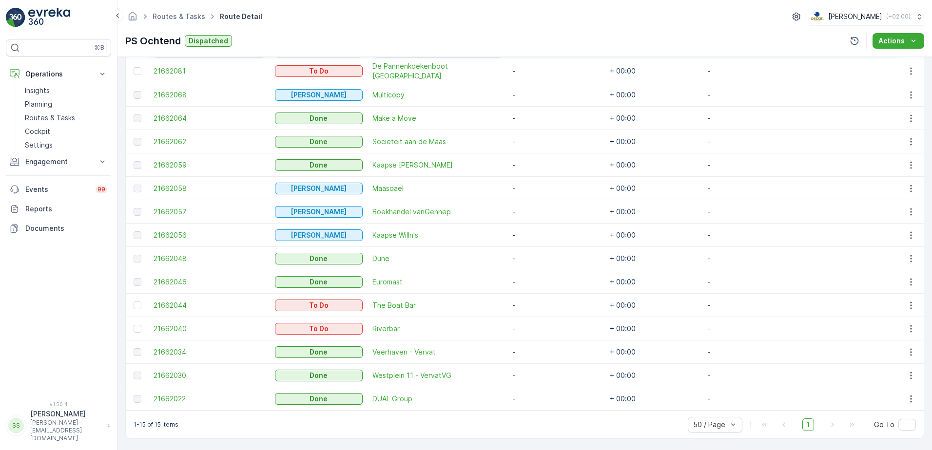
scroll to position [294, 0]
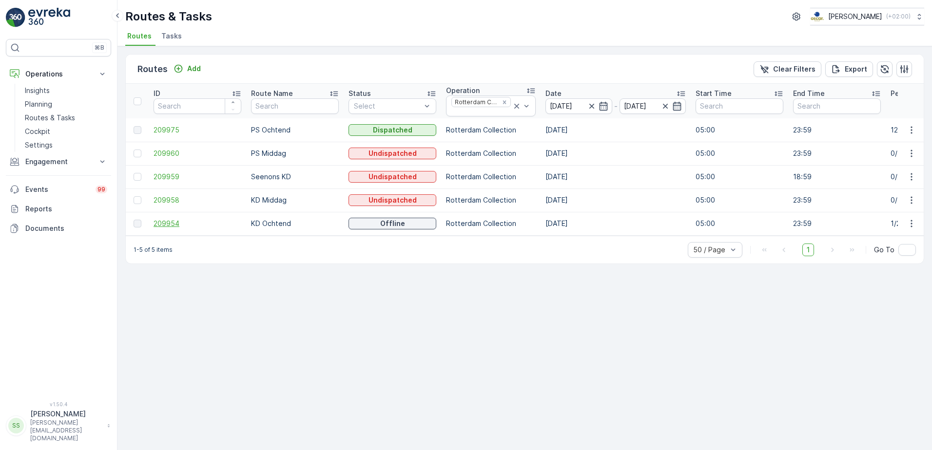
click at [158, 223] on span "209954" at bounding box center [198, 224] width 88 height 10
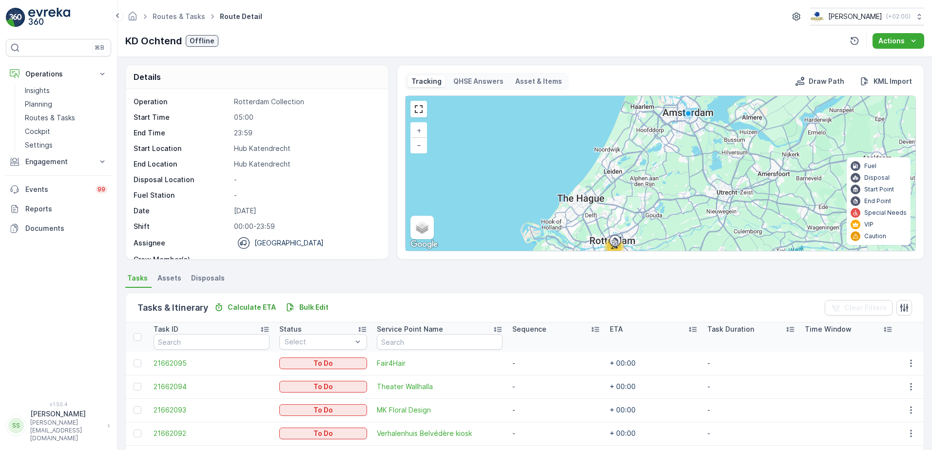
click at [302, 55] on div "Routes & Tasks Route Detail Oscar Circulair ( +02:00 ) KD Ochtend Offline Actio…" at bounding box center [524, 28] width 814 height 57
click at [264, 40] on div "KD Ochtend Offline Actions" at bounding box center [524, 41] width 799 height 16
click at [325, 40] on div "KD Ochtend Offline Actions" at bounding box center [524, 41] width 799 height 16
click at [328, 31] on div "Routes & Tasks Route Detail Oscar Circulair ( +02:00 ) KD Ochtend Offline Actio…" at bounding box center [524, 28] width 814 height 57
click at [390, 214] on div "Details Operation Rotterdam Collection Start Time 05:00 End Time 23:59 Start Lo…" at bounding box center [524, 162] width 799 height 195
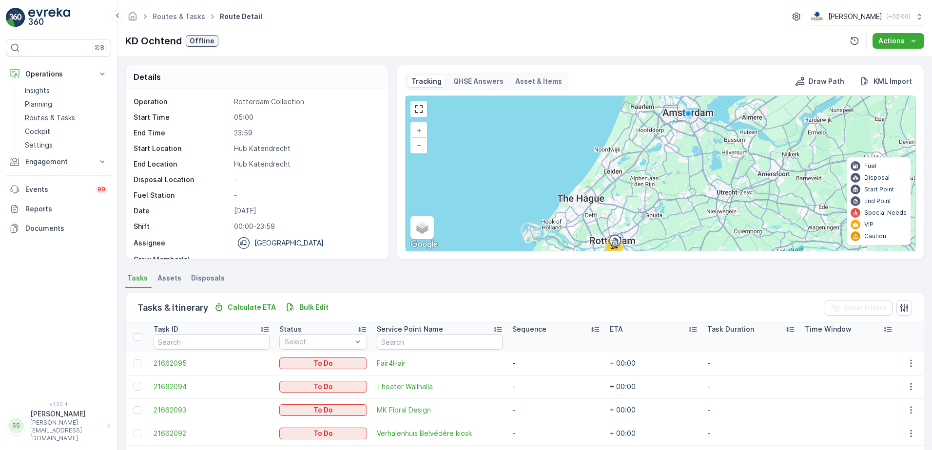
click at [154, 76] on p "Details" at bounding box center [147, 77] width 27 height 12
drag, startPoint x: 154, startPoint y: 76, endPoint x: 232, endPoint y: 79, distance: 78.1
click at [232, 79] on div "Details" at bounding box center [257, 77] width 263 height 24
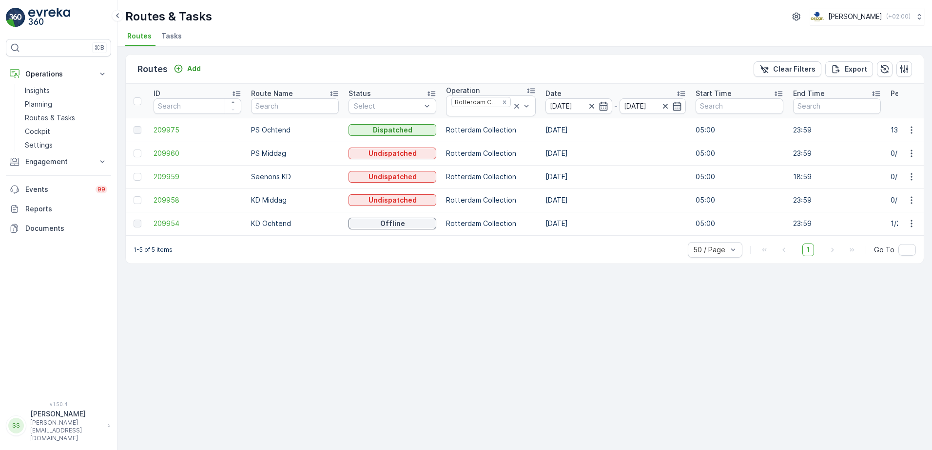
click at [208, 15] on p "Routes & Tasks" at bounding box center [168, 17] width 87 height 16
drag, startPoint x: 218, startPoint y: 14, endPoint x: 126, endPoint y: 13, distance: 92.1
click at [126, 13] on div "Routes & Tasks Oscar Circulair ( +02:00 )" at bounding box center [524, 17] width 799 height 18
drag, startPoint x: 126, startPoint y: 13, endPoint x: 252, endPoint y: 17, distance: 126.3
click at [252, 17] on div "Routes & Tasks Oscar Circulair ( +02:00 )" at bounding box center [524, 17] width 799 height 18
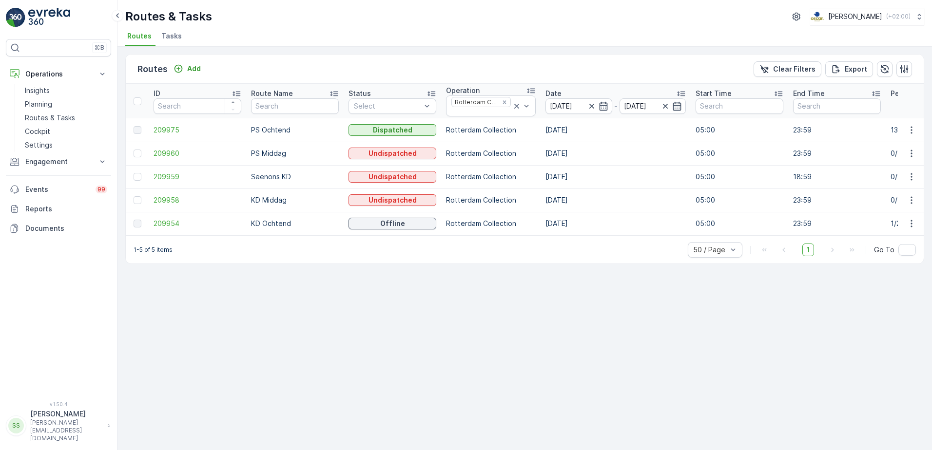
click at [376, 24] on div "Routes & Tasks Oscar Circulair ( +02:00 )" at bounding box center [524, 17] width 799 height 18
drag, startPoint x: 213, startPoint y: 15, endPoint x: 232, endPoint y: 15, distance: 19.5
click at [232, 15] on div "Routes & Tasks Oscar Circulair ( +02:00 )" at bounding box center [524, 17] width 799 height 18
drag, startPoint x: 214, startPoint y: 16, endPoint x: 126, endPoint y: 12, distance: 87.8
click at [126, 12] on div "Routes & Tasks Oscar Circulair ( +02:00 )" at bounding box center [524, 17] width 799 height 18
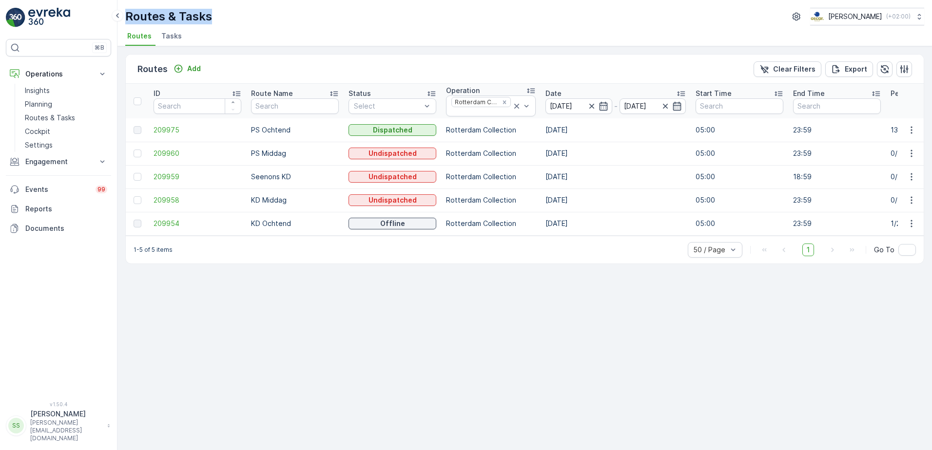
drag, startPoint x: 126, startPoint y: 12, endPoint x: 291, endPoint y: 11, distance: 165.2
click at [291, 11] on div "Routes & Tasks Oscar Circulair ( +02:00 )" at bounding box center [524, 17] width 799 height 18
drag, startPoint x: 216, startPoint y: 15, endPoint x: 127, endPoint y: 14, distance: 89.2
click at [127, 14] on div "Routes & Tasks Oscar Circulair ( +02:00 )" at bounding box center [524, 17] width 799 height 18
drag, startPoint x: 127, startPoint y: 14, endPoint x: 319, endPoint y: 15, distance: 191.5
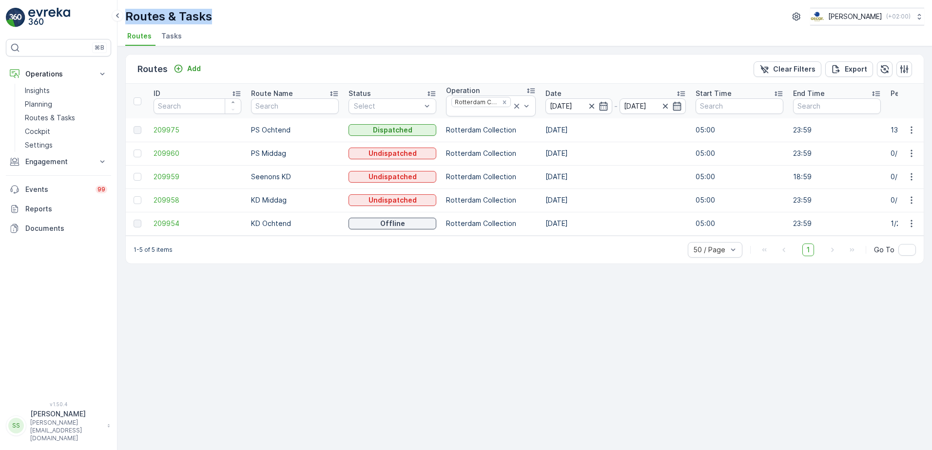
click at [319, 15] on div "Routes & Tasks Oscar Circulair ( +02:00 )" at bounding box center [524, 17] width 799 height 18
click at [297, 65] on div "Routes Add Clear Filters Export" at bounding box center [525, 69] width 798 height 29
click at [501, 103] on icon "Remove Rotterdam Collection" at bounding box center [504, 102] width 7 height 7
click at [483, 59] on div "Routes Add Clear Filters Export" at bounding box center [525, 69] width 798 height 29
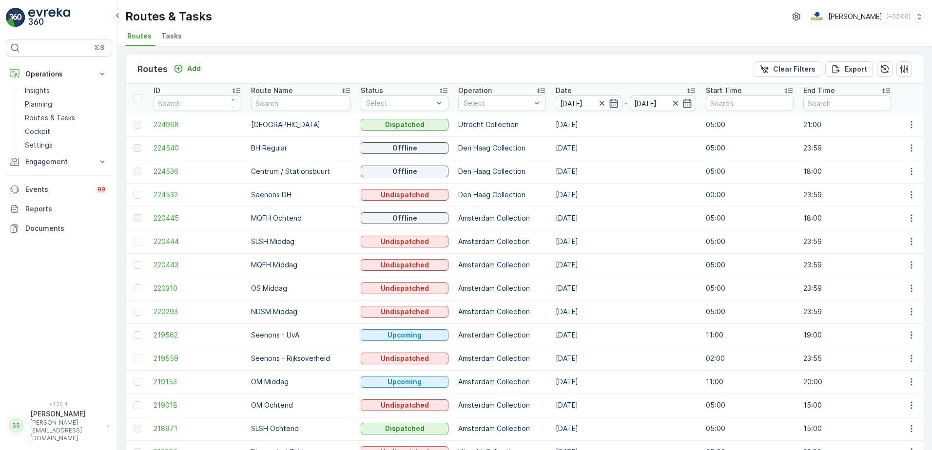
click at [499, 94] on div "Operation" at bounding box center [502, 91] width 88 height 10
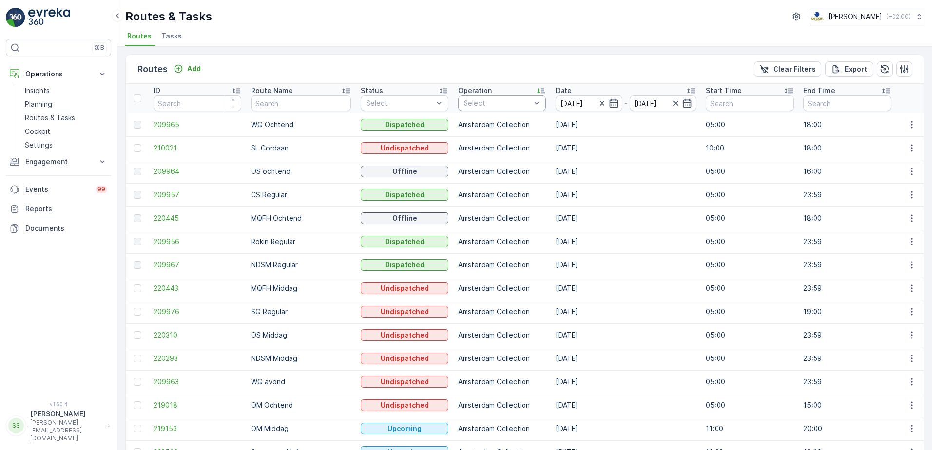
click at [492, 97] on div "Select" at bounding box center [502, 104] width 88 height 16
click at [464, 123] on div at bounding box center [468, 126] width 8 height 8
click at [503, 47] on div "Routes Add Clear Filters Export ID Route Name Status Select Operation option Ut…" at bounding box center [524, 248] width 814 height 404
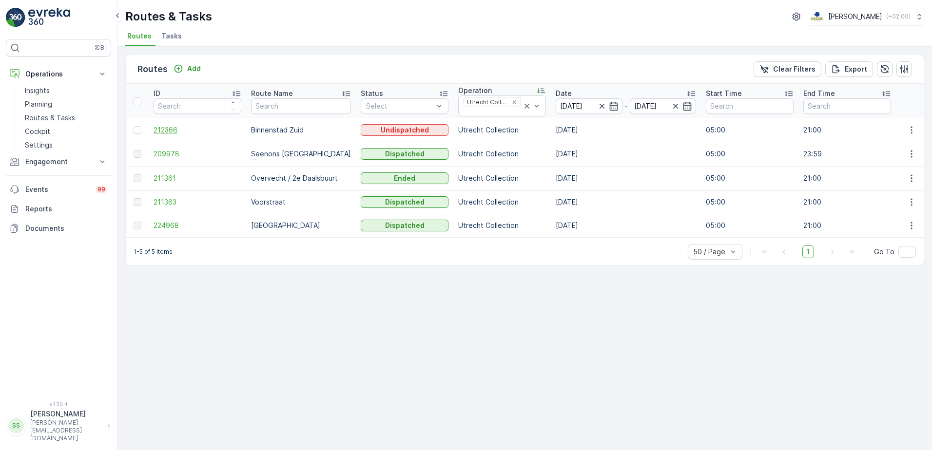
click at [171, 129] on span "212366" at bounding box center [198, 130] width 88 height 10
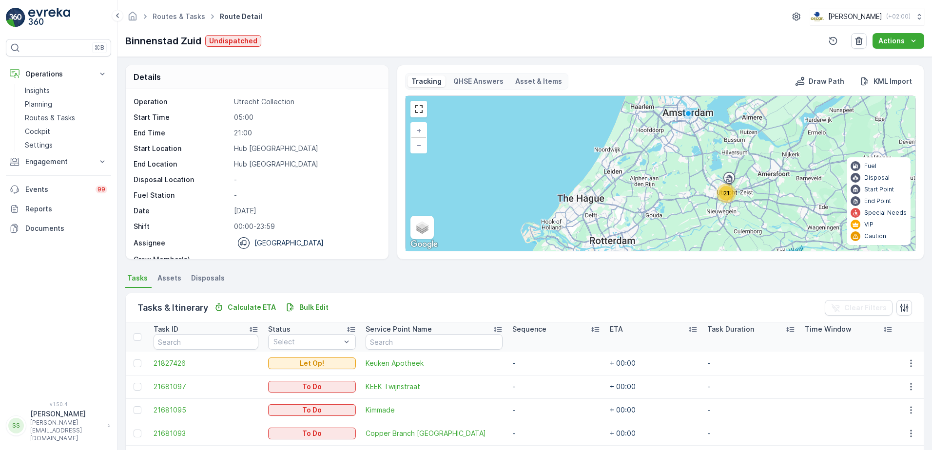
click at [389, 193] on div "Details Operation Utrecht Collection Start Time 05:00 End Time 21:00 Start Loca…" at bounding box center [524, 162] width 799 height 195
click at [190, 17] on link "Routes & Tasks" at bounding box center [179, 16] width 53 height 8
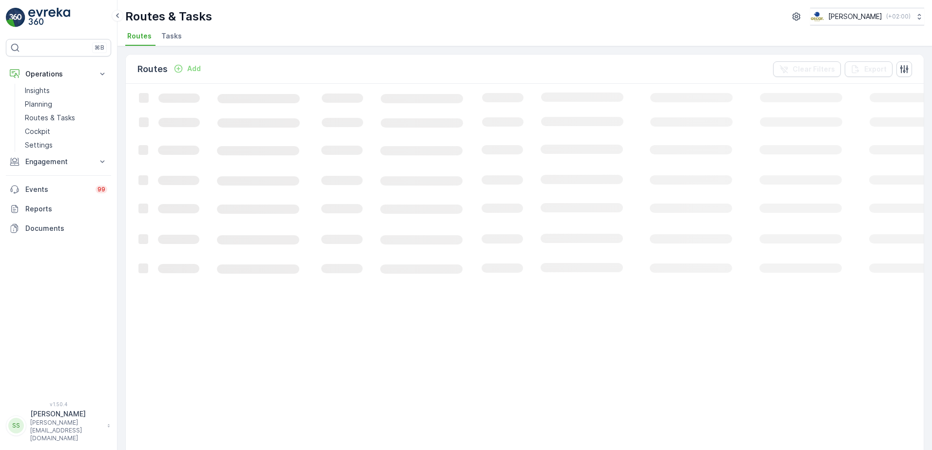
click at [241, 28] on div "Routes & Tasks Oscar Circulair ( +02:00 ) Routes Tasks" at bounding box center [524, 23] width 814 height 46
click at [159, 37] on li "Tasks" at bounding box center [172, 37] width 26 height 17
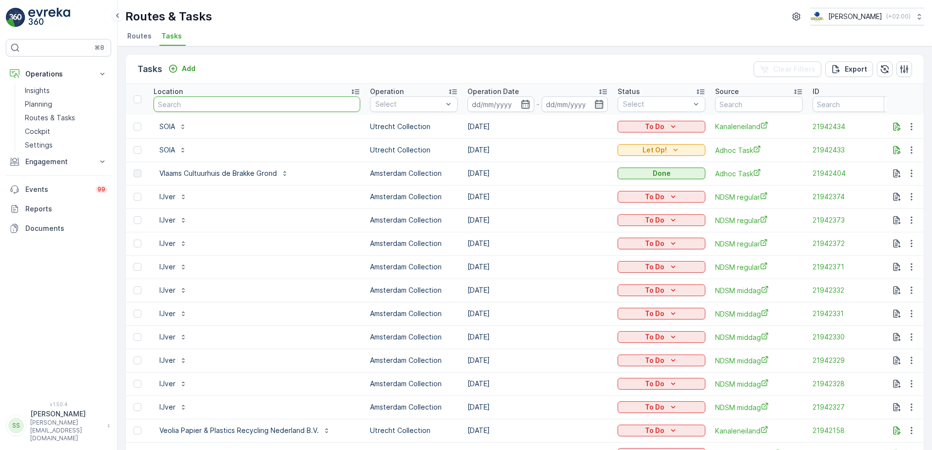
click at [286, 108] on input "text" at bounding box center [257, 105] width 207 height 16
type input "brook"
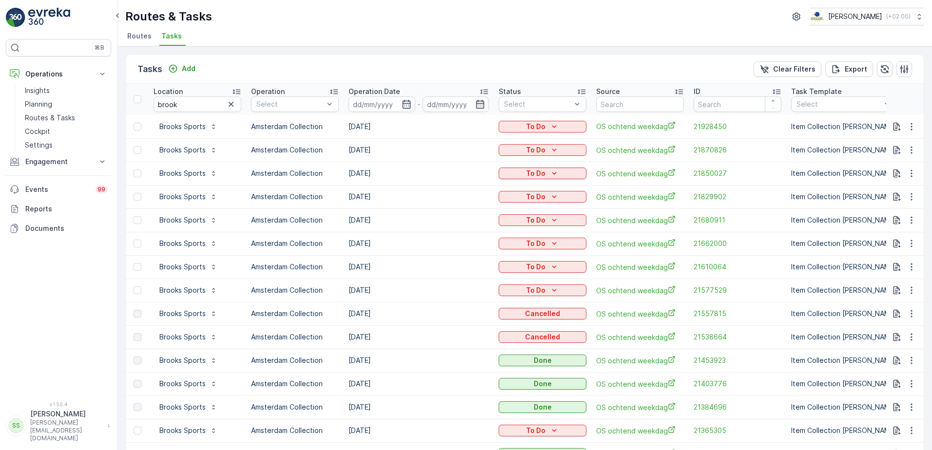
click at [359, 363] on td "[DATE]" at bounding box center [419, 360] width 150 height 23
drag, startPoint x: 359, startPoint y: 363, endPoint x: 426, endPoint y: 359, distance: 67.3
click at [426, 359] on td "[DATE]" at bounding box center [419, 360] width 150 height 23
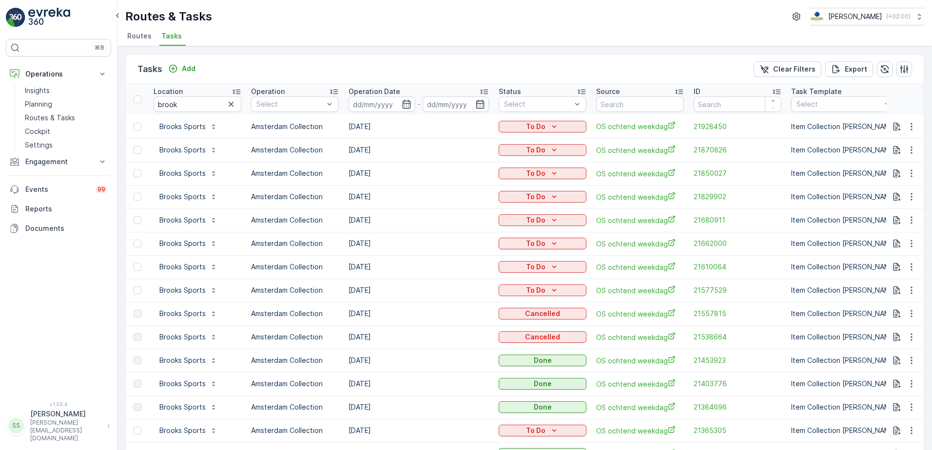
drag, startPoint x: 340, startPoint y: 244, endPoint x: 428, endPoint y: 248, distance: 88.3
click at [428, 248] on tr "Brooks Sports Amsterdam Collection 22.09.2025 To Do OS ochtend weekdag 21662000…" at bounding box center [878, 243] width 1504 height 23
drag, startPoint x: 428, startPoint y: 248, endPoint x: 422, endPoint y: 245, distance: 7.0
click at [426, 244] on td "[DATE]" at bounding box center [419, 243] width 150 height 23
click at [361, 242] on td "[DATE]" at bounding box center [419, 243] width 150 height 23
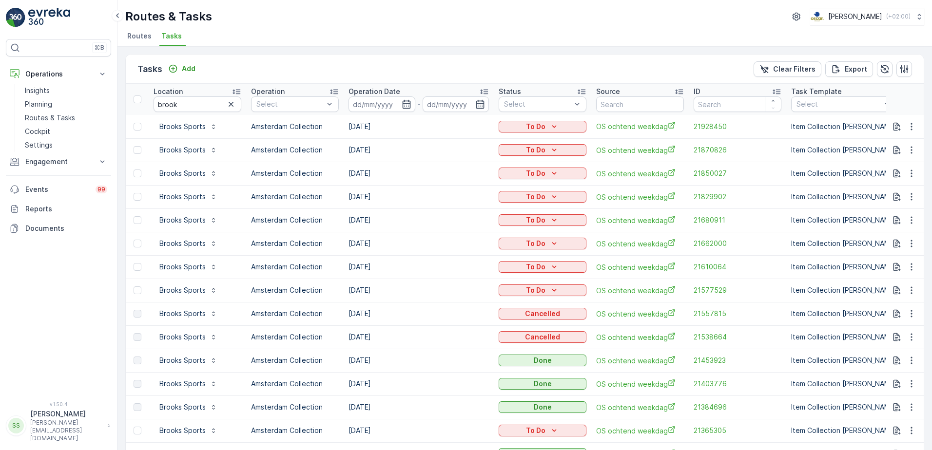
click at [361, 242] on td "[DATE]" at bounding box center [419, 243] width 150 height 23
drag, startPoint x: 361, startPoint y: 242, endPoint x: 417, endPoint y: 242, distance: 55.6
click at [417, 242] on td "[DATE]" at bounding box center [419, 243] width 150 height 23
drag, startPoint x: 349, startPoint y: 246, endPoint x: 403, endPoint y: 244, distance: 54.1
click at [403, 244] on td "[DATE]" at bounding box center [419, 243] width 150 height 23
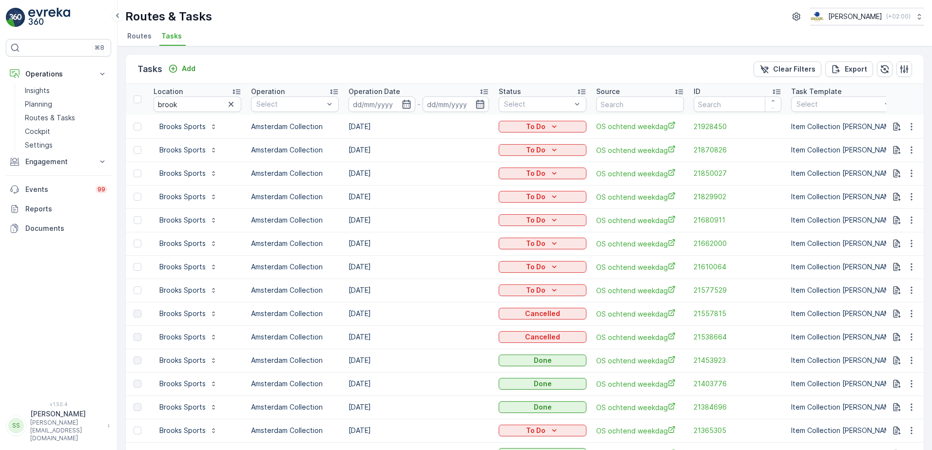
click at [452, 246] on td "[DATE]" at bounding box center [419, 243] width 150 height 23
click at [168, 245] on p "Brooks Sports" at bounding box center [182, 244] width 46 height 10
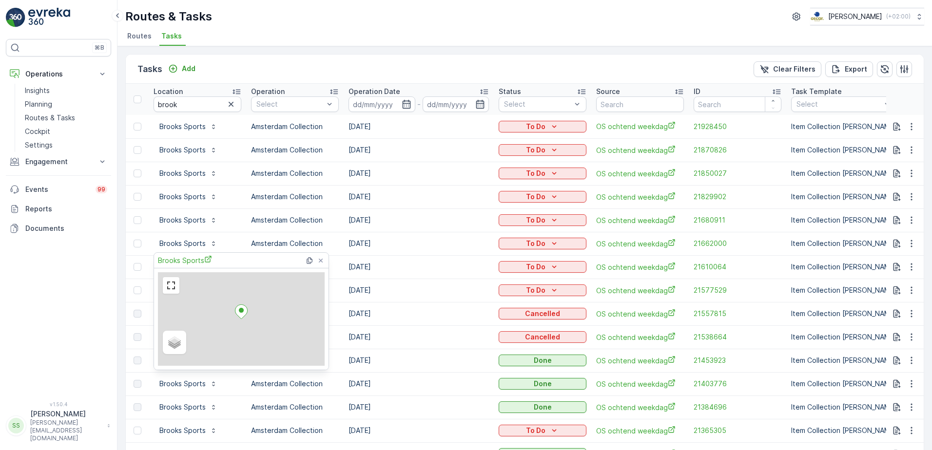
click at [172, 253] on div "Brooks Sports" at bounding box center [242, 260] width 169 height 15
click at [172, 258] on span "Brooks Sports" at bounding box center [185, 260] width 54 height 10
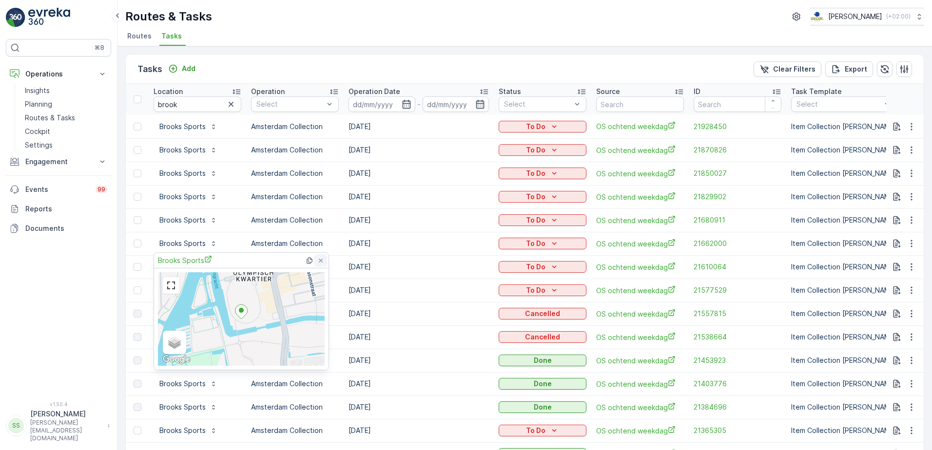
click at [318, 259] on icon at bounding box center [321, 261] width 8 height 8
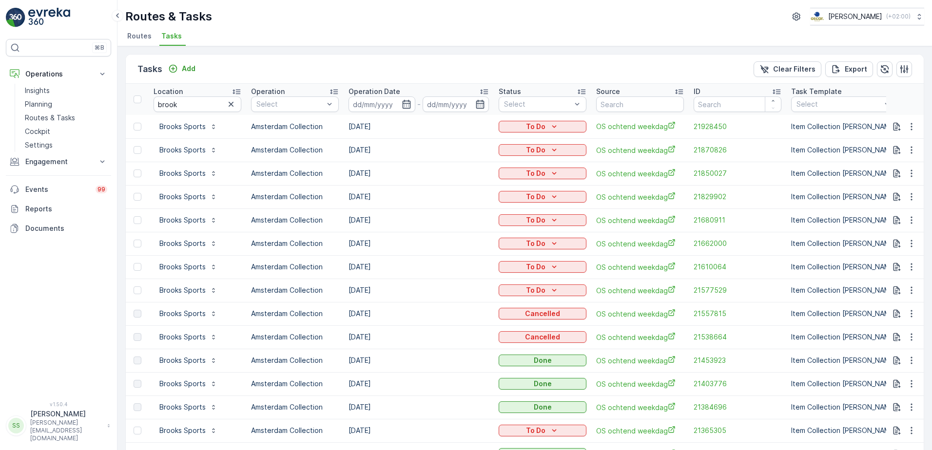
click at [151, 36] on li "Routes" at bounding box center [140, 37] width 30 height 17
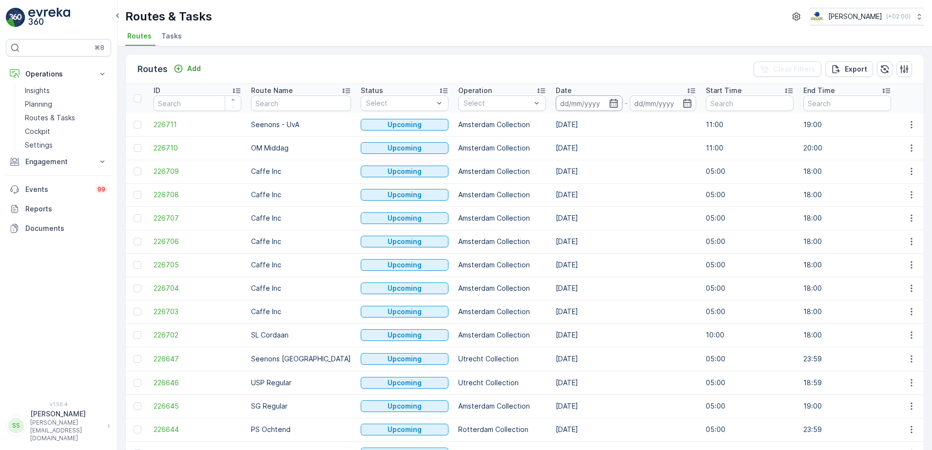
click at [580, 99] on input at bounding box center [589, 104] width 67 height 16
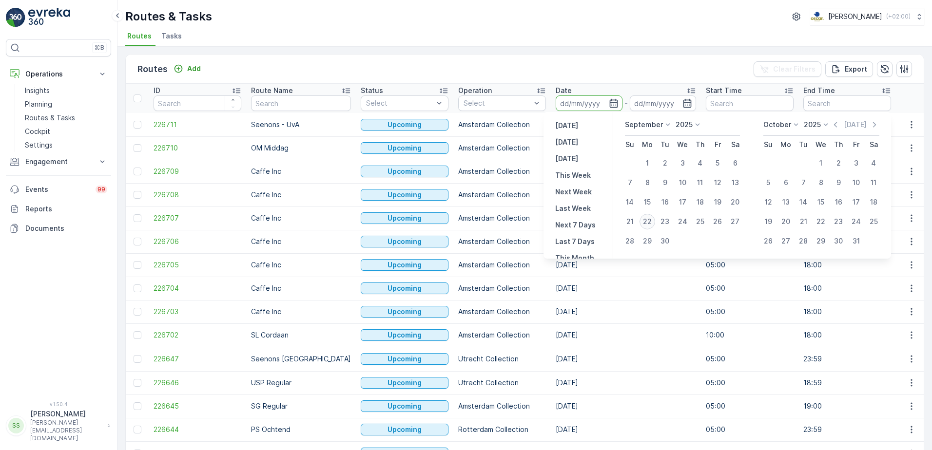
click at [647, 220] on div "22" at bounding box center [647, 222] width 16 height 16
type input "[DATE]"
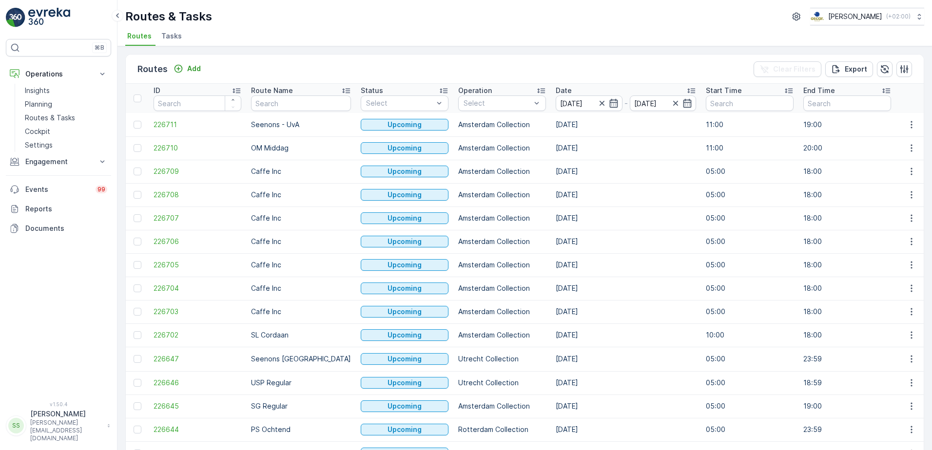
click at [615, 62] on div "Routes Add Clear Filters Export" at bounding box center [525, 69] width 798 height 29
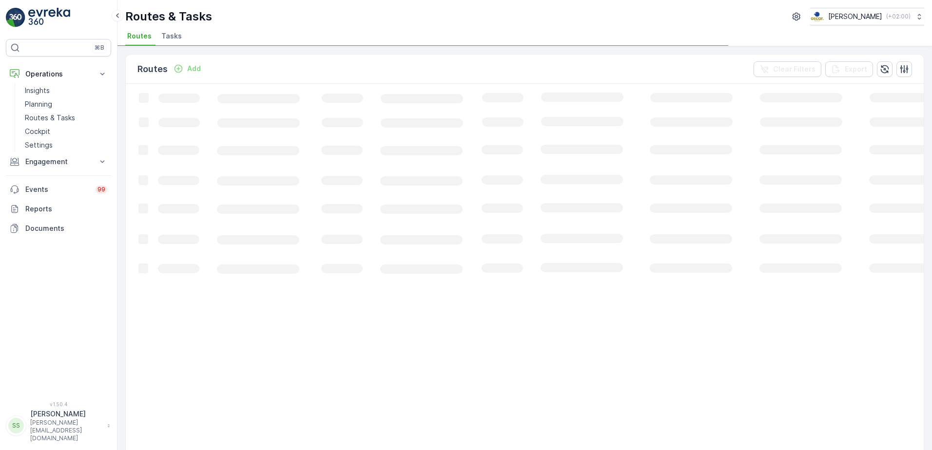
click at [466, 68] on div "Routes Add Clear Filters Export" at bounding box center [525, 69] width 798 height 29
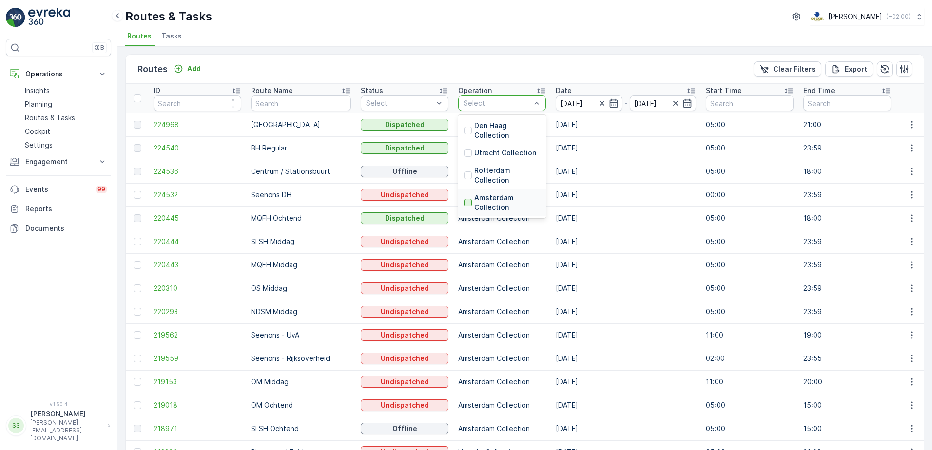
click at [464, 202] on div at bounding box center [468, 203] width 8 height 8
click at [371, 81] on div "Routes Add Clear Filters Export" at bounding box center [525, 69] width 798 height 29
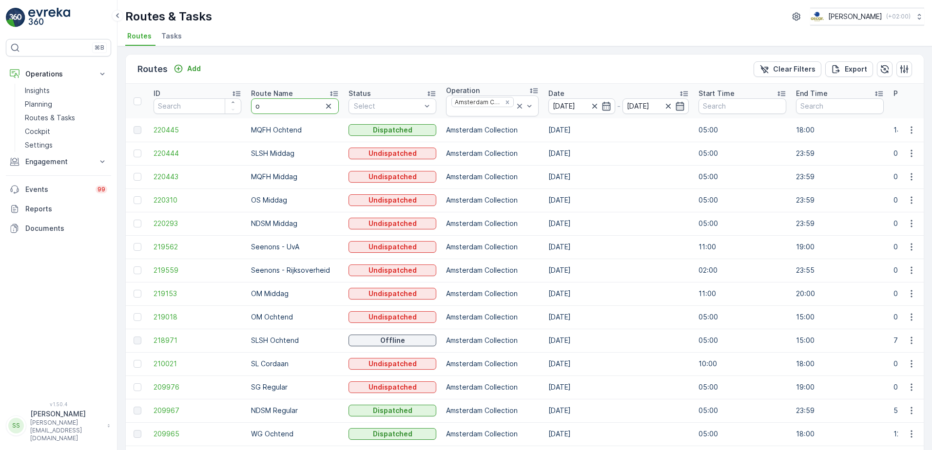
type input "os"
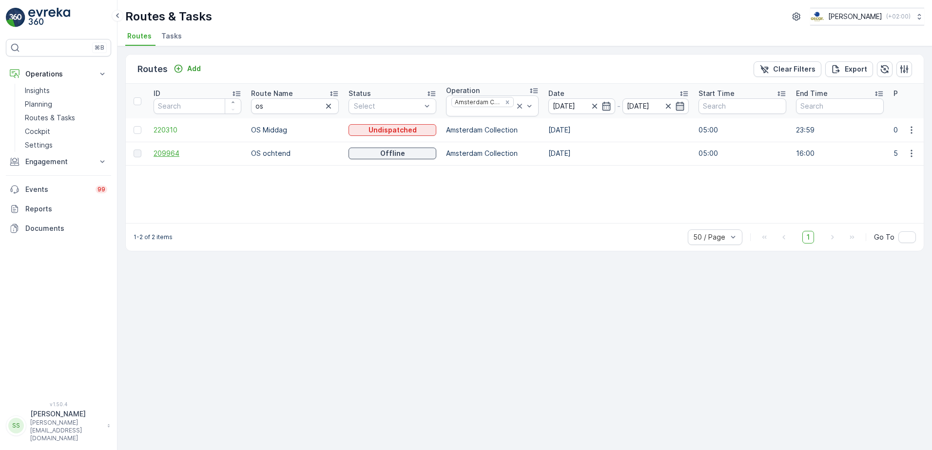
click at [164, 154] on span "209964" at bounding box center [198, 154] width 88 height 10
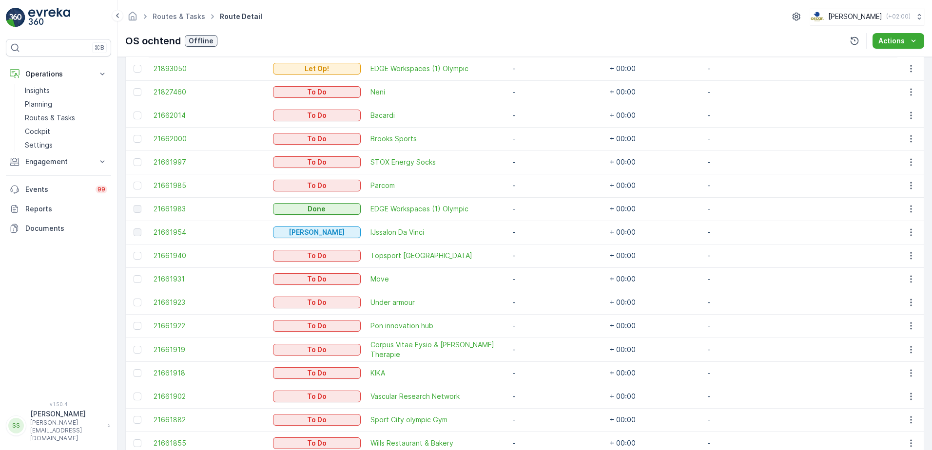
scroll to position [296, 0]
drag, startPoint x: 146, startPoint y: 135, endPoint x: 750, endPoint y: 140, distance: 603.9
click at [750, 140] on tr "21662000 To Do Brooks Sports - + 00:00 -" at bounding box center [525, 137] width 798 height 23
drag, startPoint x: 750, startPoint y: 140, endPoint x: 740, endPoint y: 135, distance: 10.9
click at [740, 135] on td "-" at bounding box center [750, 137] width 97 height 23
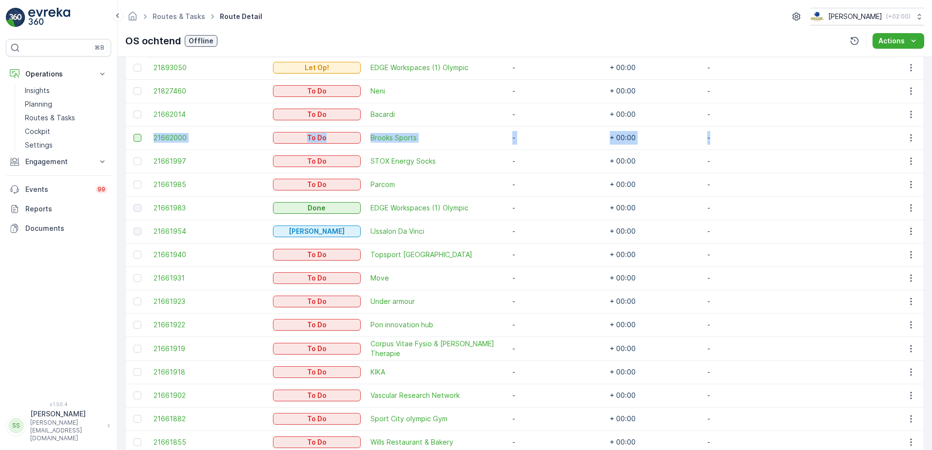
drag, startPoint x: 739, startPoint y: 137, endPoint x: 140, endPoint y: 138, distance: 599.0
click at [140, 138] on tr "21662000 To Do Brooks Sports - + 00:00 -" at bounding box center [525, 137] width 798 height 23
drag, startPoint x: 140, startPoint y: 138, endPoint x: 146, endPoint y: 138, distance: 6.4
click at [146, 138] on td at bounding box center [137, 137] width 23 height 23
drag, startPoint x: 141, startPoint y: 139, endPoint x: 767, endPoint y: 139, distance: 625.3
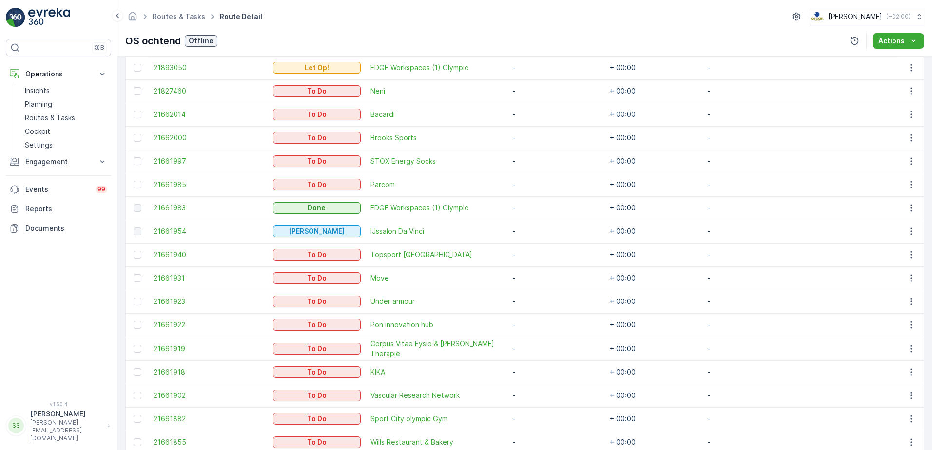
click at [765, 139] on tr "21662000 To Do Brooks Sports - + 00:00 -" at bounding box center [525, 137] width 798 height 23
drag, startPoint x: 735, startPoint y: 139, endPoint x: 542, endPoint y: 138, distance: 193.0
click at [542, 138] on tr "21662000 To Do Brooks Sports - + 00:00 -" at bounding box center [525, 137] width 798 height 23
click at [542, 142] on td "-" at bounding box center [555, 137] width 97 height 23
click at [315, 14] on div "Routes & Tasks Route Detail Oscar Circulair ( +02:00 )" at bounding box center [524, 17] width 799 height 18
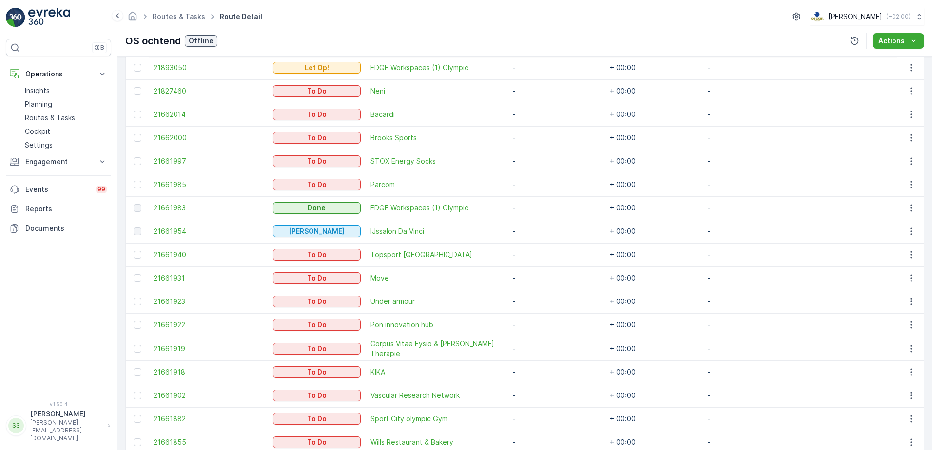
click at [315, 15] on div "Routes & Tasks Route Detail Oscar Circulair ( +02:00 )" at bounding box center [524, 17] width 799 height 18
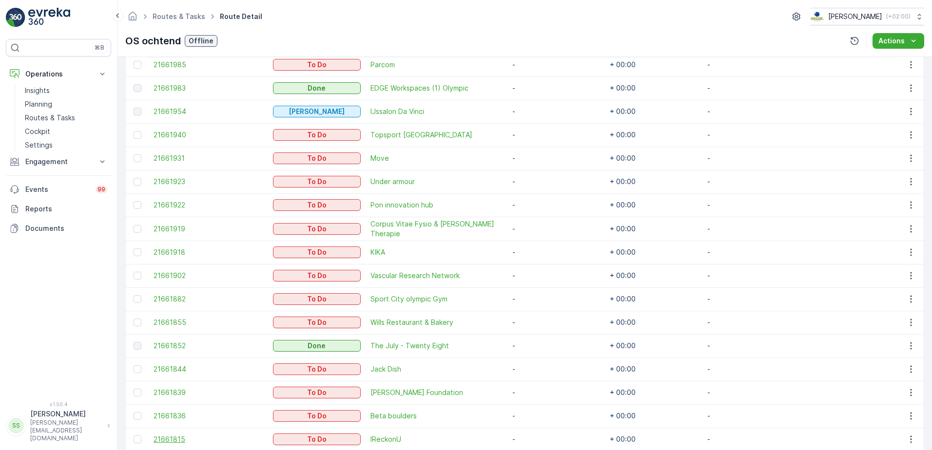
scroll to position [278, 0]
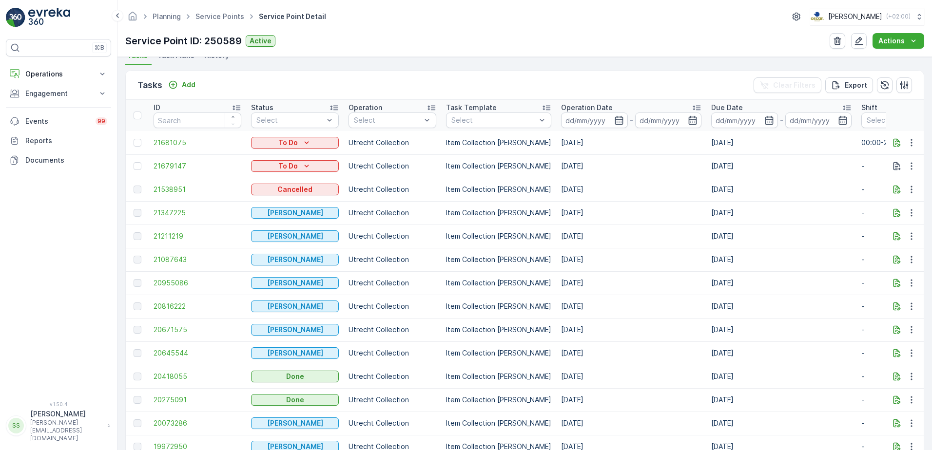
scroll to position [223, 0]
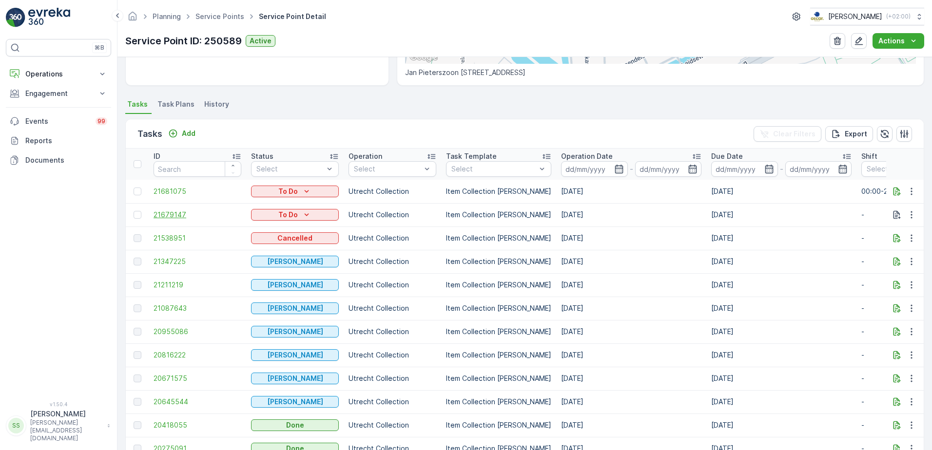
click at [173, 213] on span "21679147" at bounding box center [198, 215] width 88 height 10
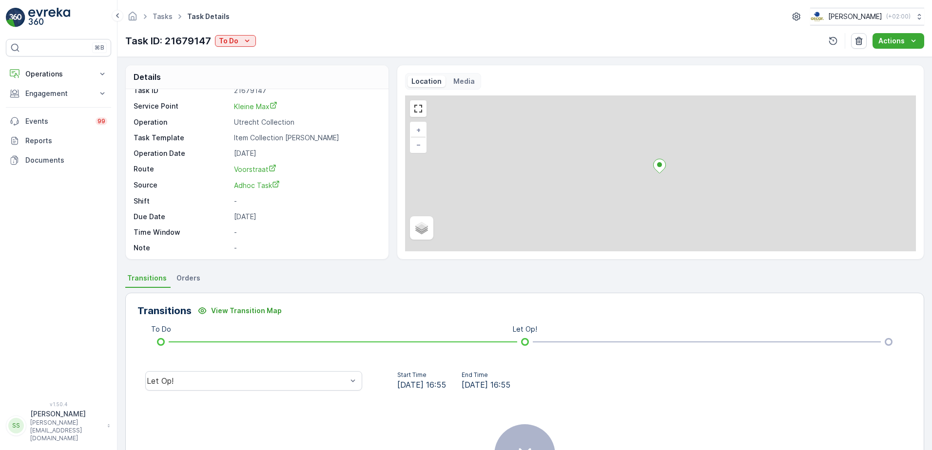
scroll to position [13, 0]
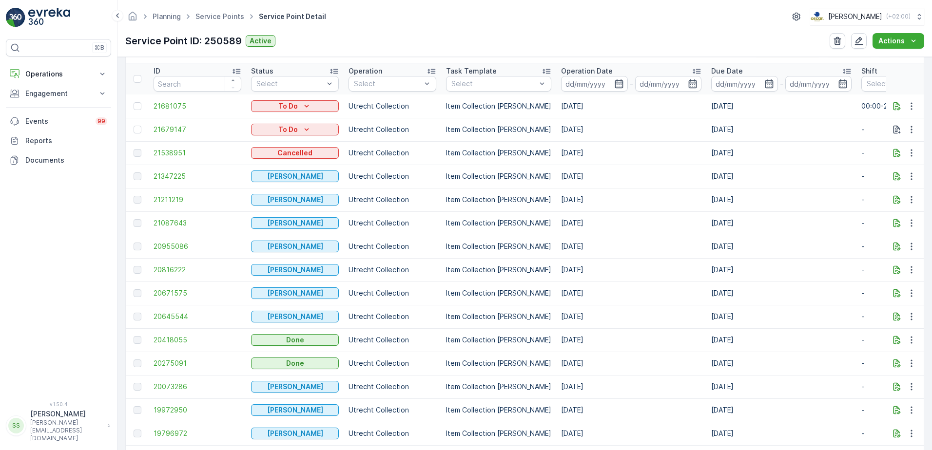
scroll to position [292, 0]
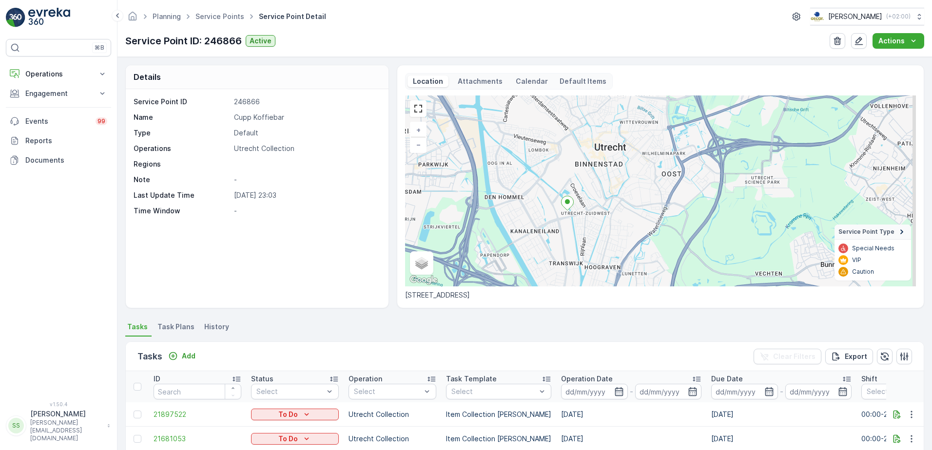
drag, startPoint x: 628, startPoint y: 193, endPoint x: 579, endPoint y: 218, distance: 55.4
click at [579, 218] on div "+ − Satellite Roadmap Terrain Hybrid Leaflet Keyboard shortcuts Map Data Map da…" at bounding box center [660, 191] width 511 height 191
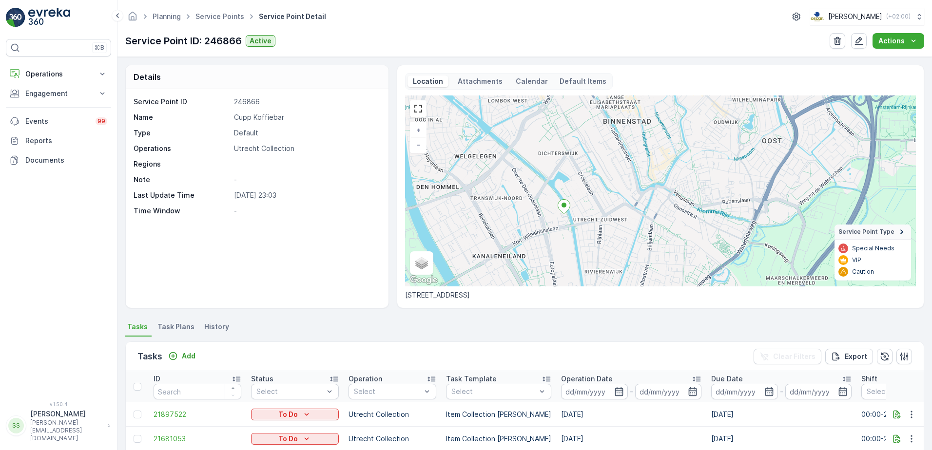
click at [348, 44] on div "Service Point ID: 246866 Active Actions" at bounding box center [524, 41] width 799 height 16
click at [246, 116] on p "Cupp Koffiebar" at bounding box center [306, 118] width 144 height 10
drag, startPoint x: 246, startPoint y: 116, endPoint x: 331, endPoint y: 132, distance: 86.1
click at [331, 132] on p "Default" at bounding box center [306, 133] width 144 height 10
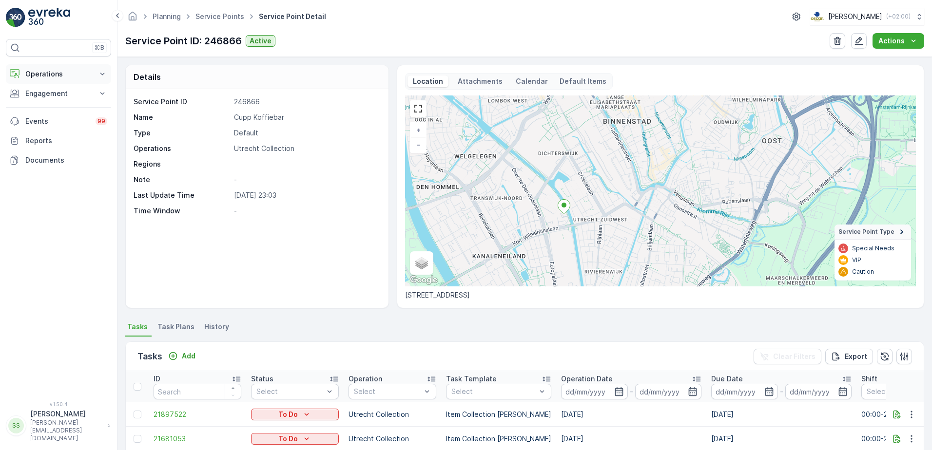
click at [29, 71] on p "Operations" at bounding box center [58, 74] width 66 height 10
click at [45, 114] on p "Routes & Tasks" at bounding box center [50, 118] width 50 height 10
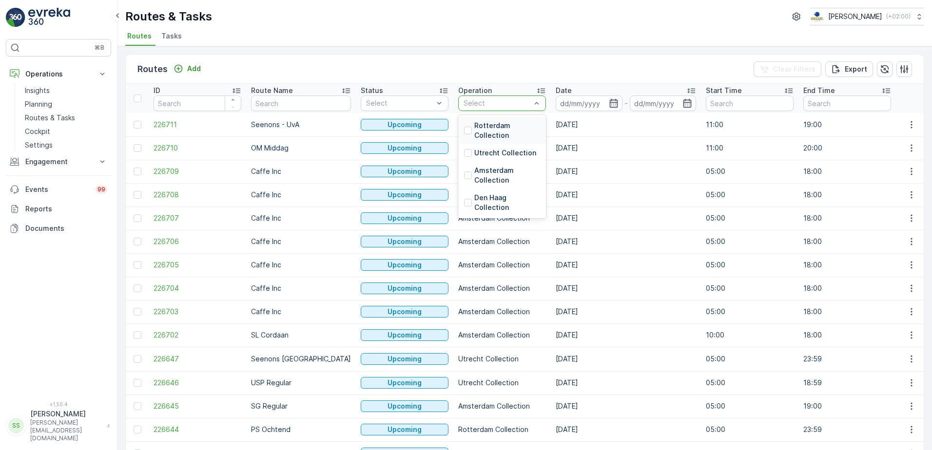
click at [464, 132] on div at bounding box center [468, 131] width 8 height 8
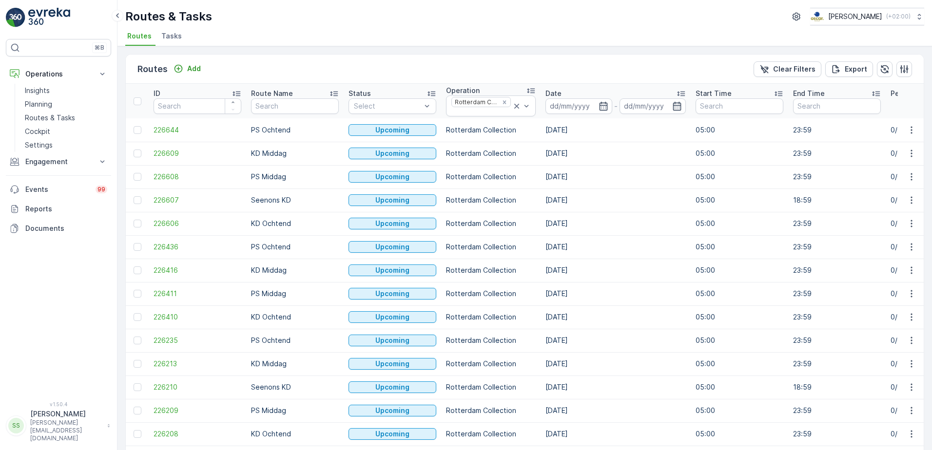
click at [337, 72] on div "Routes Add Clear Filters Export" at bounding box center [525, 69] width 798 height 29
click at [325, 32] on ul "Routes Tasks" at bounding box center [520, 37] width 791 height 17
click at [46, 167] on button "Engagement" at bounding box center [58, 161] width 105 height 19
click at [44, 178] on p "Insights" at bounding box center [37, 179] width 25 height 10
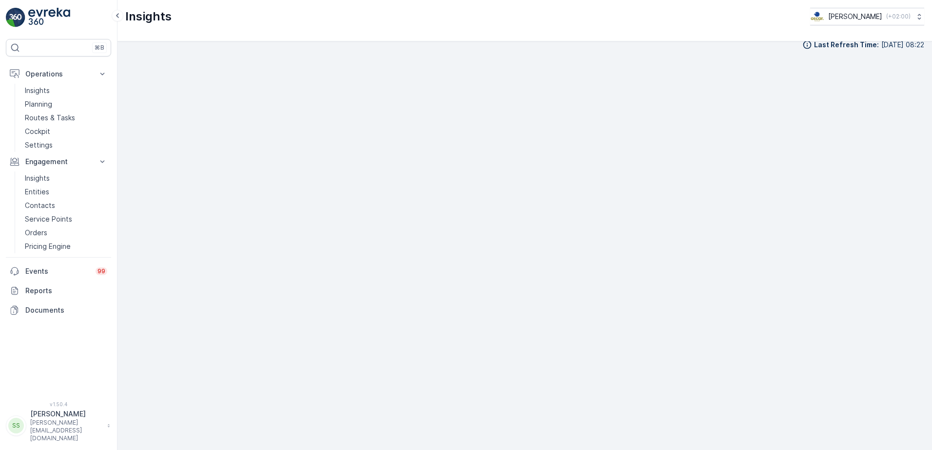
scroll to position [11, 0]
click at [38, 89] on p "Insights" at bounding box center [37, 91] width 25 height 10
click at [40, 88] on p "Insights" at bounding box center [37, 91] width 25 height 10
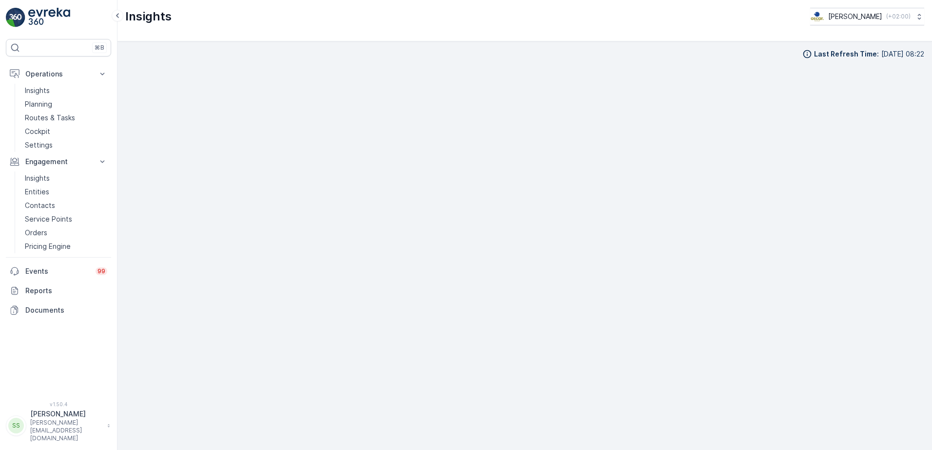
scroll to position [10, 0]
click at [48, 90] on p "Insights" at bounding box center [37, 91] width 25 height 10
click at [600, 39] on div "Insights Oscar Circulair ( +02:00 )" at bounding box center [524, 20] width 814 height 41
click at [142, 28] on div "Insights Oscar Circulair ( +02:00 )" at bounding box center [524, 20] width 814 height 41
